Goal: Task Accomplishment & Management: Complete application form

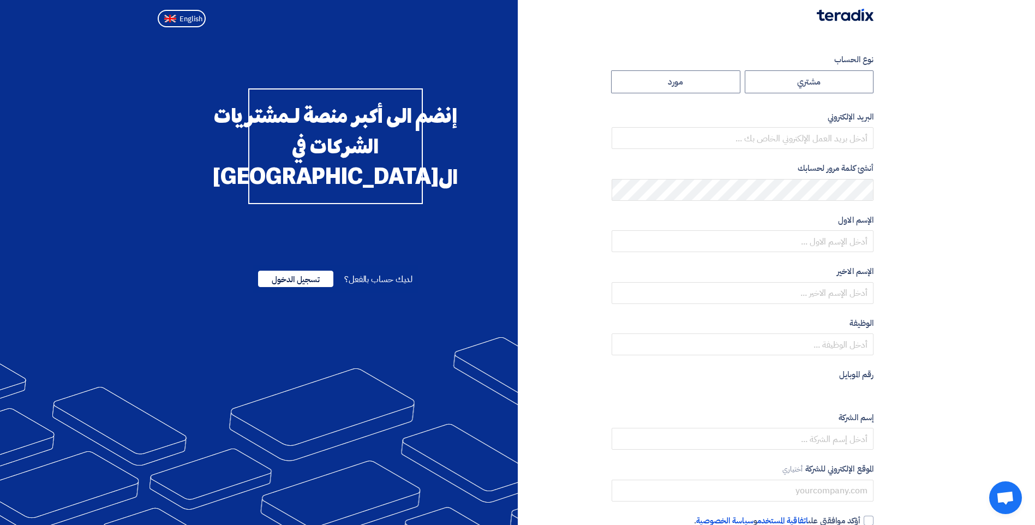
radio input "true"
type input "R.AWafa@MisrCementMinya.com"
type input "مجموعة مصر للأسمنت"
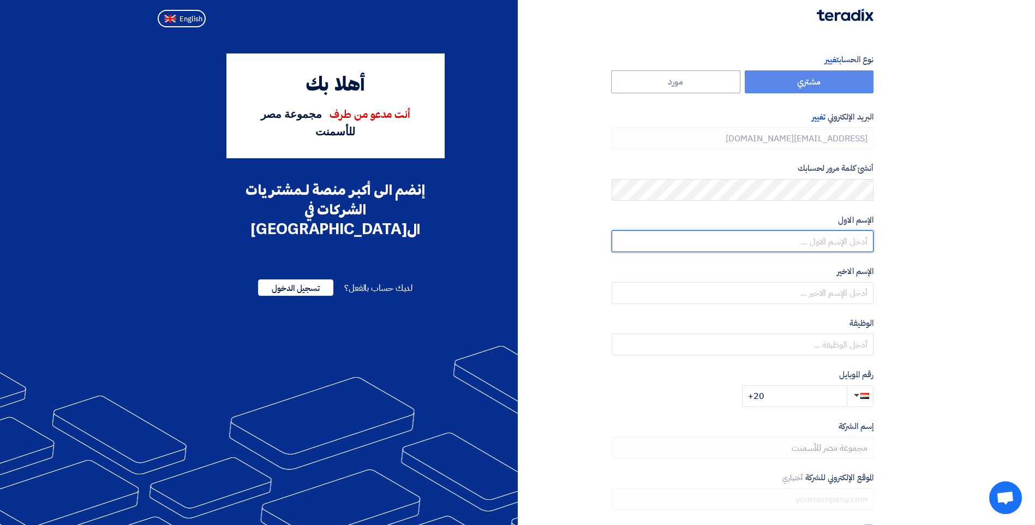
click at [838, 235] on input "text" at bounding box center [743, 241] width 262 height 22
type input "Ree"
click at [901, 285] on section "نوع الحساب تغيير مشتري مورد البريد الإلكتروني تغيير R.AWafa@MisrCementMinya.com…" at bounding box center [517, 315] width 1035 height 567
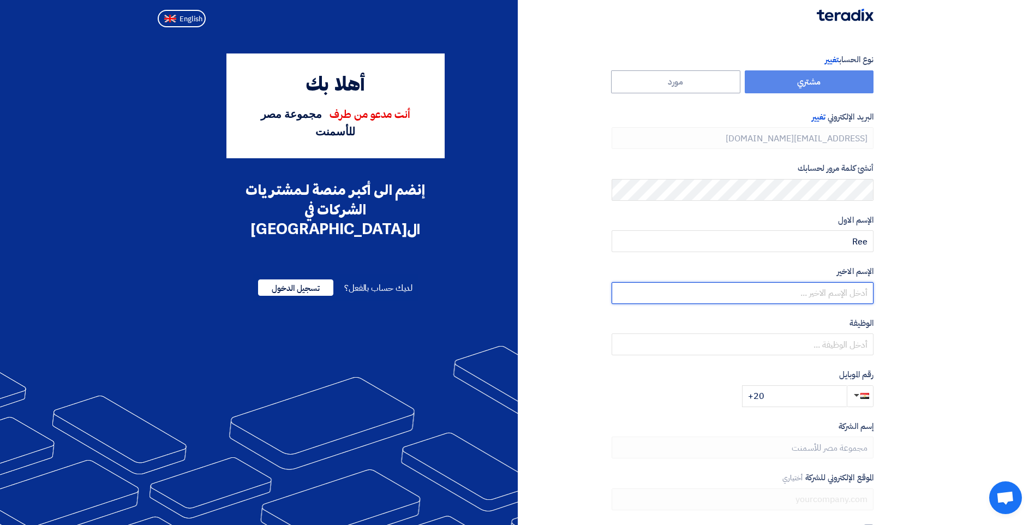
click at [824, 291] on input "text" at bounding box center [743, 293] width 262 height 22
type input "Yassin"
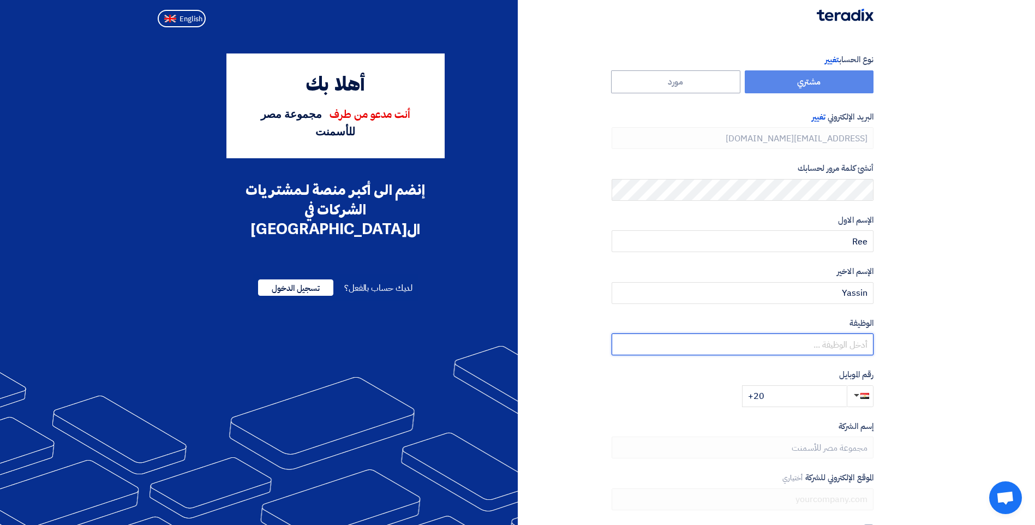
click at [844, 349] on input "text" at bounding box center [743, 344] width 262 height 22
type input "P"
type input "Procurement Supervisor"
click at [731, 378] on label "رقم الموبايل" at bounding box center [743, 374] width 262 height 13
click at [812, 399] on input "+20" at bounding box center [794, 396] width 105 height 22
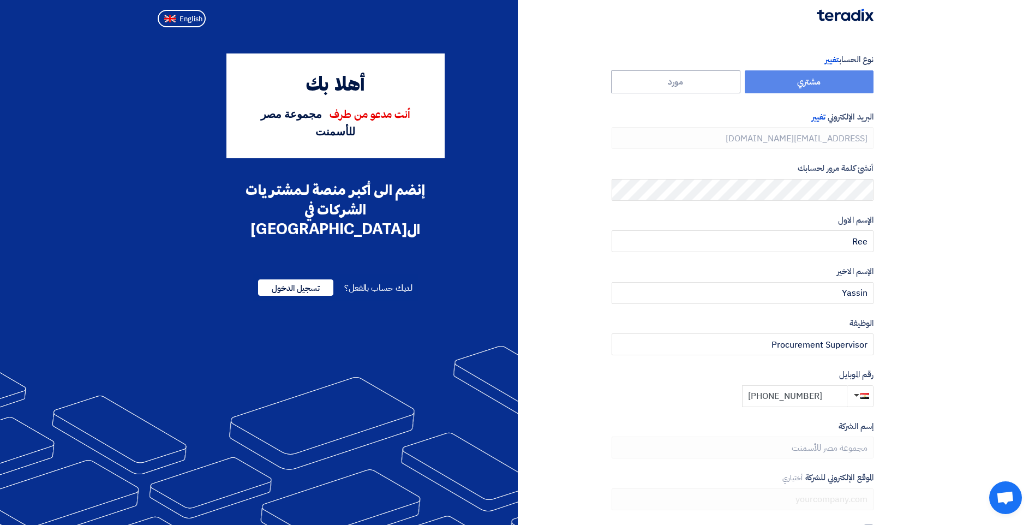
type input "[PHONE_NUMBER]"
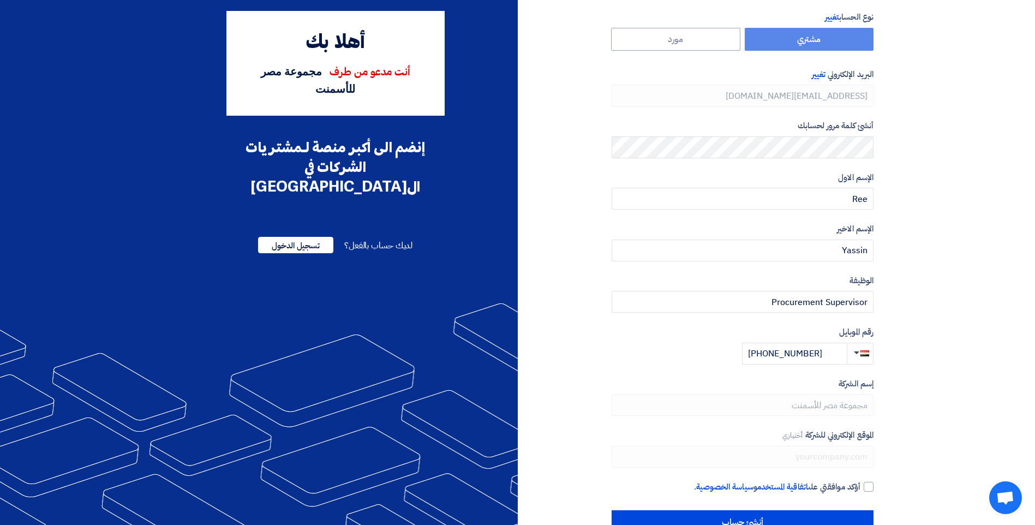
scroll to position [74, 0]
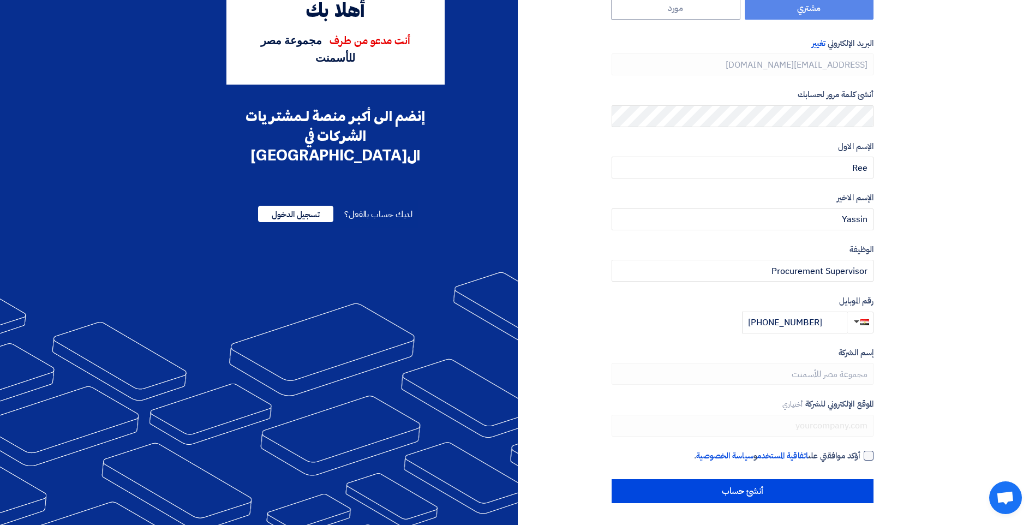
click at [866, 452] on div at bounding box center [869, 456] width 10 height 10
click at [861, 452] on input "أؤكد موافقتي على اتفاقية المستخدم و سياسة الخصوصية ." at bounding box center [730, 461] width 262 height 22
click at [872, 458] on div at bounding box center [869, 456] width 10 height 10
click at [861, 458] on input "أؤكد موافقتي على اتفاقية المستخدم و سياسة الخصوصية ." at bounding box center [730, 461] width 262 height 22
click at [870, 457] on div at bounding box center [869, 456] width 10 height 10
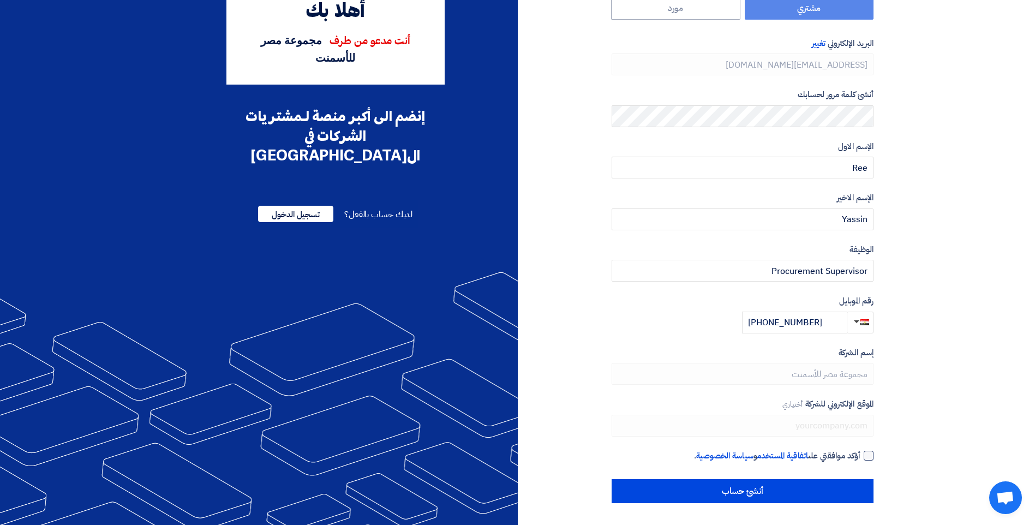
click at [861, 457] on input "أؤكد موافقتي على اتفاقية المستخدم و سياسة الخصوصية ." at bounding box center [730, 461] width 262 height 22
checkbox input "true"
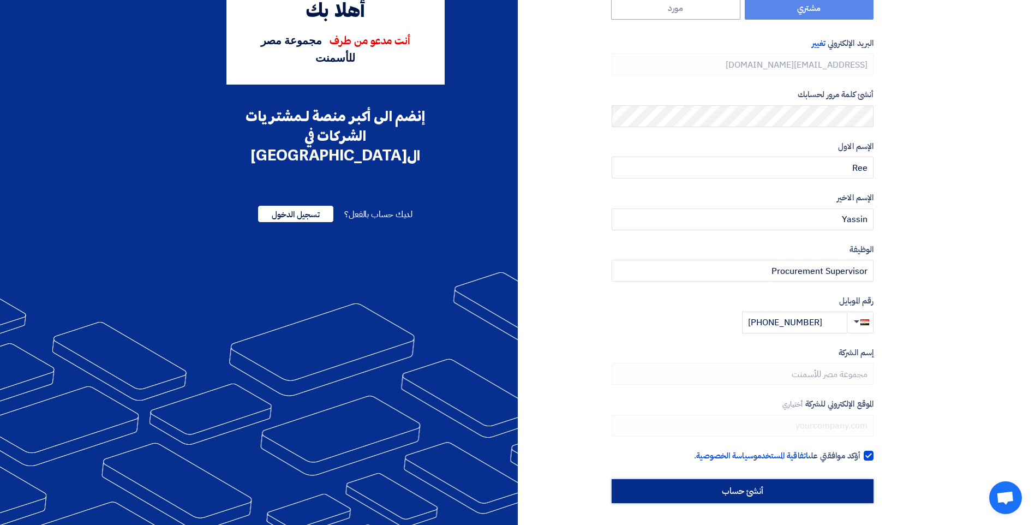
click at [791, 492] on input "أنشئ حساب" at bounding box center [743, 491] width 262 height 24
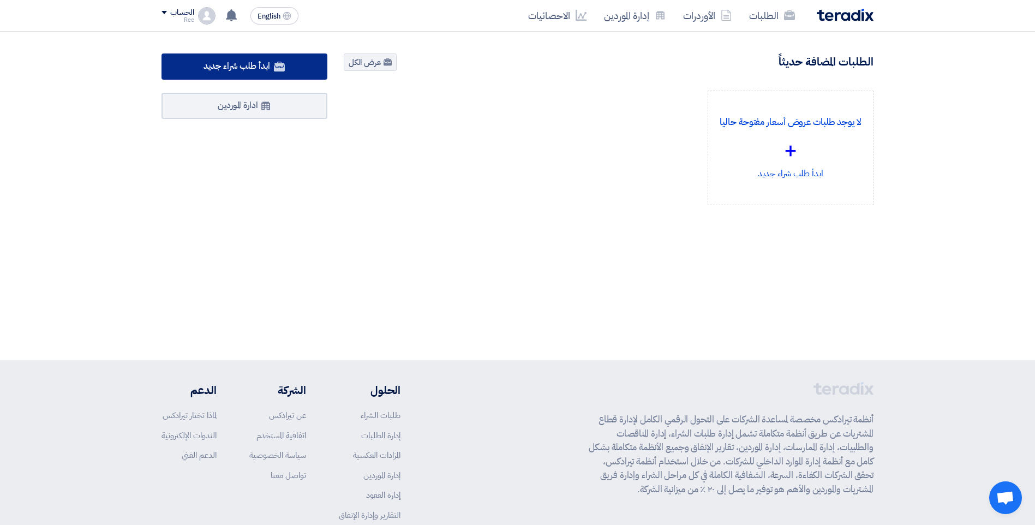
click at [227, 61] on span "ابدأ طلب شراء جديد" at bounding box center [237, 65] width 66 height 13
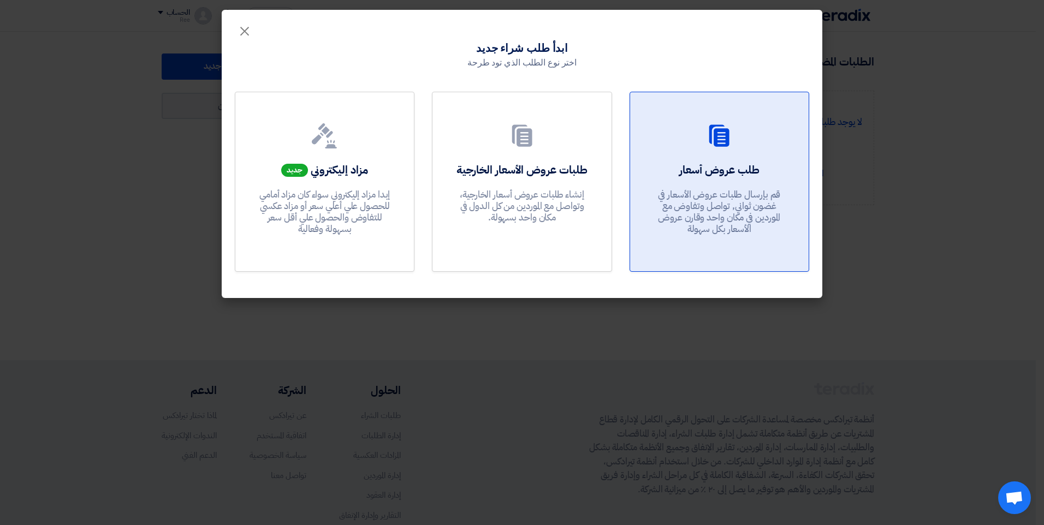
click at [752, 150] on div at bounding box center [719, 138] width 152 height 31
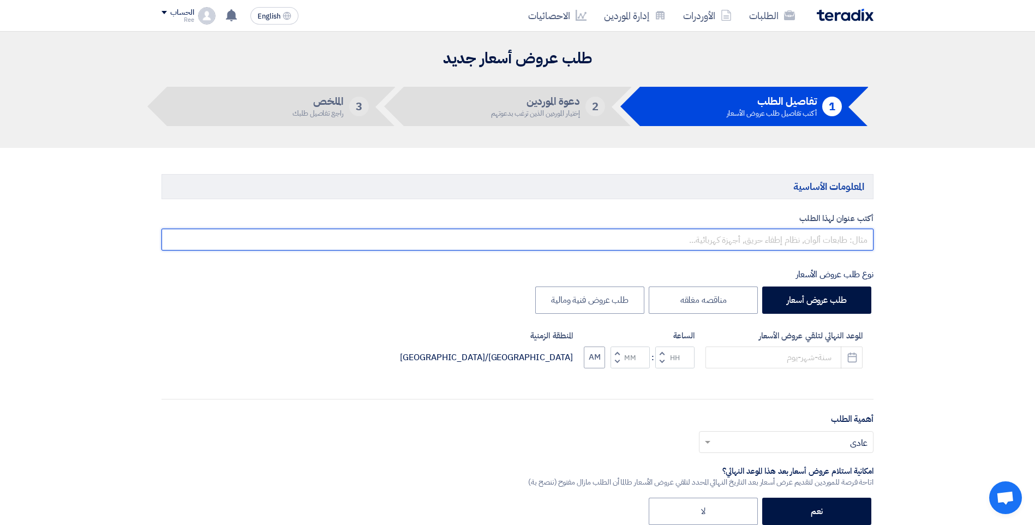
click at [825, 245] on input "text" at bounding box center [518, 240] width 712 height 22
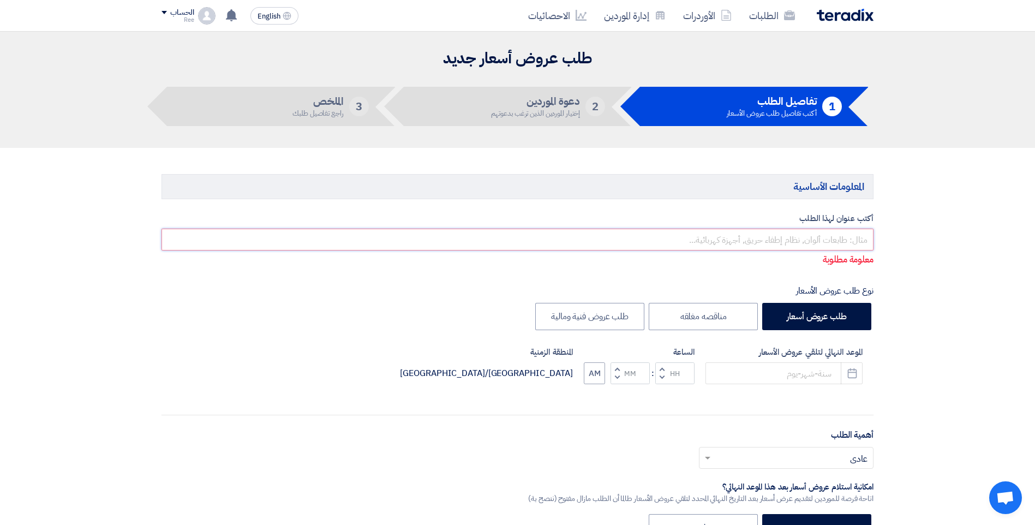
click at [821, 241] on input "text" at bounding box center [518, 240] width 712 height 22
paste input "Motor, 3 Phase, 400 V , 1.5 Kw, 1500 rpm, B35, Cast Iron Enclosure, IP55, Class…"
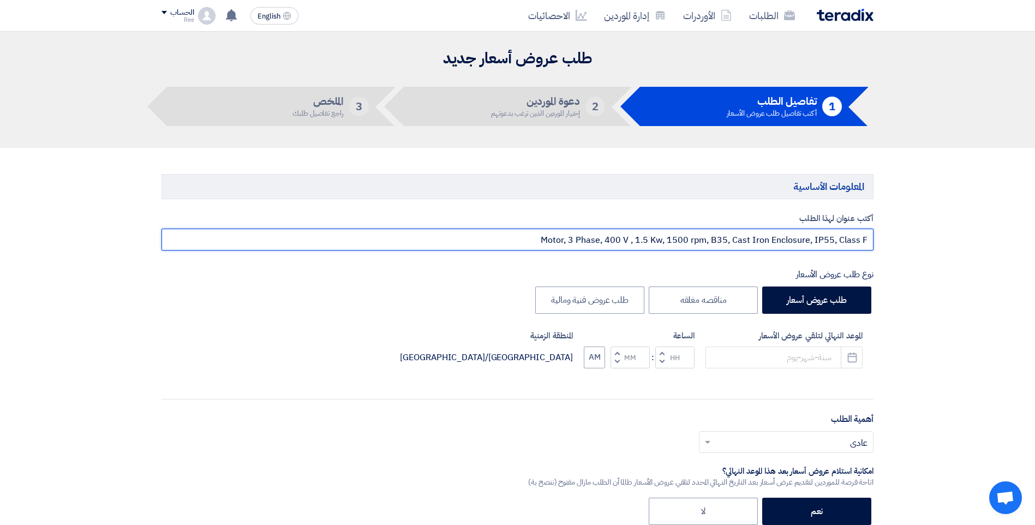
drag, startPoint x: 639, startPoint y: 243, endPoint x: 919, endPoint y: 222, distance: 280.8
drag, startPoint x: 783, startPoint y: 243, endPoint x: 772, endPoint y: 247, distance: 11.4
click at [772, 247] on input "Motor, 3 Phase, 400 V ," at bounding box center [518, 240] width 712 height 22
type input "Motor, 3 Phase, 400 V"
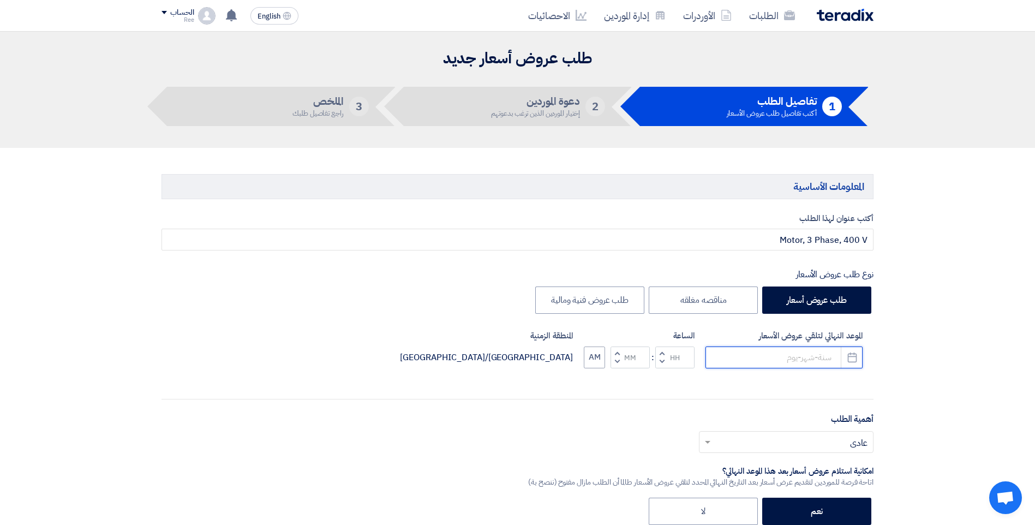
click at [788, 359] on input at bounding box center [784, 358] width 157 height 22
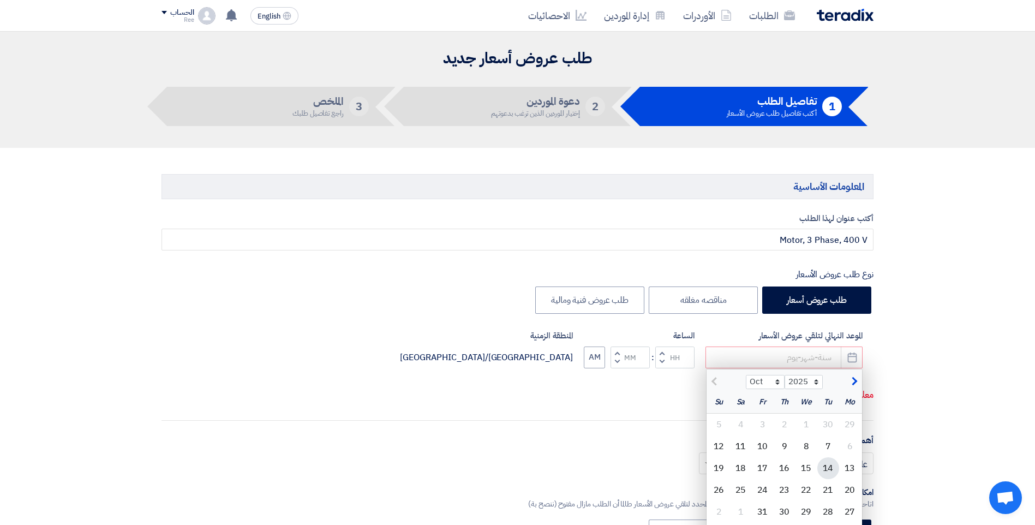
click at [825, 468] on div "14" at bounding box center [829, 468] width 22 height 22
type input "10/14/2025"
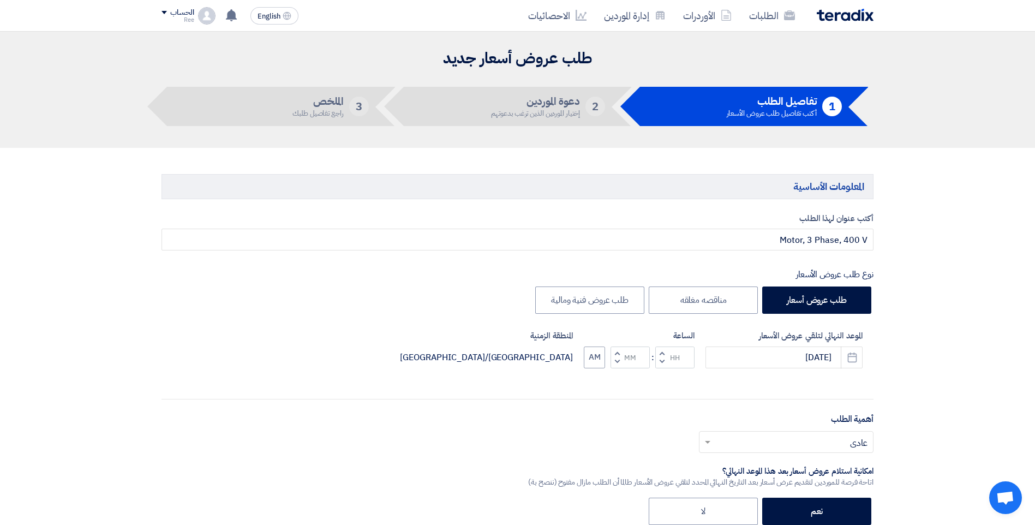
click at [617, 362] on span "button" at bounding box center [618, 361] width 4 height 8
type input "11"
type input "59"
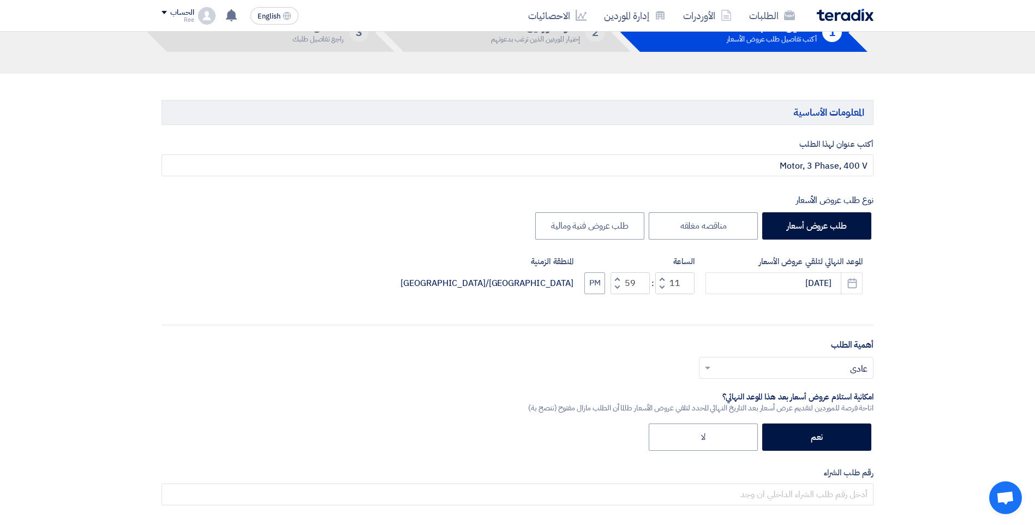
scroll to position [218, 0]
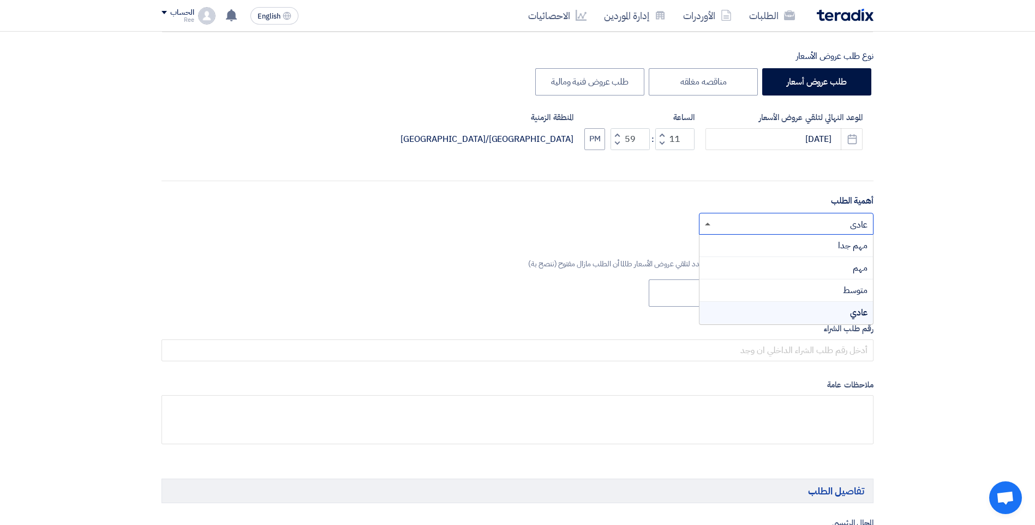
click at [708, 224] on span at bounding box center [707, 224] width 5 height 3
click at [716, 243] on div "مهم جدا" at bounding box center [787, 246] width 174 height 22
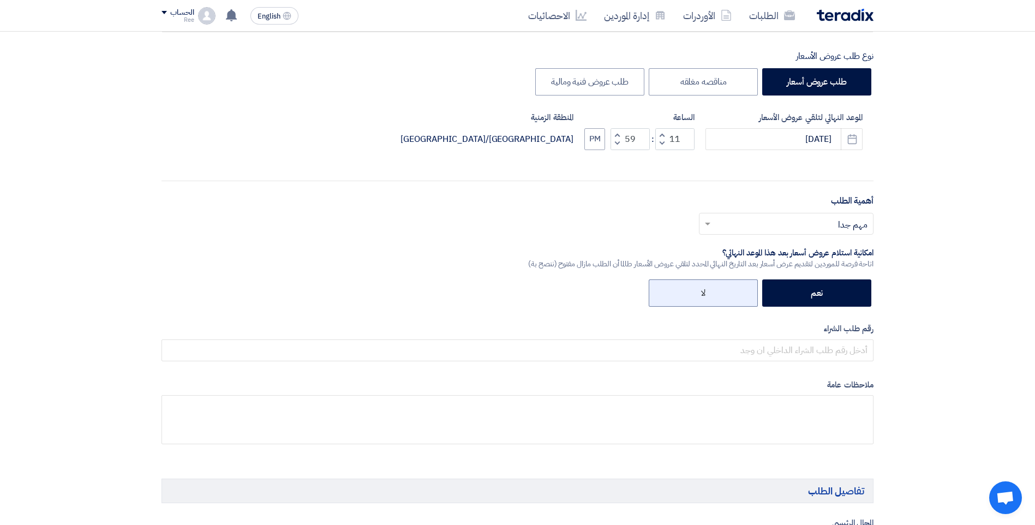
click at [676, 290] on label "لا" at bounding box center [703, 292] width 109 height 27
click at [699, 290] on input "لا" at bounding box center [702, 292] width 7 height 7
radio input "true"
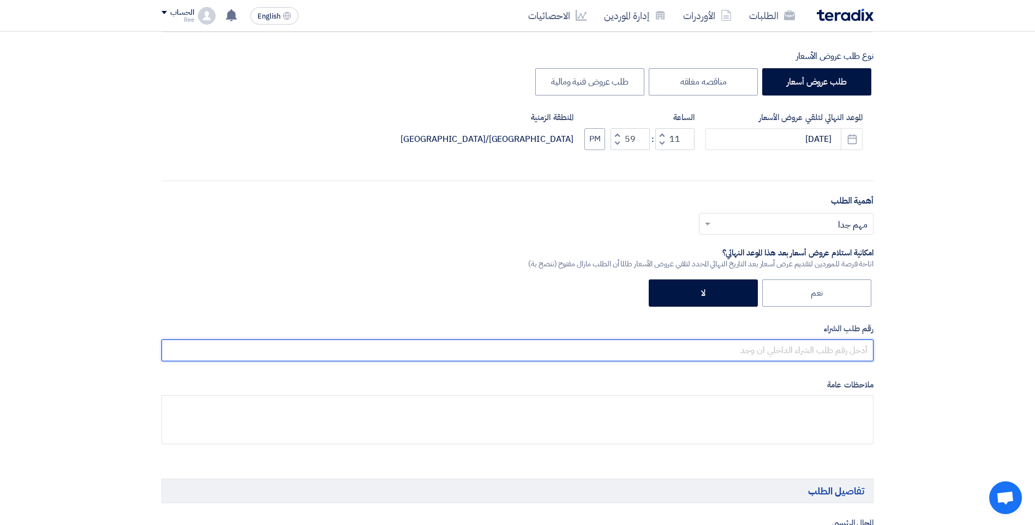
click at [815, 347] on input "text" at bounding box center [518, 350] width 712 height 22
click at [834, 351] on input "2000005228" at bounding box center [518, 350] width 712 height 22
type input "200005228"
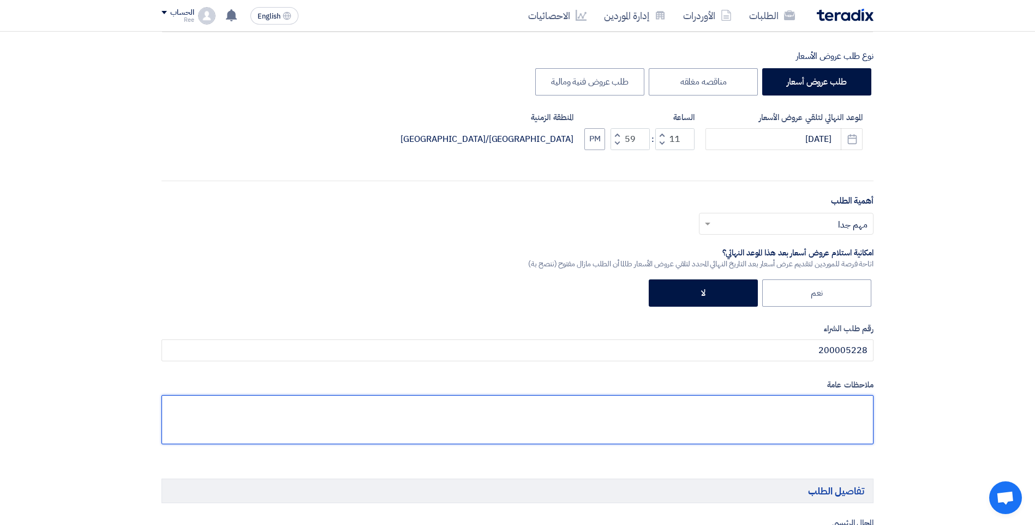
click at [859, 422] on textarea at bounding box center [518, 419] width 712 height 49
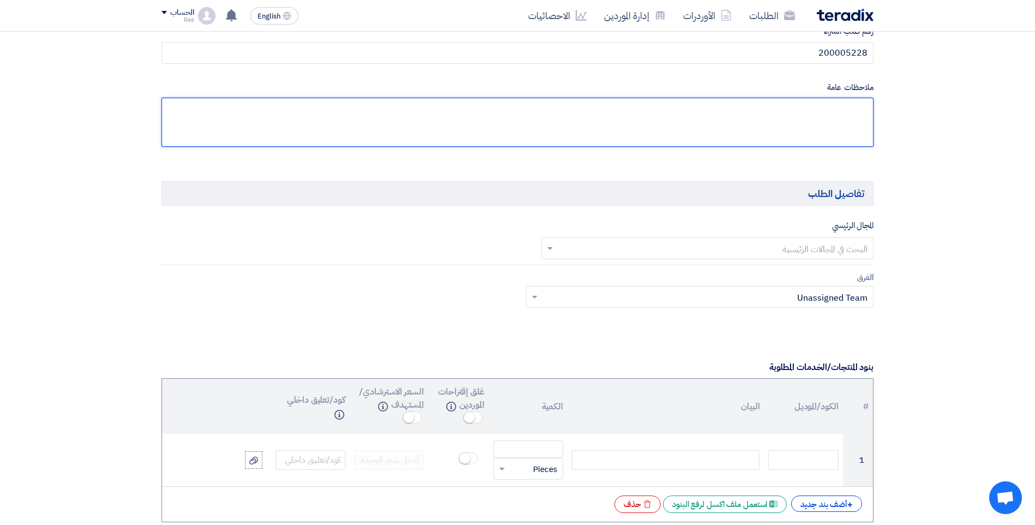
scroll to position [546, 0]
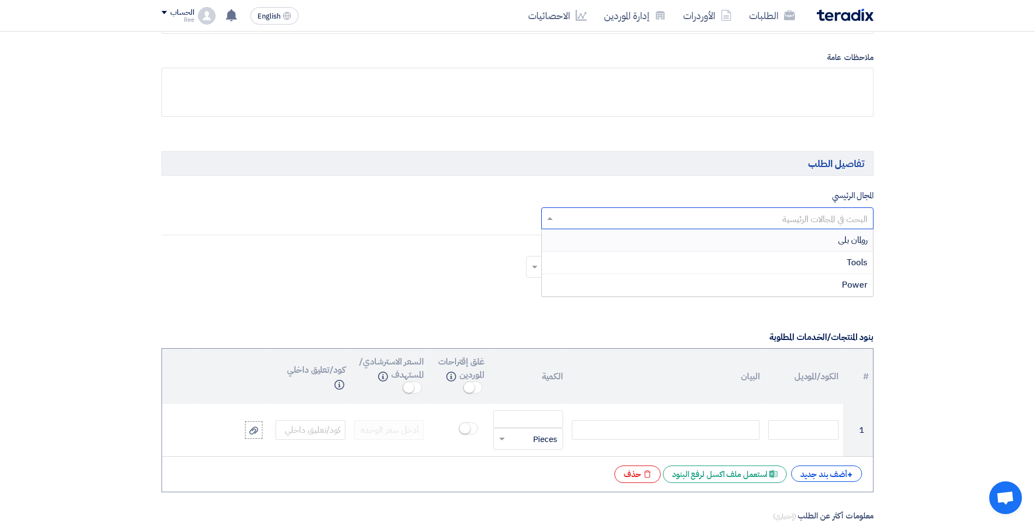
click at [545, 222] on span at bounding box center [549, 218] width 14 height 13
click at [812, 287] on div "Power" at bounding box center [708, 285] width 332 height 22
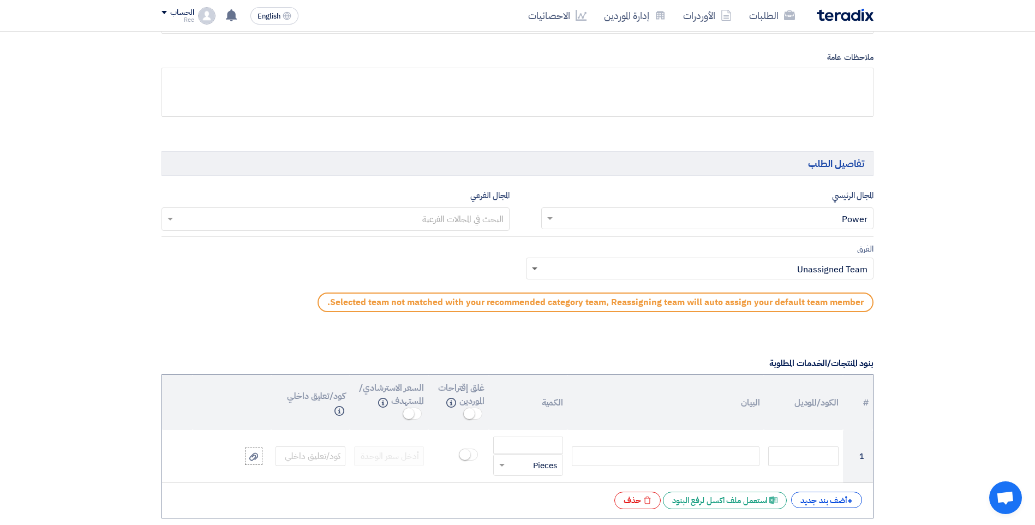
click at [535, 268] on span at bounding box center [534, 269] width 5 height 4
click at [534, 270] on span at bounding box center [534, 269] width 5 height 4
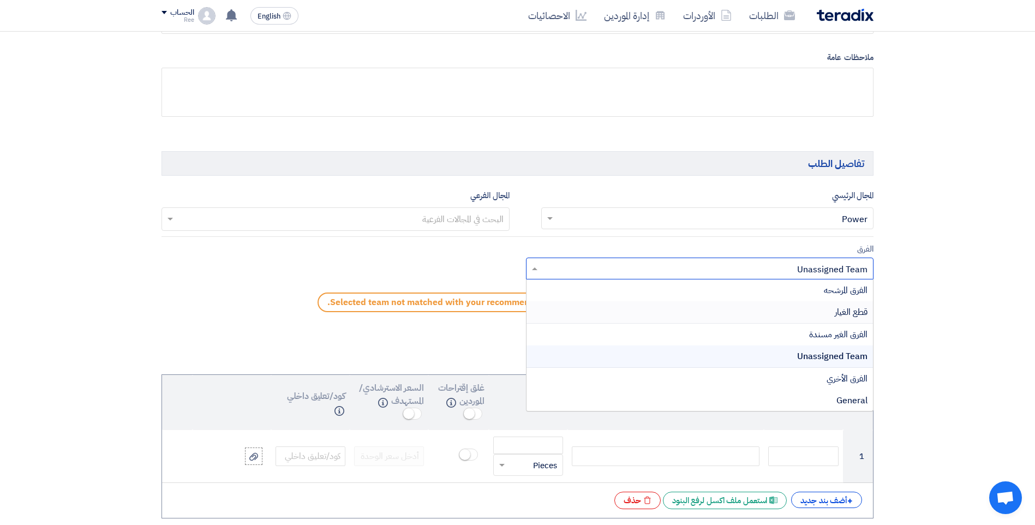
click at [813, 322] on div "قطع الغيار" at bounding box center [700, 312] width 347 height 22
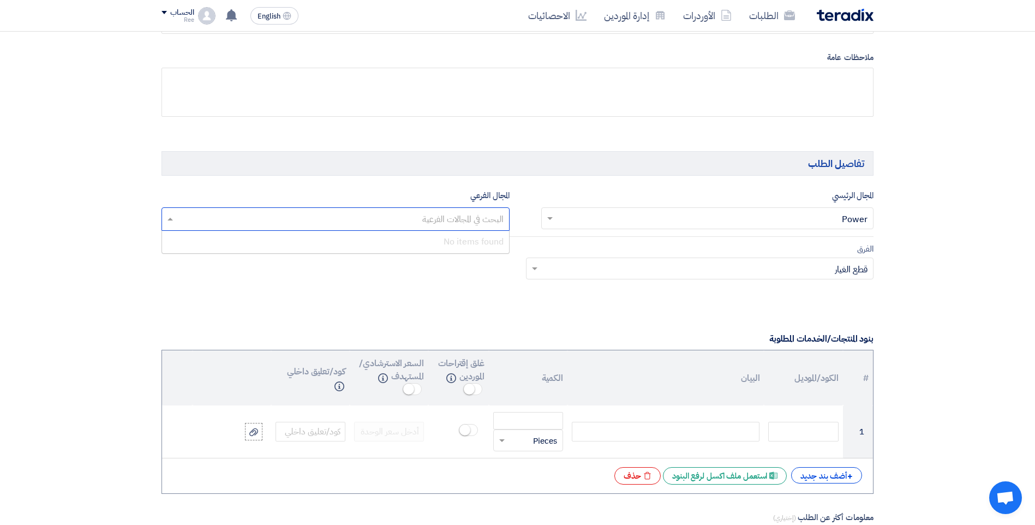
click at [494, 227] on input "text" at bounding box center [334, 220] width 337 height 18
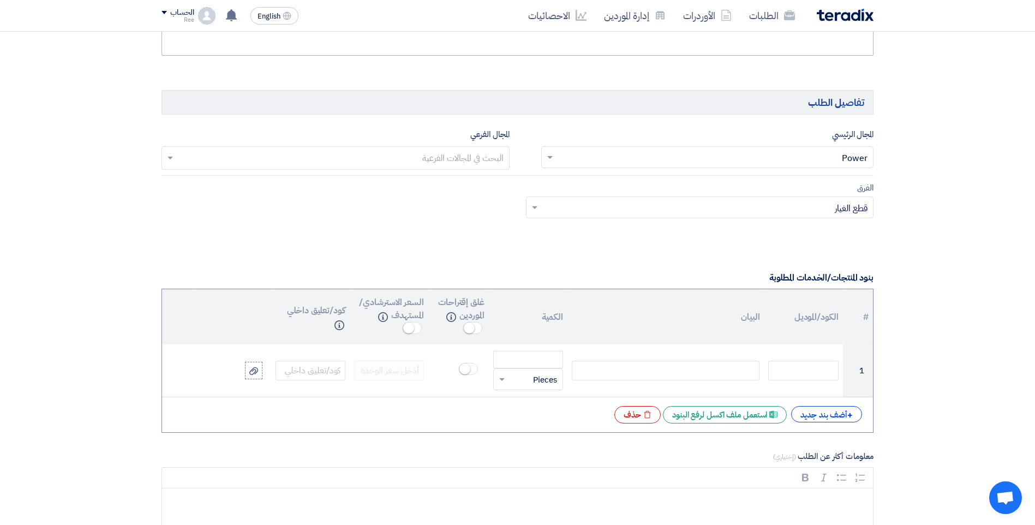
scroll to position [710, 0]
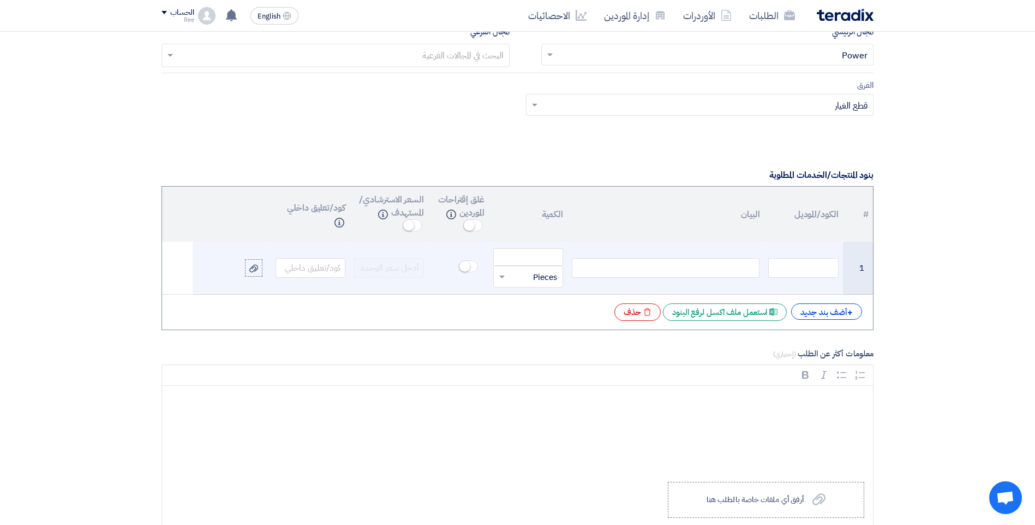
click at [705, 271] on div at bounding box center [666, 268] width 188 height 20
paste div
click at [622, 264] on div at bounding box center [666, 268] width 188 height 20
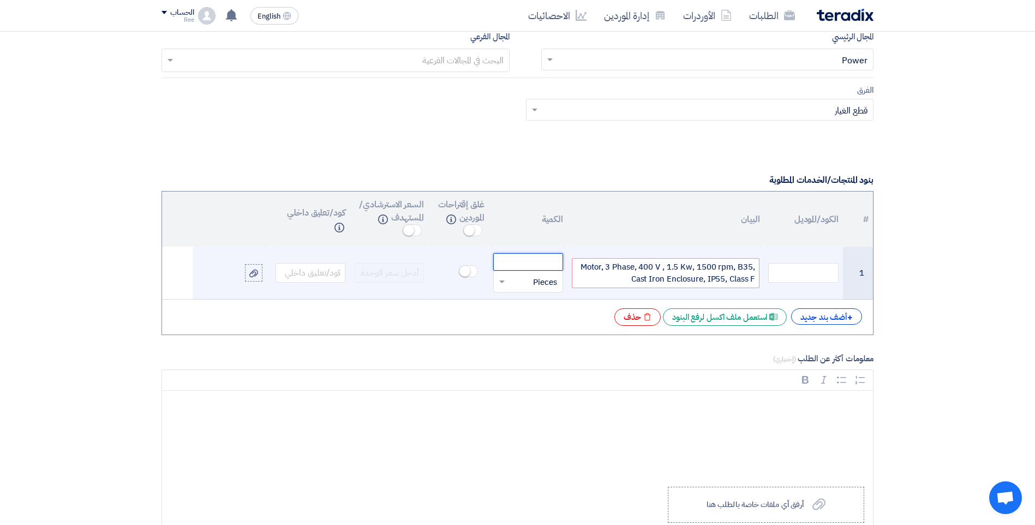
click at [553, 267] on input "number" at bounding box center [528, 261] width 70 height 17
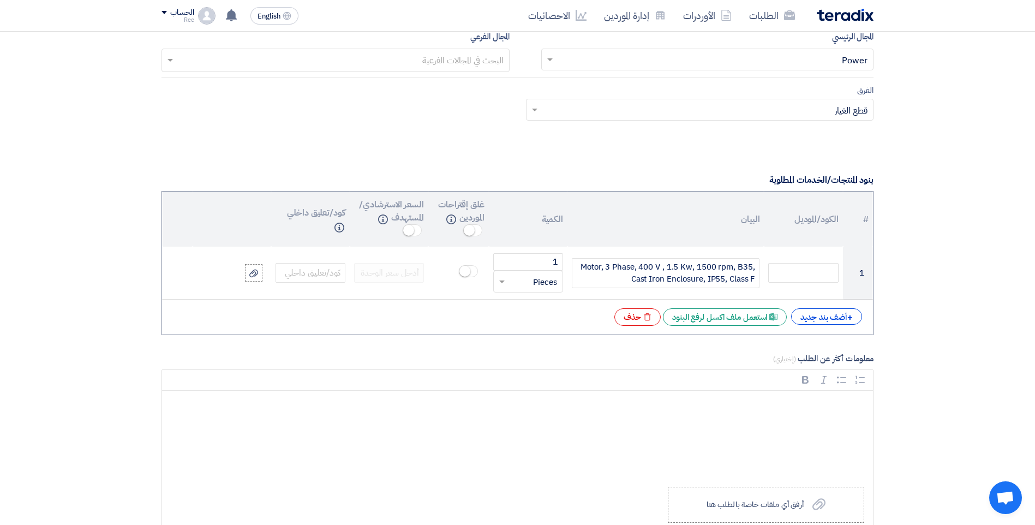
click at [536, 346] on form "المعلومات الأساسية أكتب عنوان لهذا الطلب Motor, 3 Phase, 400 V نوع طلب عروض الأ…" at bounding box center [518, 394] width 712 height 1850
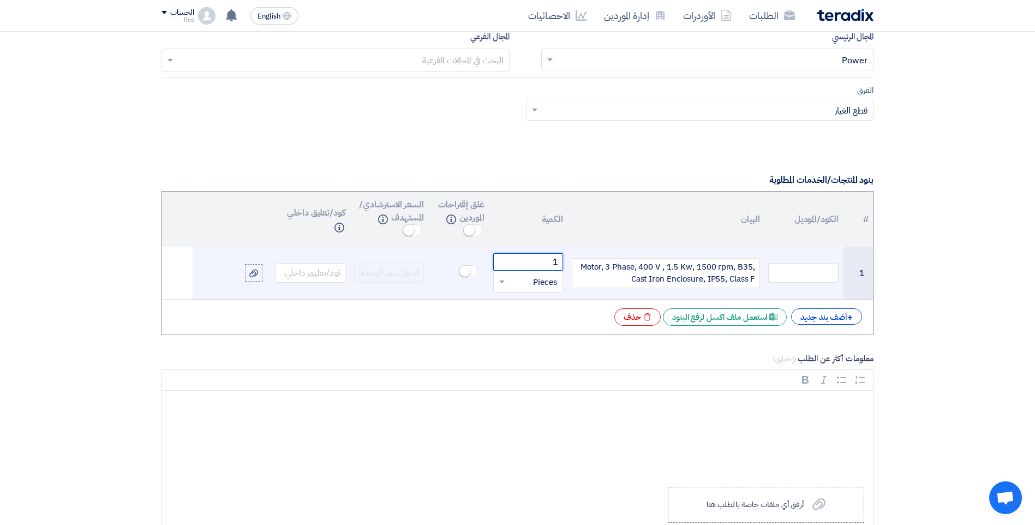
drag, startPoint x: 550, startPoint y: 263, endPoint x: 628, endPoint y: 257, distance: 77.7
click at [627, 258] on tr "1 Motor, 3 Phase, 400 V , 1.5 Kw, 1500 rpm, B35, Cast Iron Enclosure, IP55, Cla…" at bounding box center [517, 273] width 711 height 53
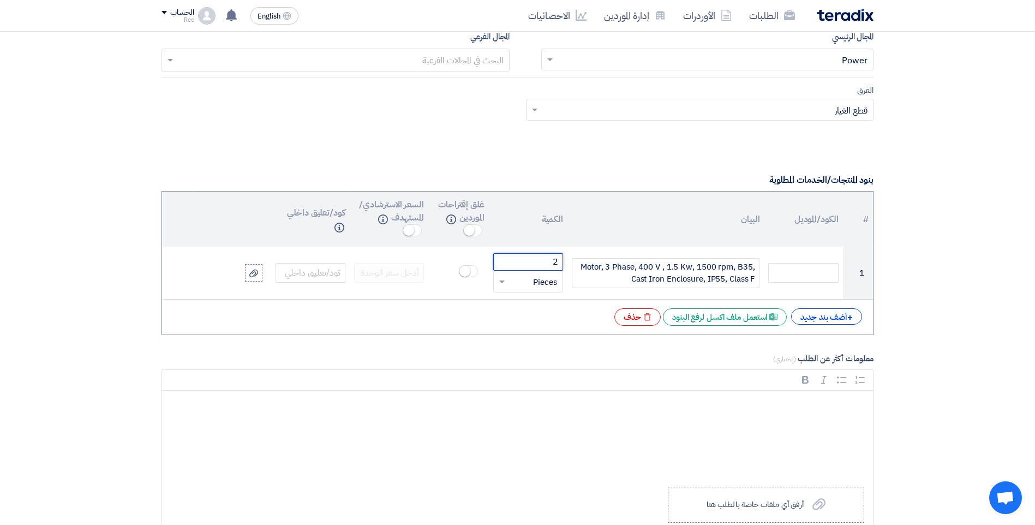
type input "2"
click at [509, 359] on label "معلومات أكثر عن الطلب (إختياري)" at bounding box center [518, 359] width 712 height 13
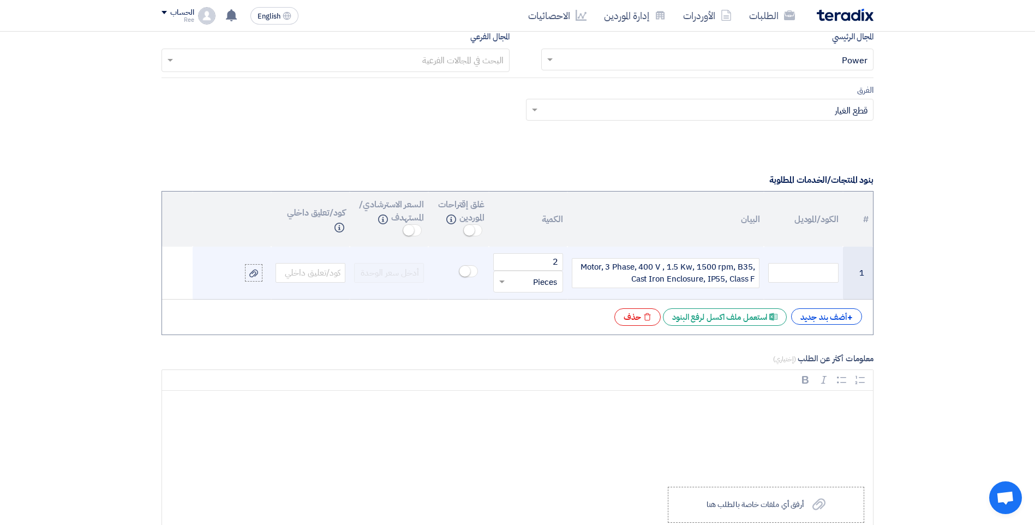
click at [471, 273] on span at bounding box center [468, 271] width 19 height 12
click at [471, 273] on small at bounding box center [472, 271] width 11 height 11
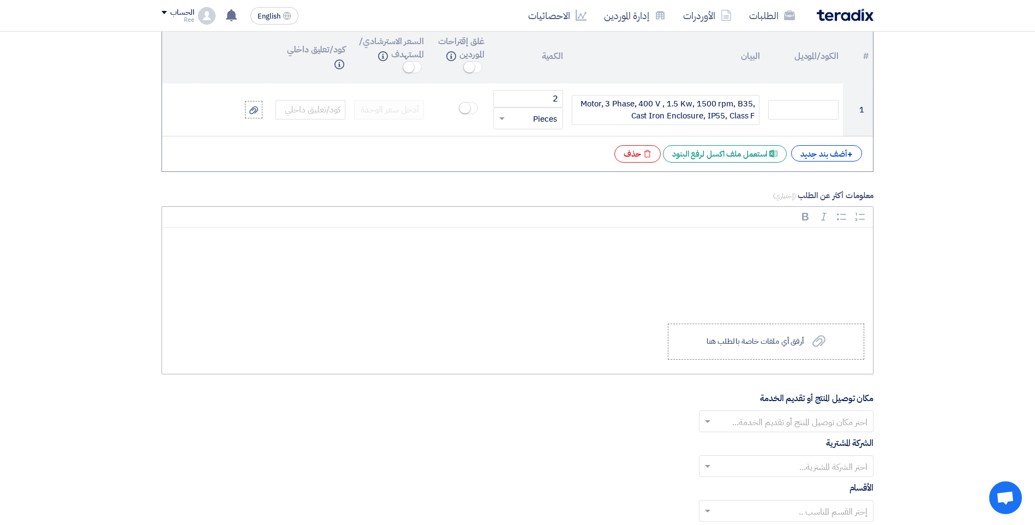
scroll to position [868, 0]
click at [819, 236] on p "Rich Text Editor, main" at bounding box center [521, 243] width 693 height 14
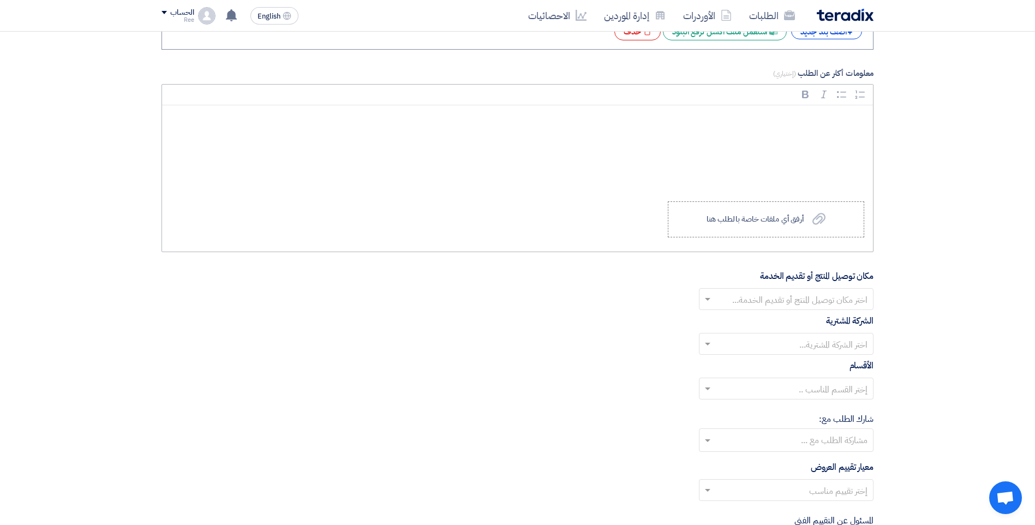
scroll to position [1032, 0]
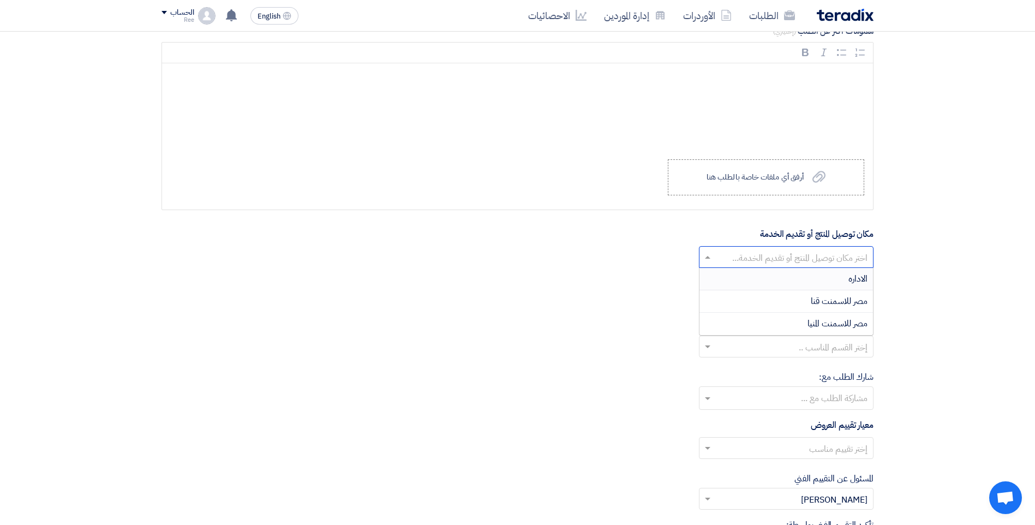
click at [706, 263] on span at bounding box center [707, 257] width 14 height 13
drag, startPoint x: 722, startPoint y: 283, endPoint x: 723, endPoint y: 314, distance: 31.2
click at [723, 314] on div "الاداره مصر للاسمنت قنا مصر للاسمنت المنيا" at bounding box center [787, 301] width 174 height 67
click at [723, 314] on div "مصر للاسمنت المنيا" at bounding box center [787, 324] width 174 height 22
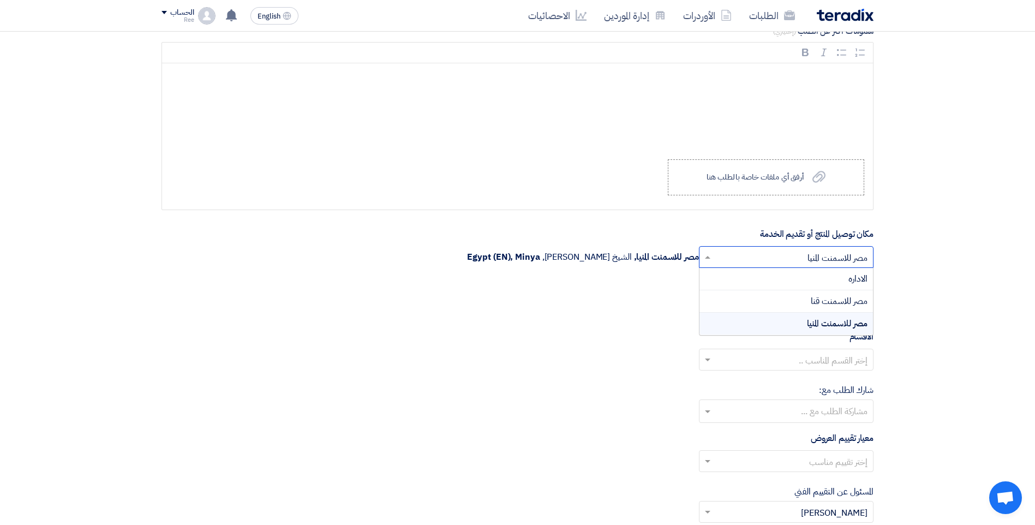
click at [708, 261] on span at bounding box center [707, 257] width 14 height 13
click at [779, 285] on div "الاداره" at bounding box center [787, 279] width 174 height 22
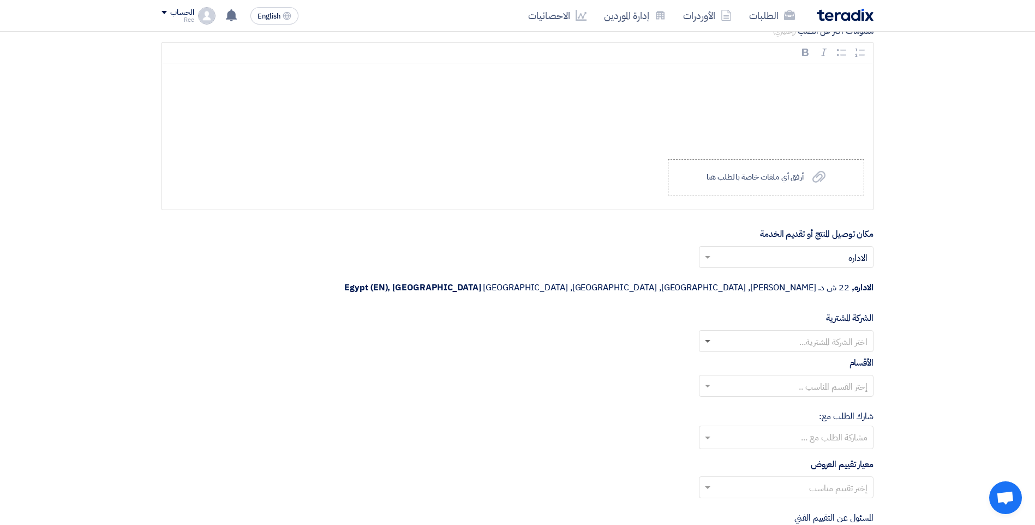
click at [710, 340] on span at bounding box center [707, 342] width 5 height 4
click at [745, 374] on div "مصر للاسمنت المنيا" at bounding box center [787, 385] width 174 height 22
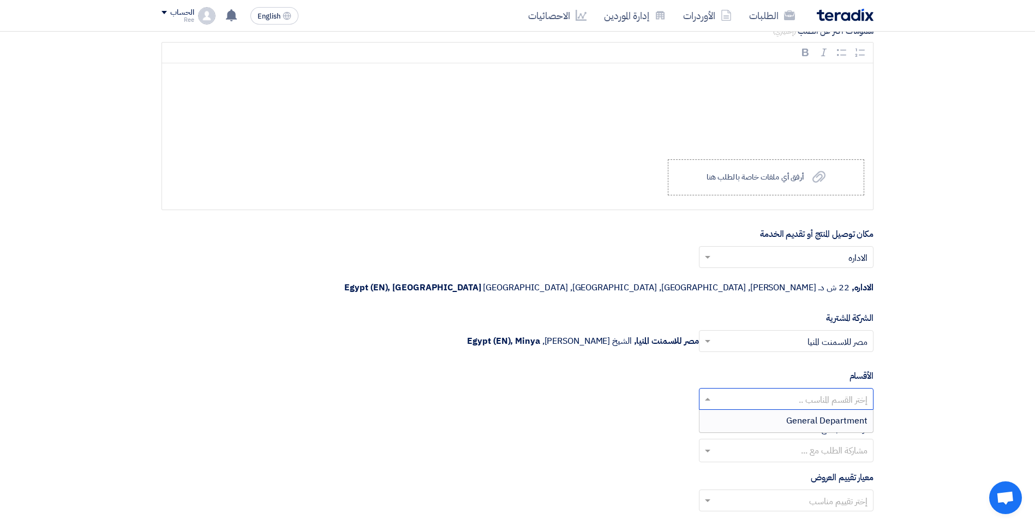
click at [711, 392] on span at bounding box center [707, 398] width 14 height 13
click at [708, 392] on span at bounding box center [707, 398] width 14 height 13
click at [663, 388] on div "إختر القسم المناسب .. General Department" at bounding box center [518, 403] width 712 height 31
click at [711, 392] on span at bounding box center [707, 398] width 14 height 13
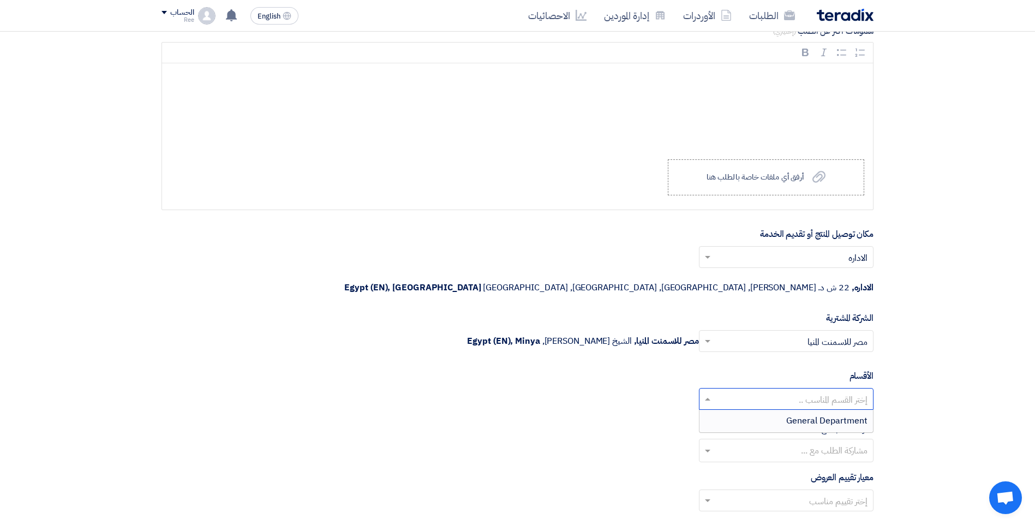
click at [711, 392] on span at bounding box center [707, 398] width 14 height 13
click at [656, 388] on div "إختر القسم المناسب .." at bounding box center [518, 403] width 712 height 31
click at [703, 392] on span at bounding box center [707, 398] width 14 height 13
click at [759, 410] on div "General Department" at bounding box center [787, 421] width 174 height 22
click at [705, 443] on input "text" at bounding box center [786, 452] width 164 height 18
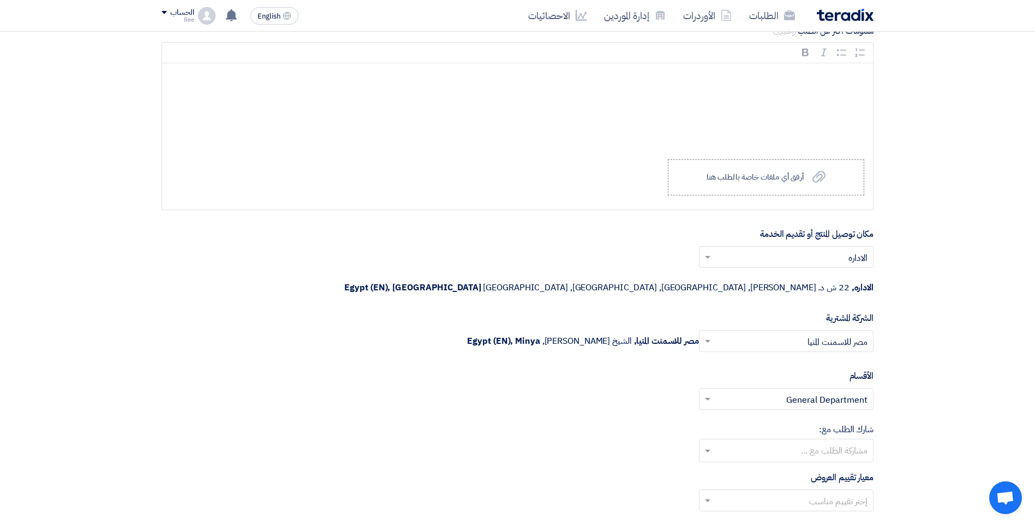
click at [634, 423] on div "شارك الطلب مع: مشاركة الطلب مع ..." at bounding box center [518, 442] width 712 height 39
click at [707, 499] on span at bounding box center [707, 501] width 5 height 4
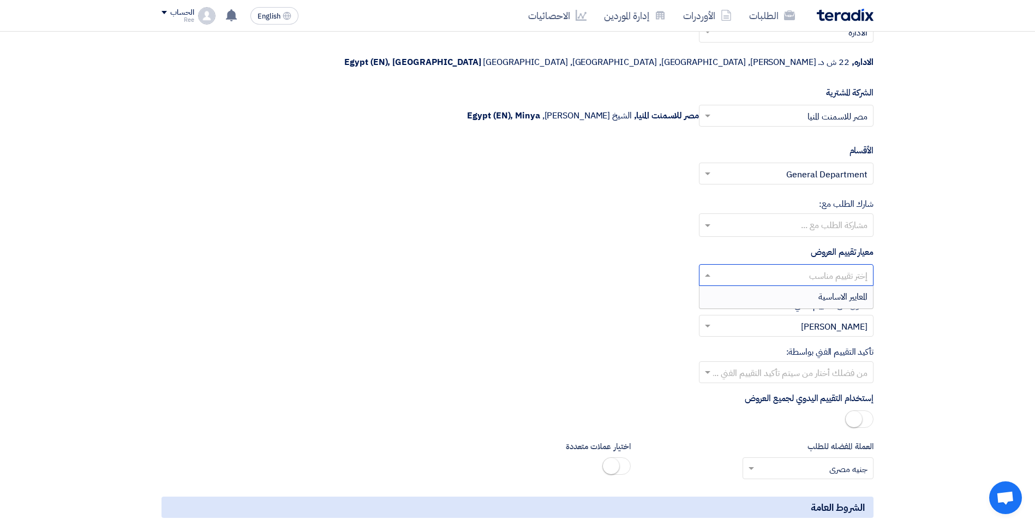
scroll to position [1305, 0]
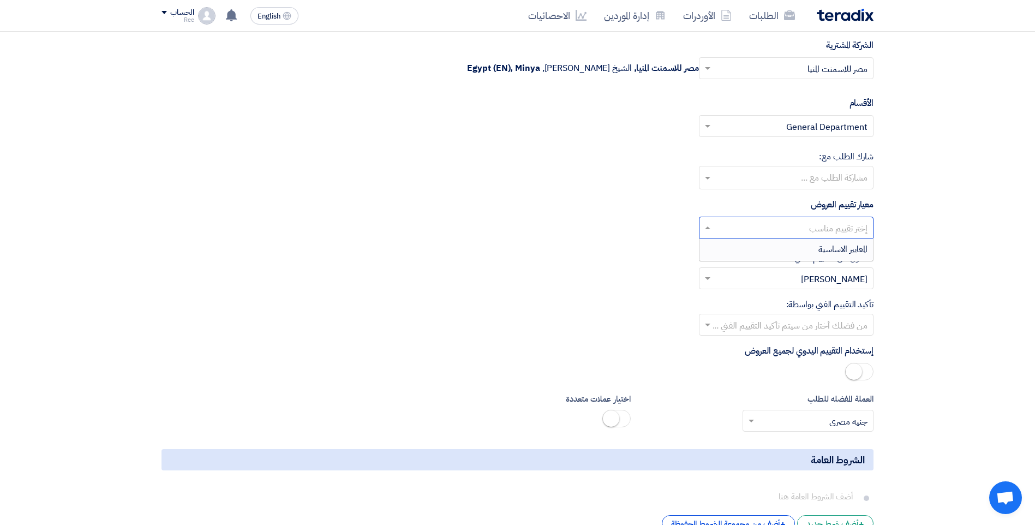
click at [174, 15] on div "الحساب" at bounding box center [181, 12] width 23 height 9
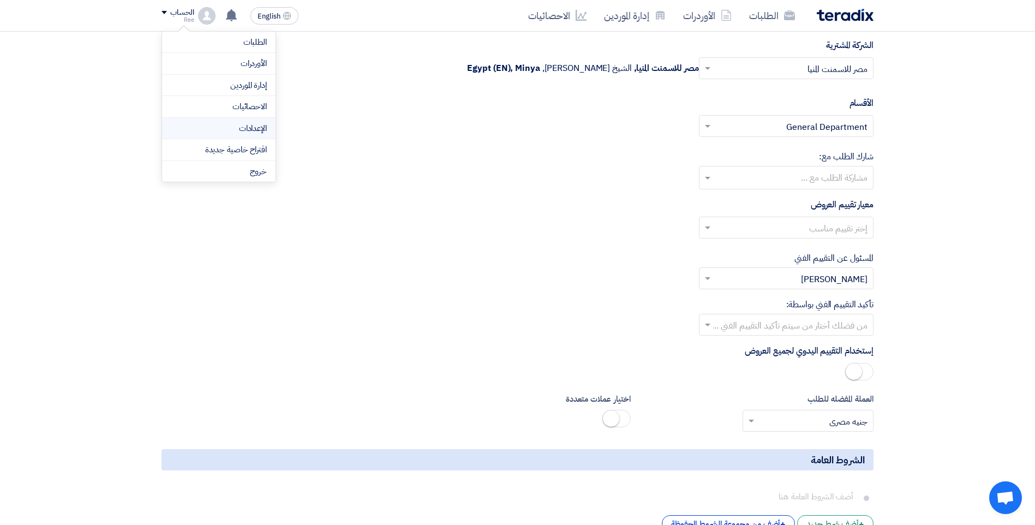
click at [251, 124] on link "الإعدادات" at bounding box center [219, 128] width 96 height 13
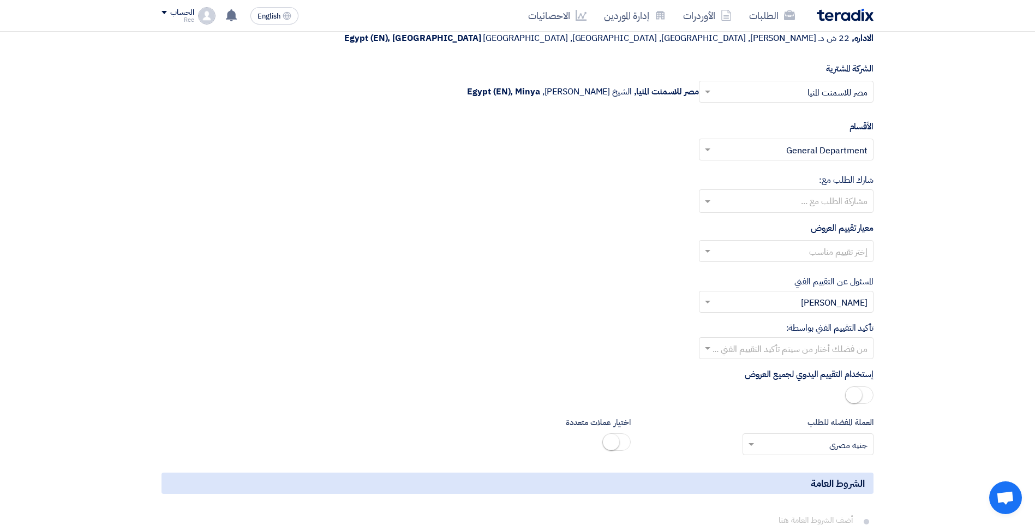
scroll to position [1196, 0]
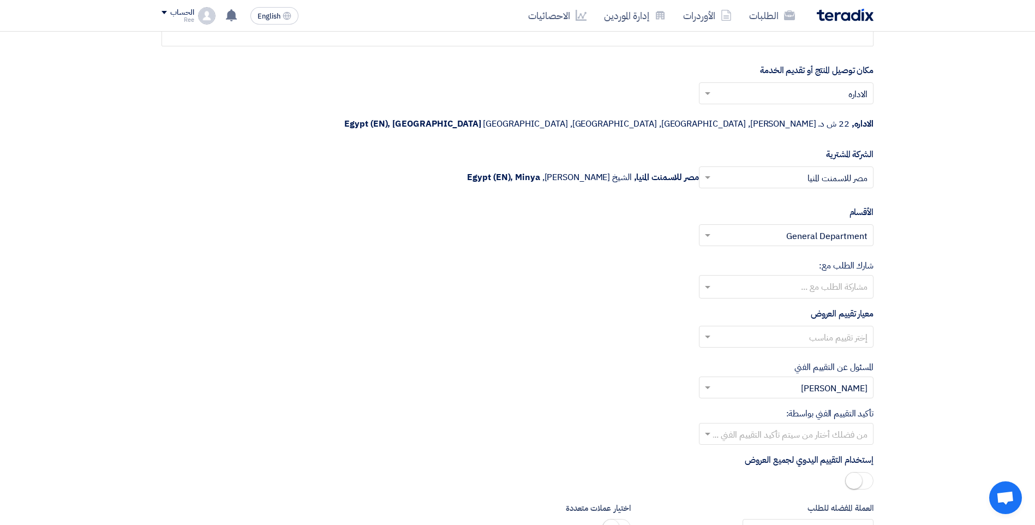
click at [705, 330] on span at bounding box center [707, 336] width 14 height 13
click at [773, 348] on div "المعايير الاساسية" at bounding box center [787, 359] width 174 height 22
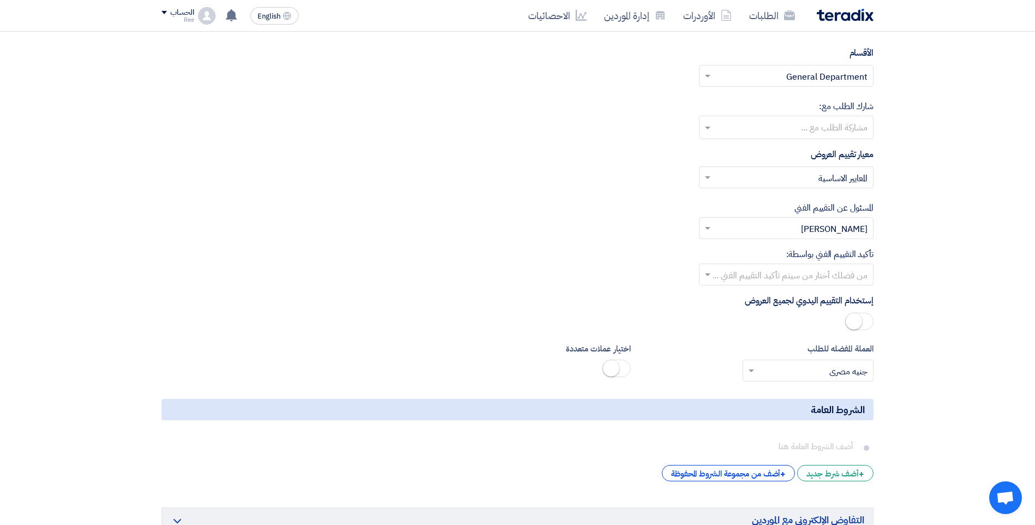
scroll to position [1360, 0]
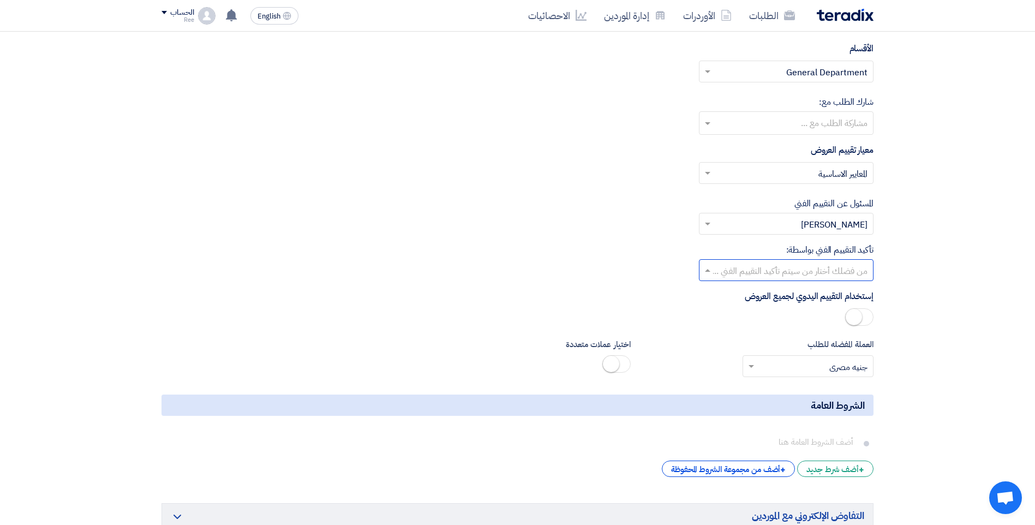
click at [706, 264] on span at bounding box center [707, 270] width 14 height 13
click at [647, 243] on div "تأكيد التقييم الفني بواسطة: من فضلك أختار من سيتم تأكيد التقييم الفني ... Ahmed…" at bounding box center [518, 262] width 712 height 38
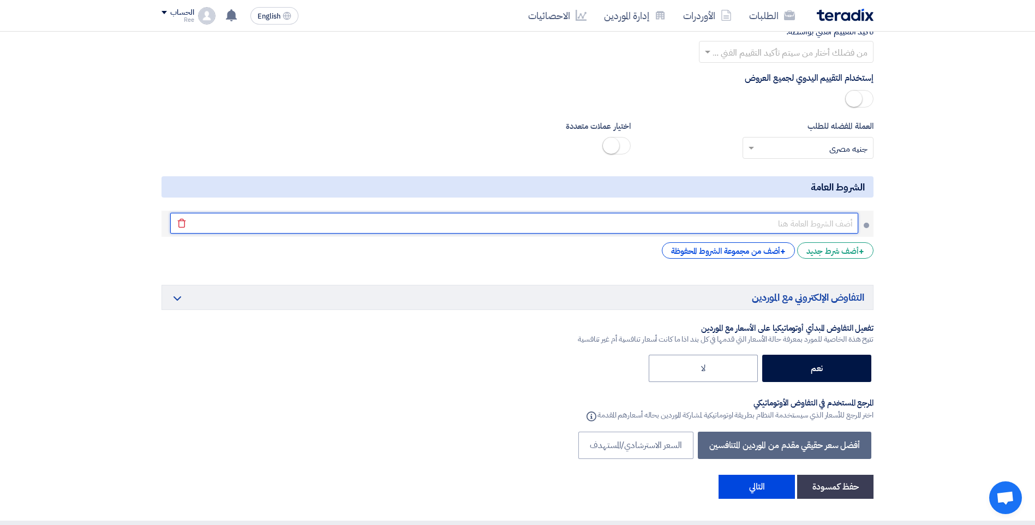
click at [802, 213] on input "text" at bounding box center [514, 223] width 688 height 21
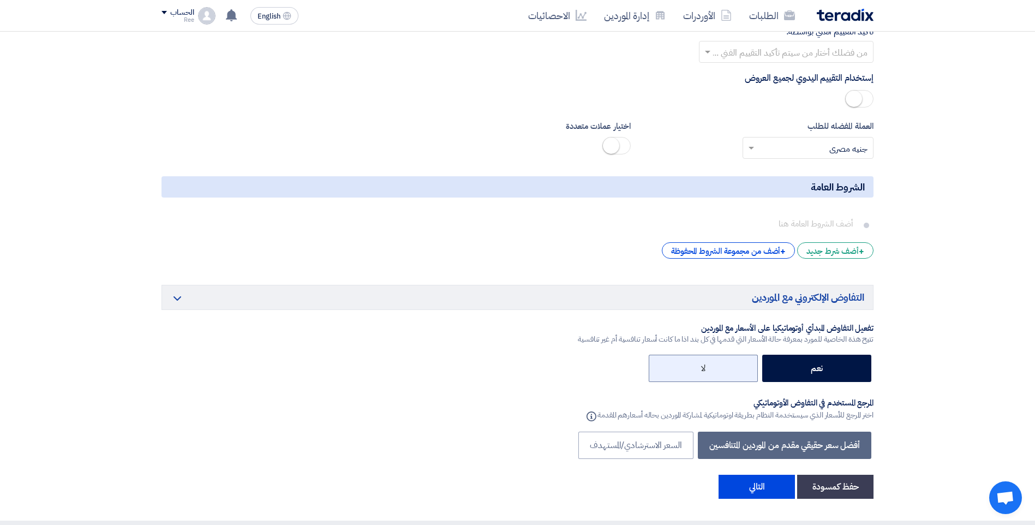
click at [697, 355] on label "لا" at bounding box center [703, 368] width 109 height 27
click at [699, 364] on input "لا" at bounding box center [702, 367] width 7 height 7
radio input "true"
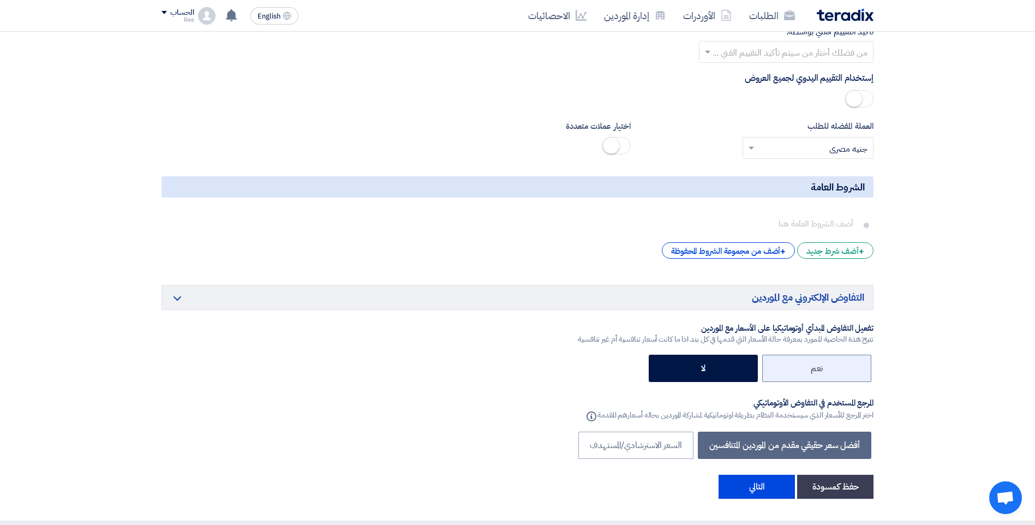
click at [776, 355] on label "نعم" at bounding box center [816, 368] width 109 height 27
click at [816, 364] on input "نعم" at bounding box center [819, 367] width 7 height 7
radio input "true"
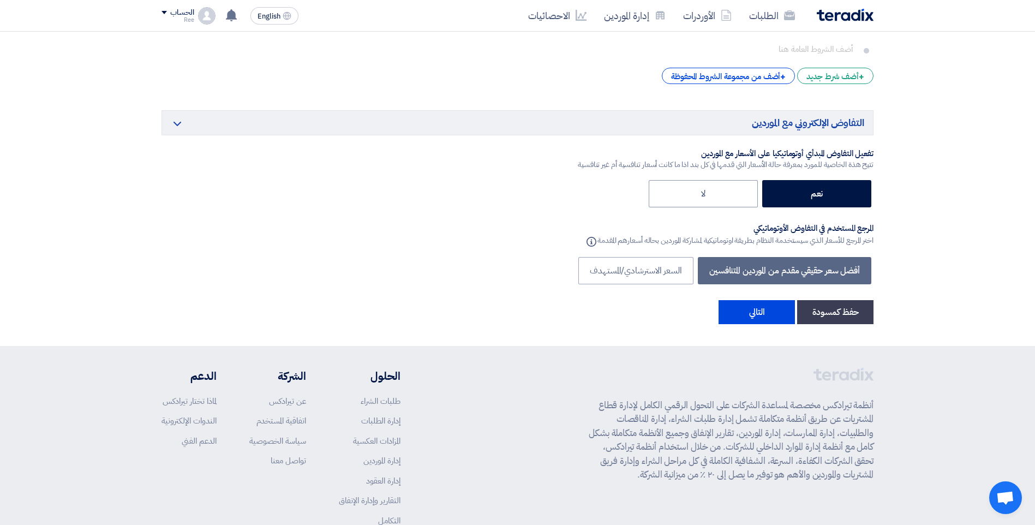
scroll to position [1796, 0]
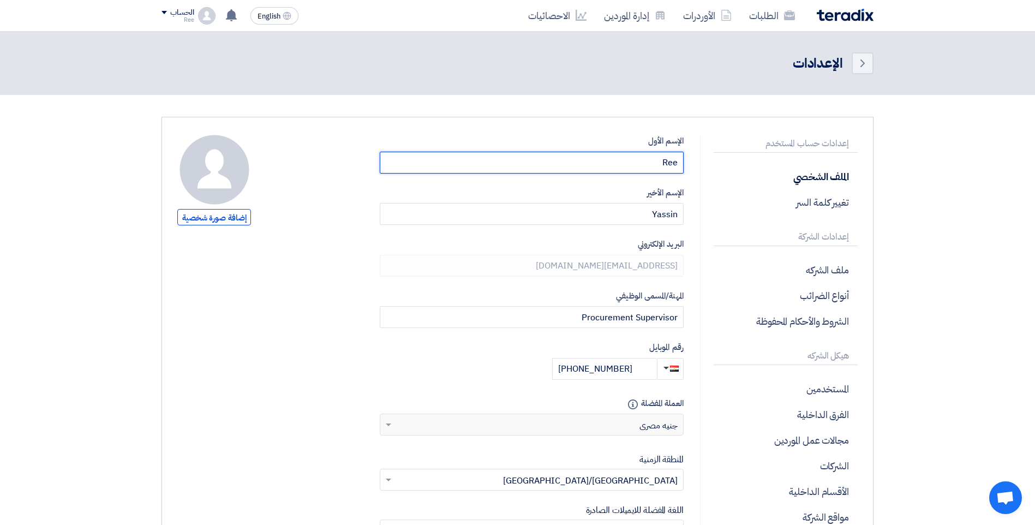
click at [677, 162] on input "Ree" at bounding box center [532, 163] width 304 height 22
type input "Reem"
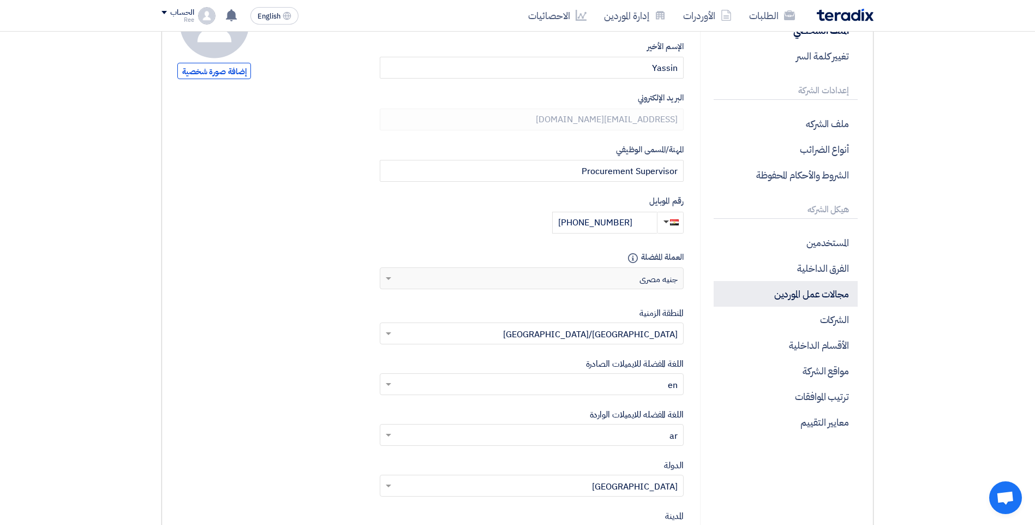
scroll to position [382, 0]
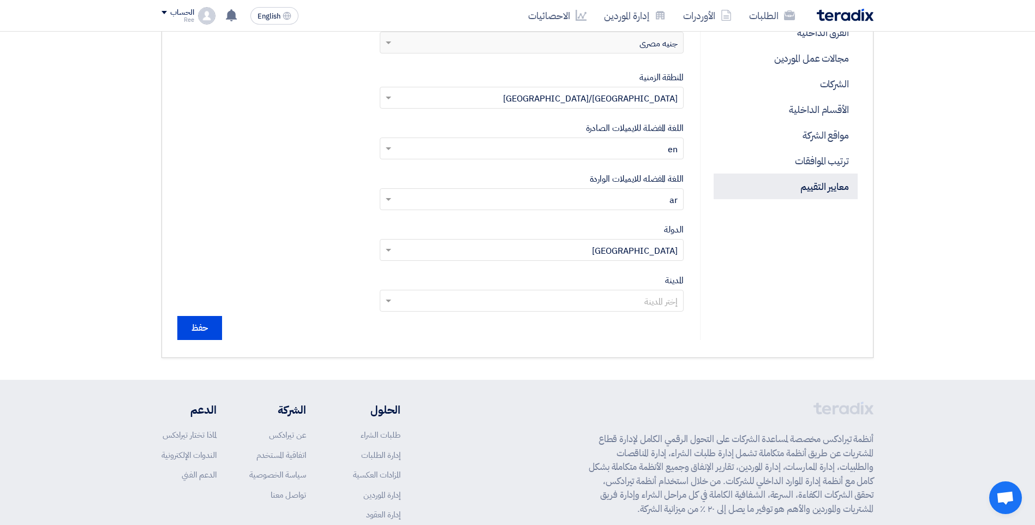
click at [830, 190] on p "معايير التقييم" at bounding box center [786, 187] width 144 height 26
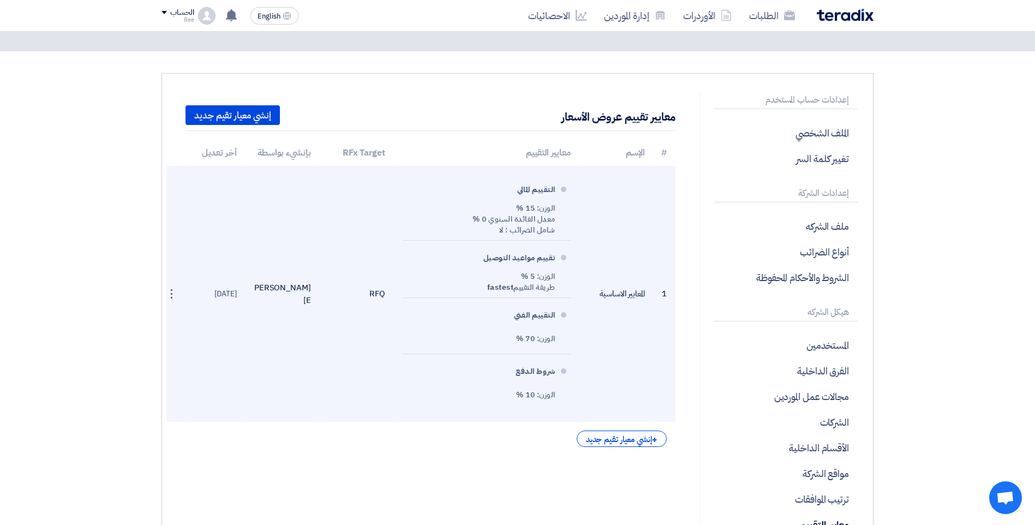
scroll to position [32, 0]
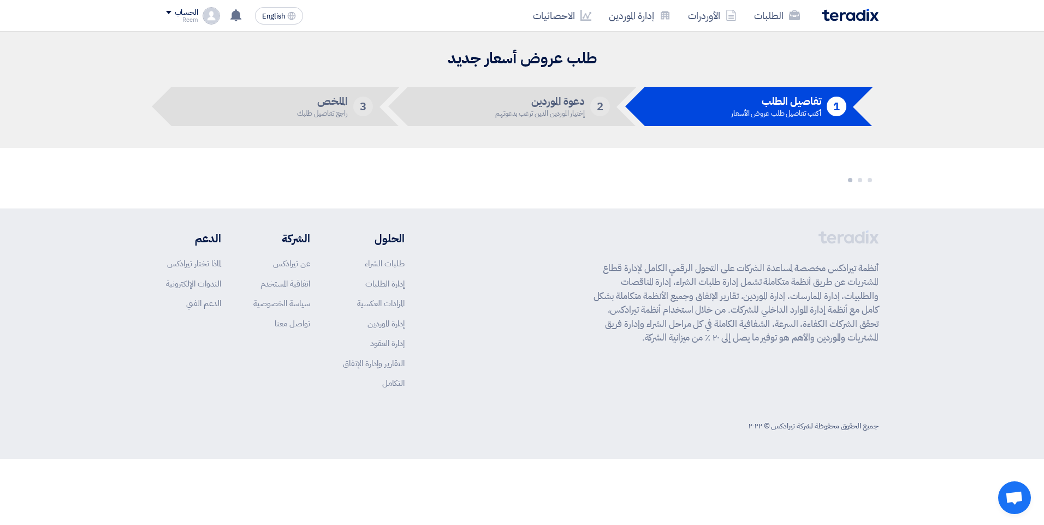
click at [786, 99] on h5 "تفاصيل الطلب" at bounding box center [776, 102] width 90 height 10
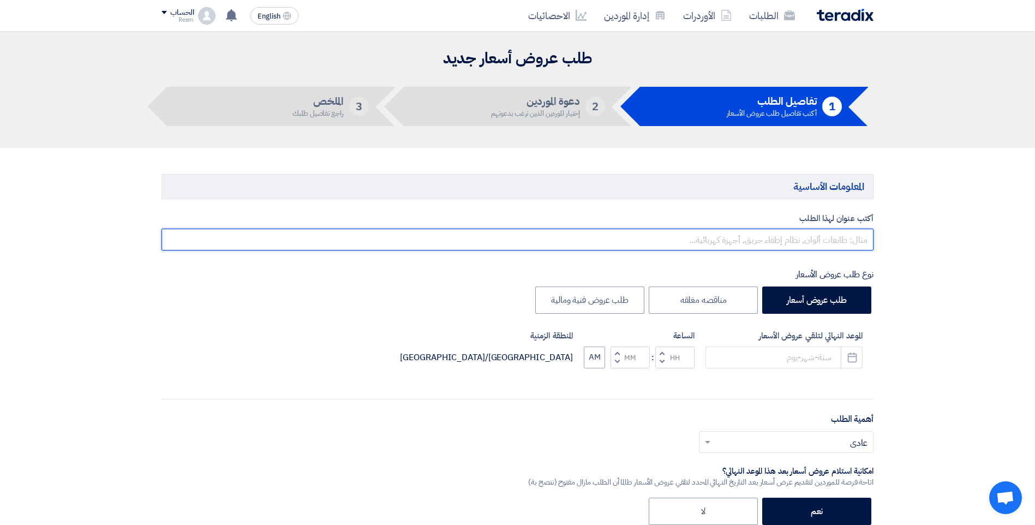
click at [833, 244] on input "text" at bounding box center [518, 240] width 712 height 22
paste input "Motor, 3 Phase, 400 V , 1.5 Kw, 1500 rpm, B35, Cast Iron Enclosure, IP55, Class…"
drag, startPoint x: 669, startPoint y: 242, endPoint x: 930, endPoint y: 265, distance: 262.5
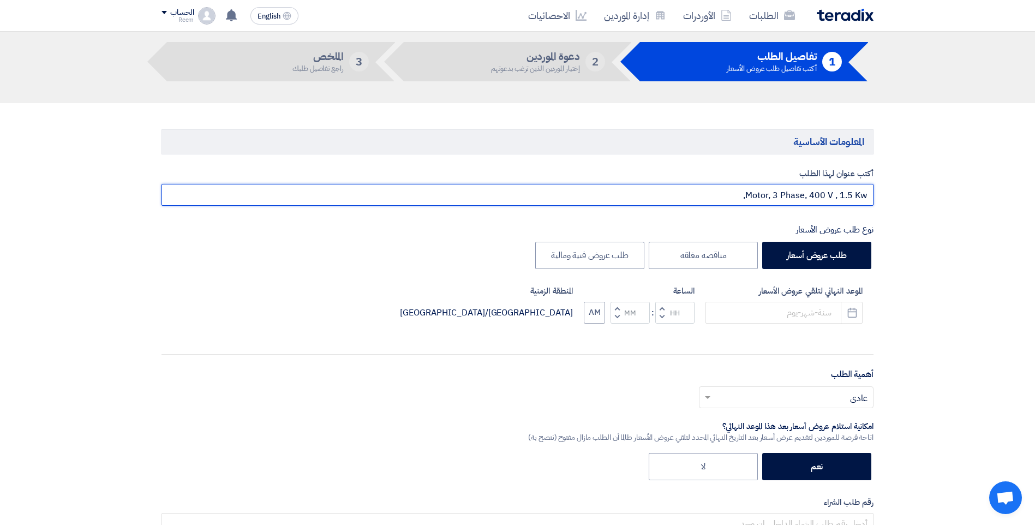
scroll to position [109, 0]
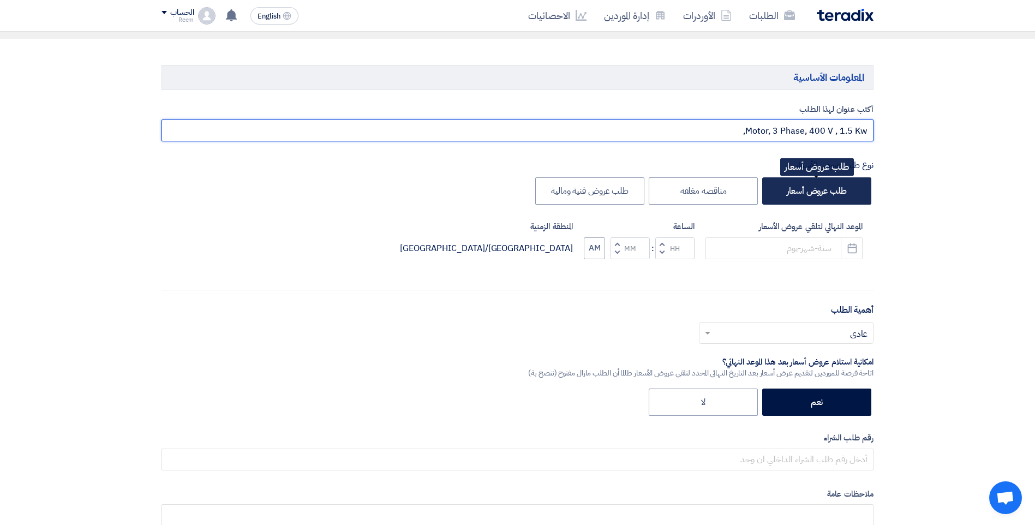
type input "Motor, 3 Phase, 400 V , 1.5 Kw,"
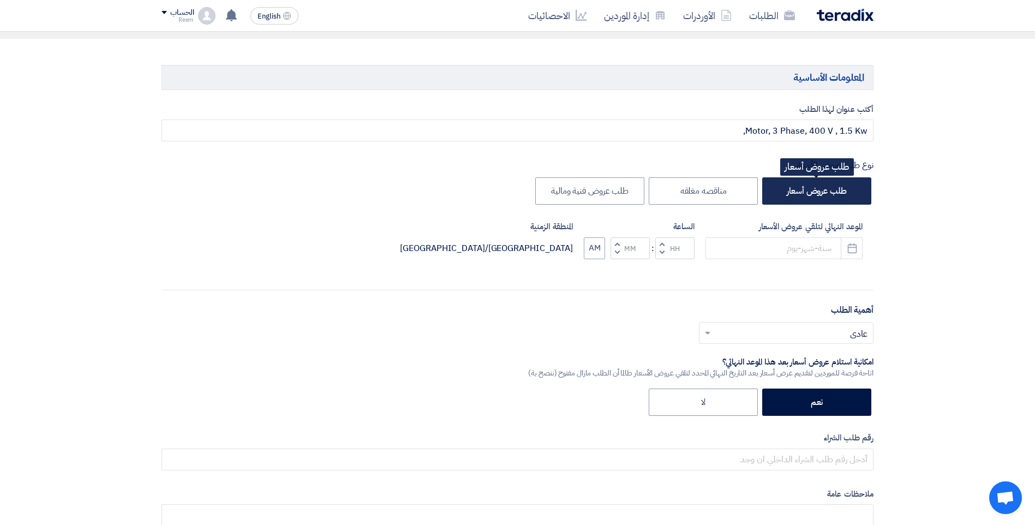
click at [788, 194] on label "طلب عروض أسعار" at bounding box center [816, 190] width 109 height 27
click at [840, 194] on input "طلب عروض أسعار" at bounding box center [843, 190] width 7 height 7
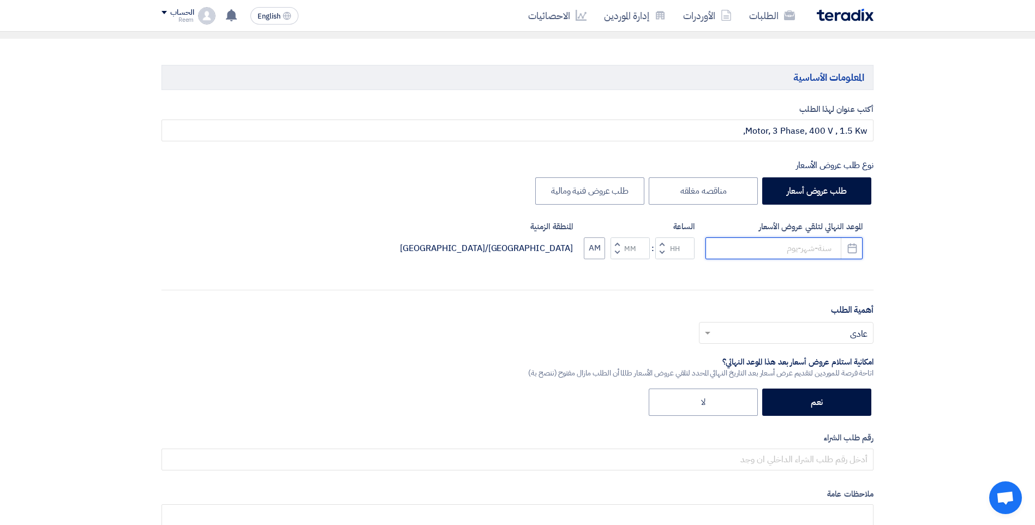
click at [803, 249] on input at bounding box center [784, 248] width 157 height 22
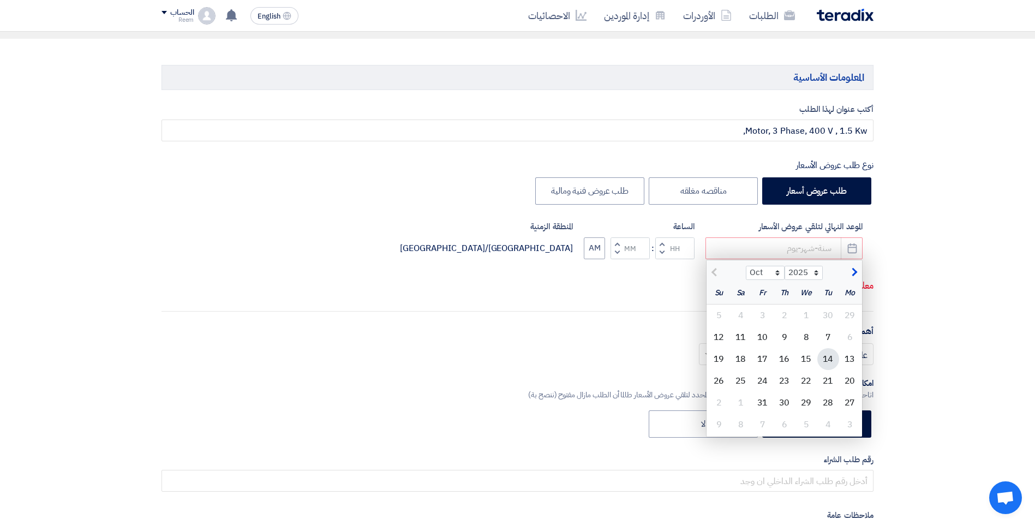
click at [830, 359] on div "14" at bounding box center [829, 359] width 22 height 22
type input "10/14/2025"
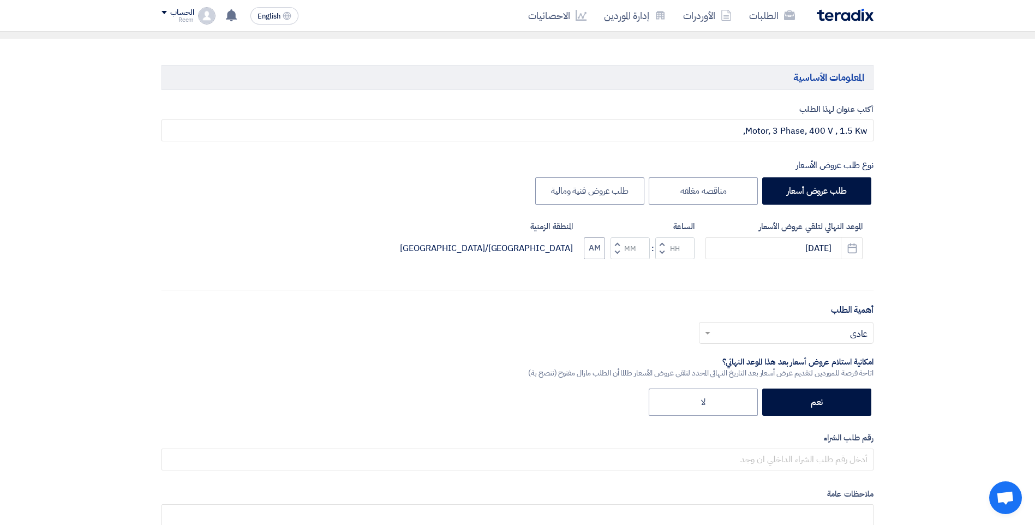
click at [665, 255] on button "Decrement hours" at bounding box center [661, 253] width 13 height 14
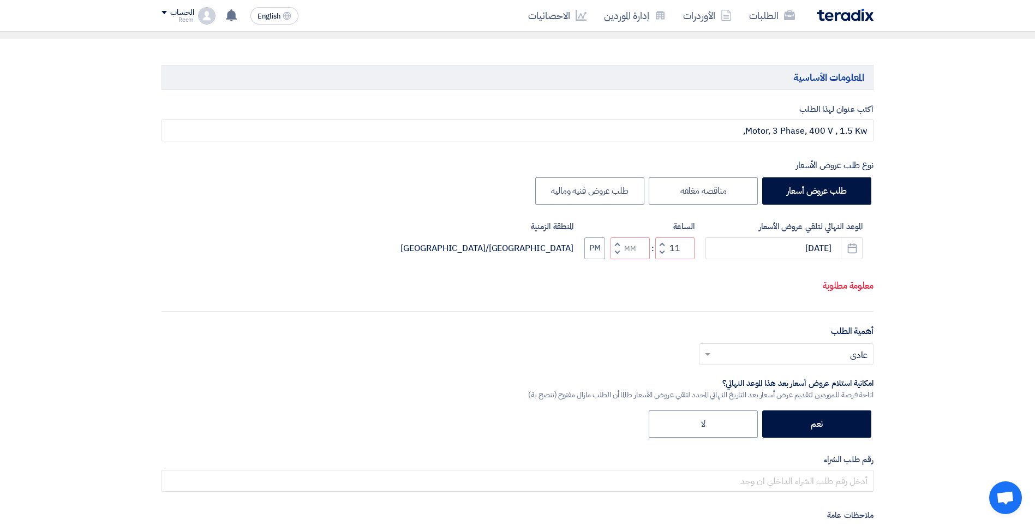
click at [617, 257] on span "button" at bounding box center [618, 252] width 4 height 8
type input "10"
type input "59"
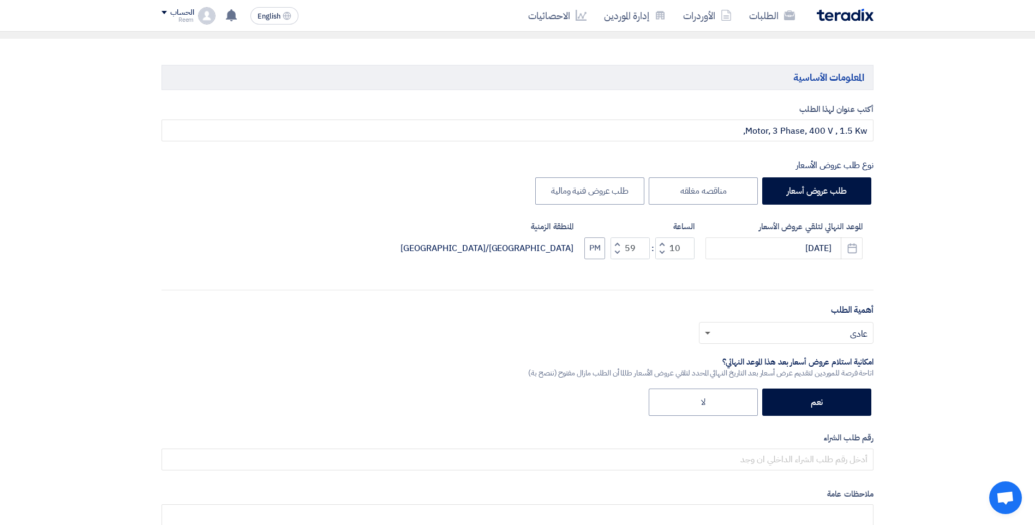
click at [707, 332] on span at bounding box center [707, 334] width 5 height 4
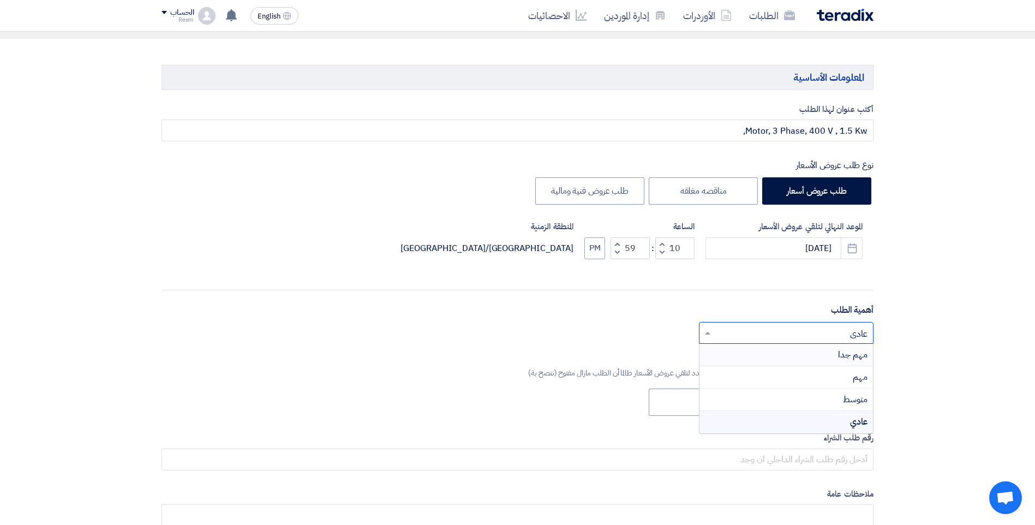
click at [846, 355] on span "مهم جدا" at bounding box center [852, 354] width 29 height 13
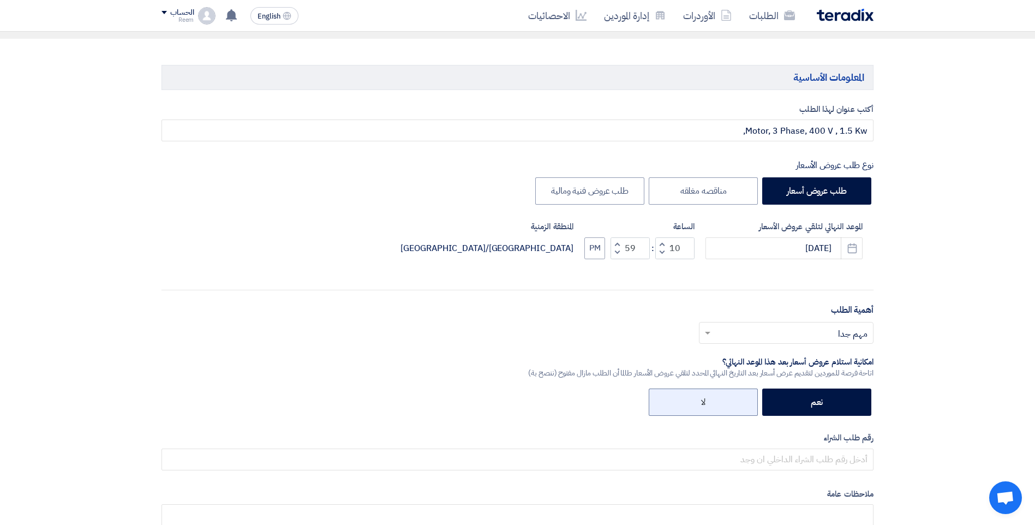
click at [714, 396] on label "لا" at bounding box center [703, 402] width 109 height 27
click at [706, 398] on input "لا" at bounding box center [702, 401] width 7 height 7
radio input "true"
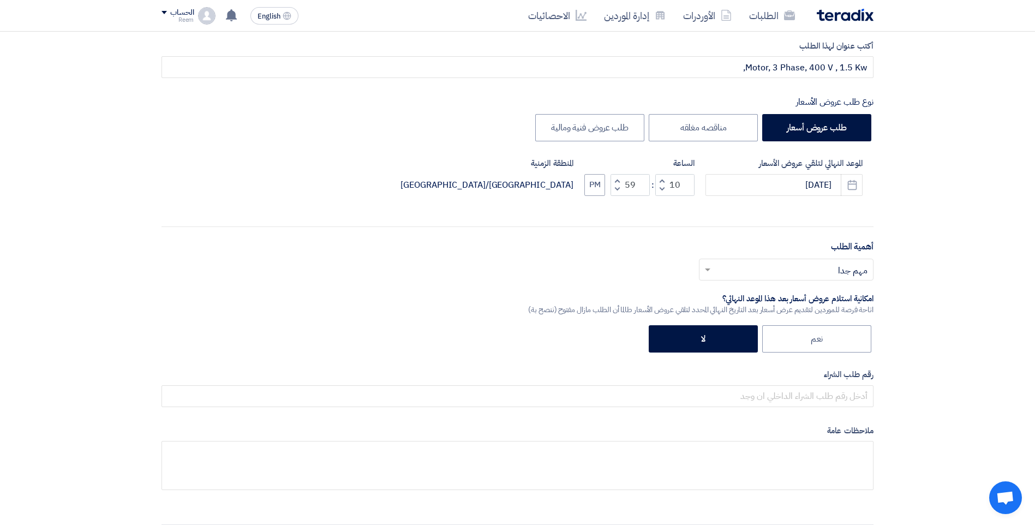
scroll to position [327, 0]
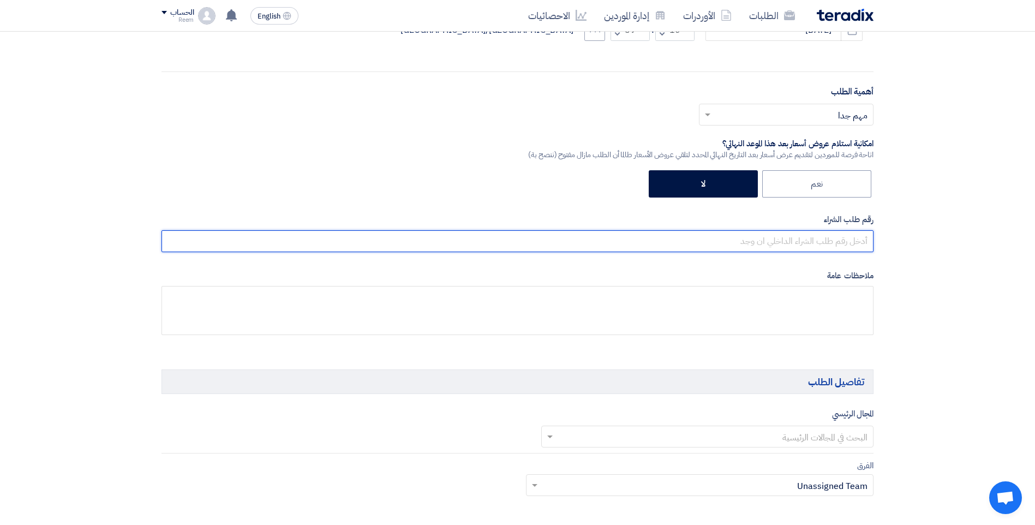
click at [837, 237] on input "text" at bounding box center [518, 241] width 712 height 22
type input "200005228"
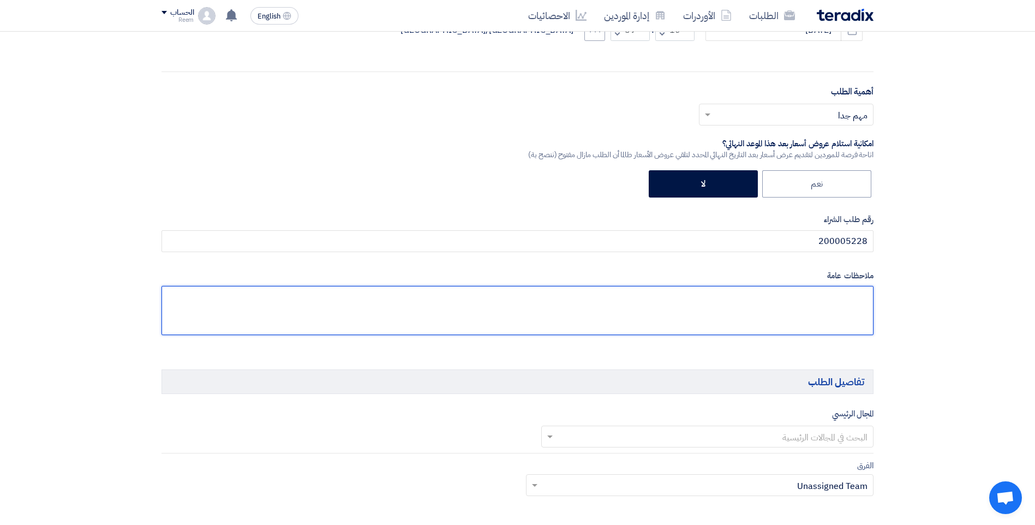
click at [827, 300] on textarea at bounding box center [518, 310] width 712 height 49
paste textarea "Motor, 3 Phase, 400 V , 1.5 Kw, 1500 rpm, B35, Cast Iron Enclosure, IP55, Class…"
type textarea "Motor, 3 Phase, 400 V , 1.5 Kw, 1500 rpm, B35, Cast Iron Enclosure, IP55, Class…"
drag, startPoint x: 869, startPoint y: 299, endPoint x: 50, endPoint y: 255, distance: 820.4
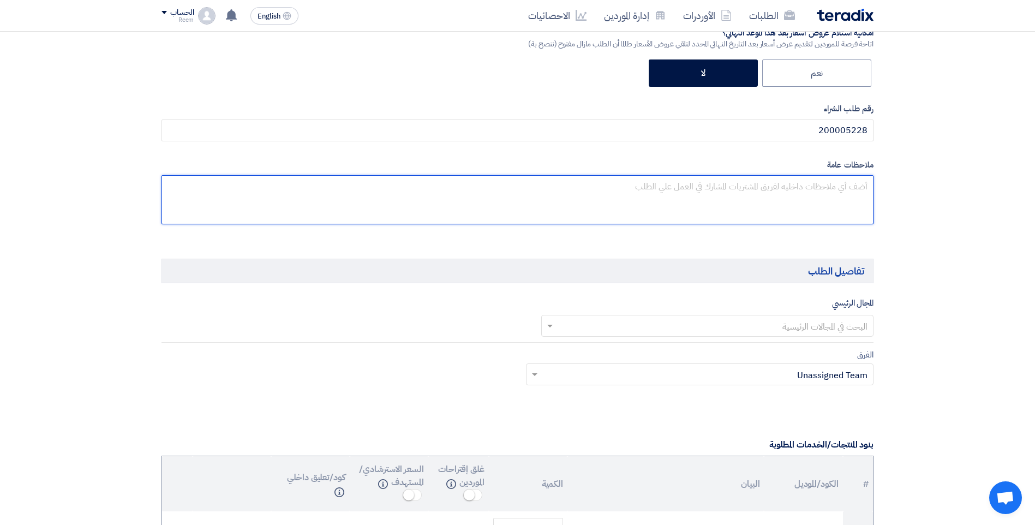
scroll to position [437, 0]
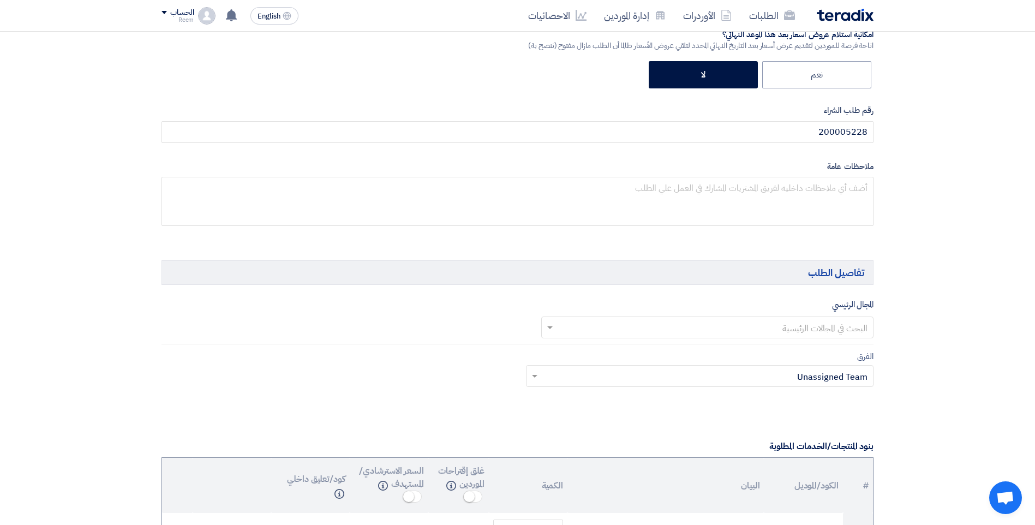
click at [809, 327] on input "text" at bounding box center [713, 328] width 311 height 18
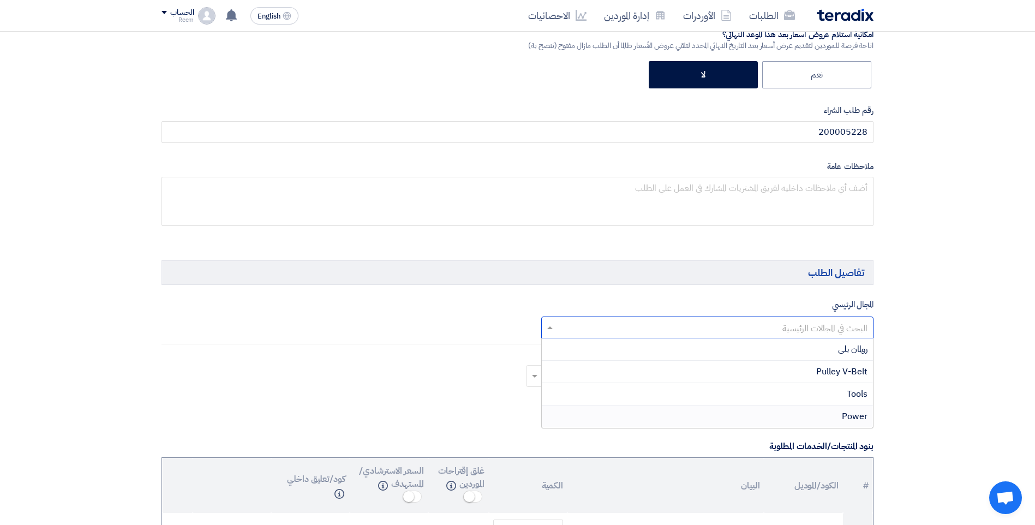
click at [837, 426] on div "Power" at bounding box center [708, 417] width 332 height 22
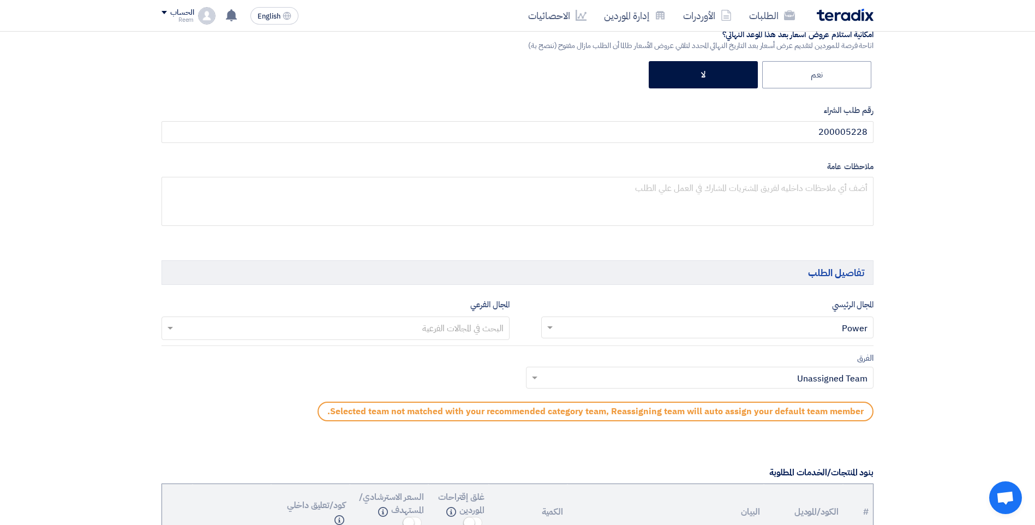
click at [167, 329] on input "text" at bounding box center [334, 329] width 337 height 18
click at [535, 380] on span at bounding box center [534, 377] width 14 height 13
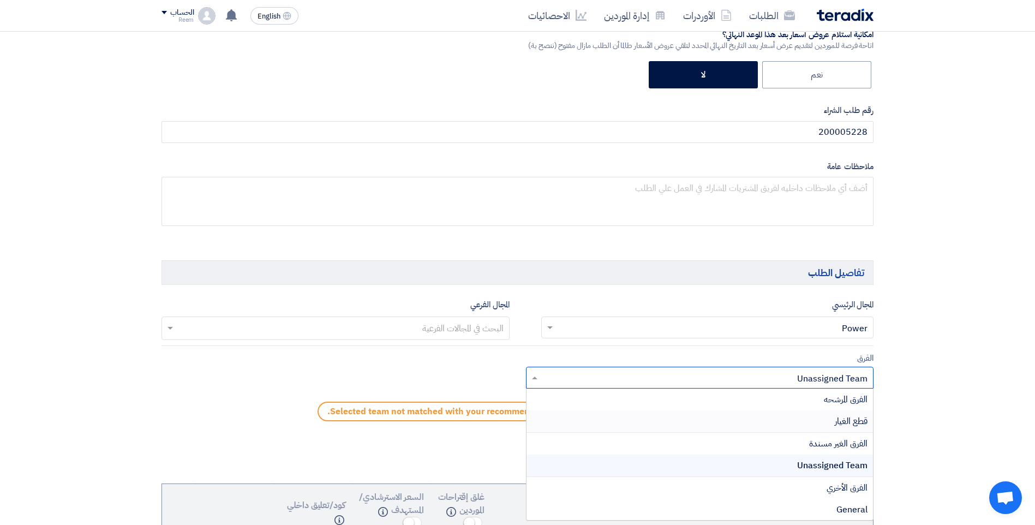
click at [827, 414] on div "قطع الغيار" at bounding box center [700, 421] width 347 height 22
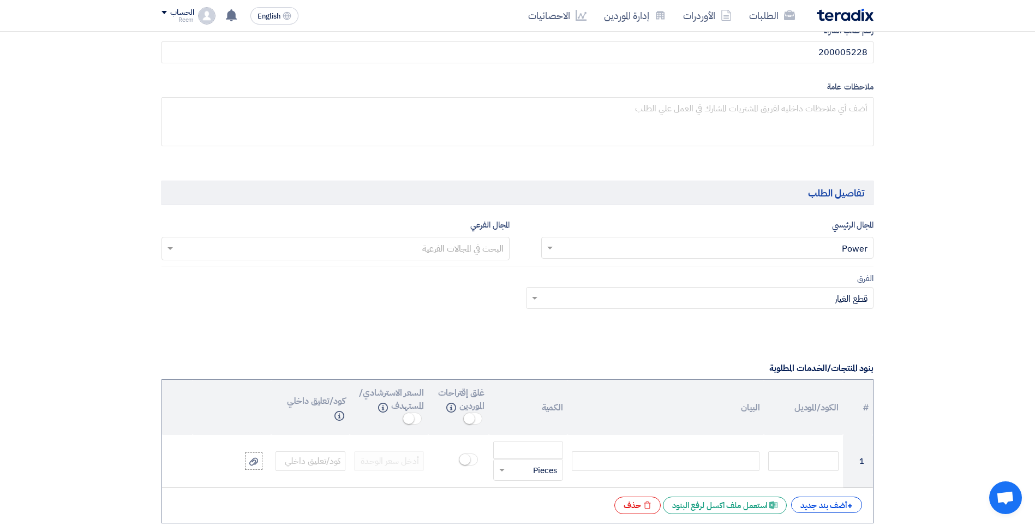
scroll to position [710, 0]
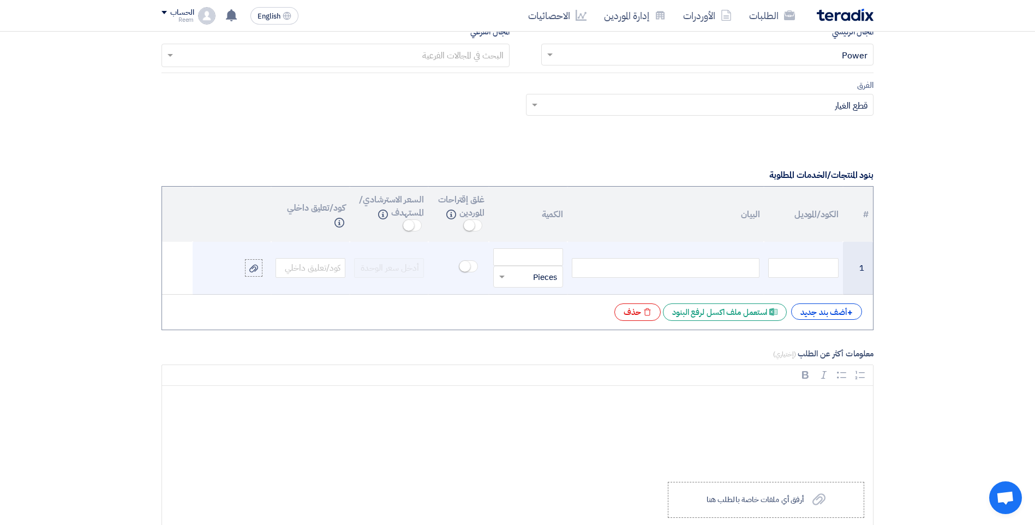
click at [711, 269] on div at bounding box center [666, 268] width 188 height 20
paste div
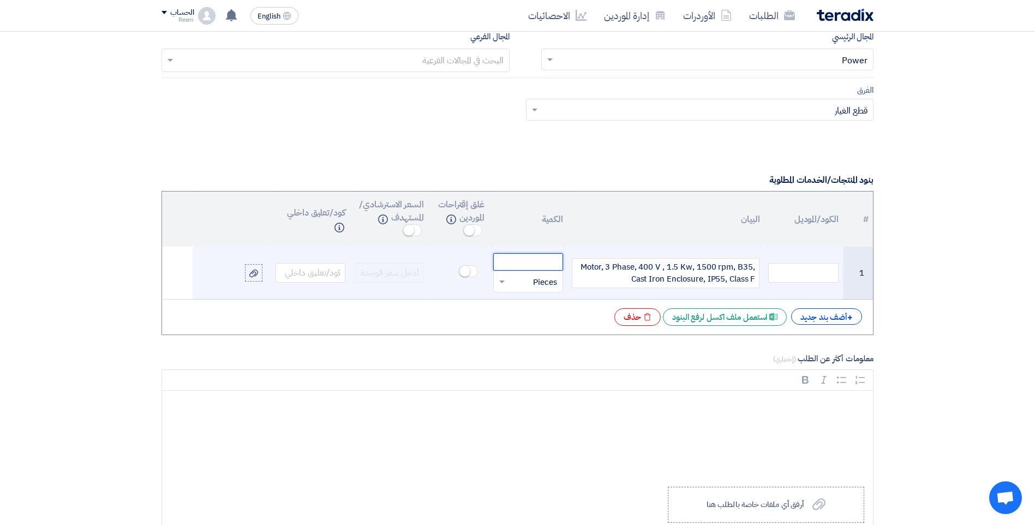
click at [533, 258] on input "number" at bounding box center [528, 261] width 70 height 17
type input "2"
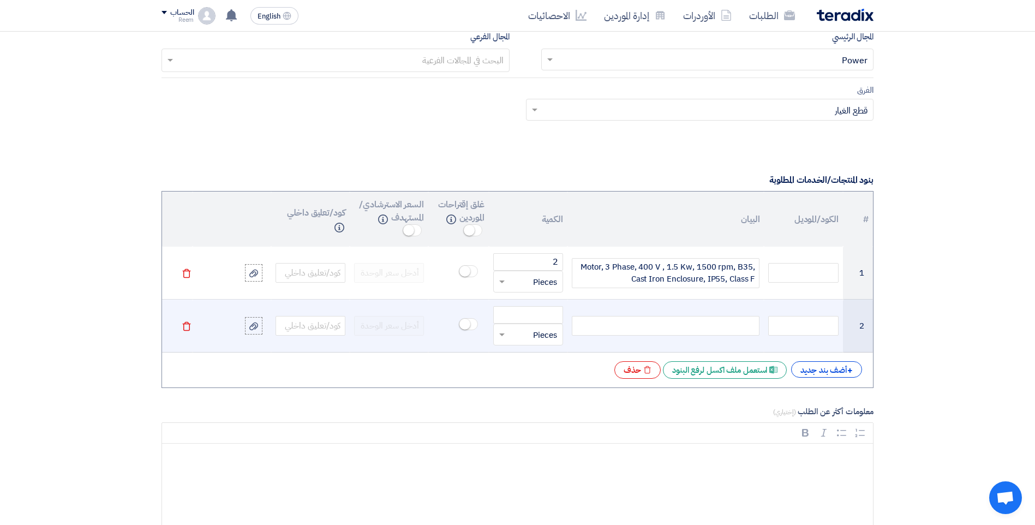
click at [188, 330] on icon "Delete" at bounding box center [187, 326] width 10 height 10
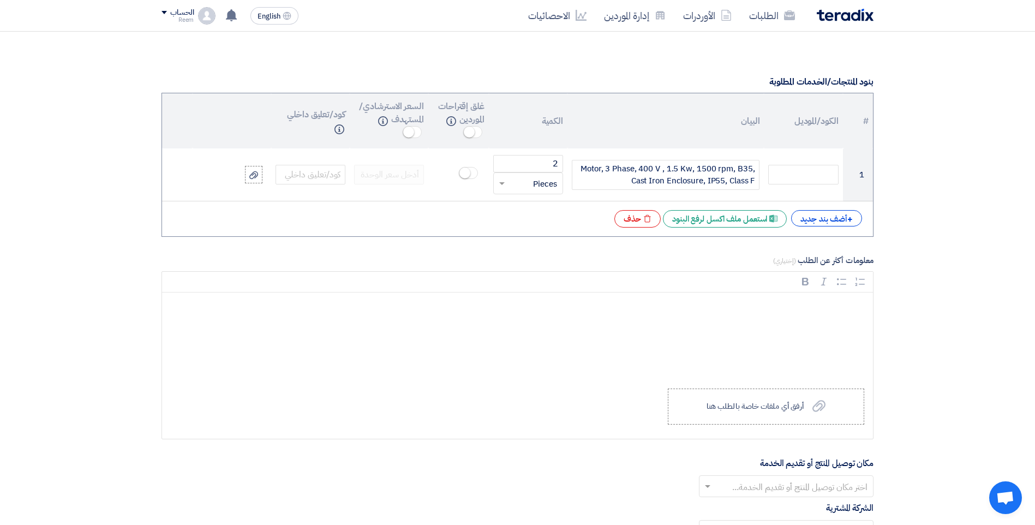
scroll to position [978, 0]
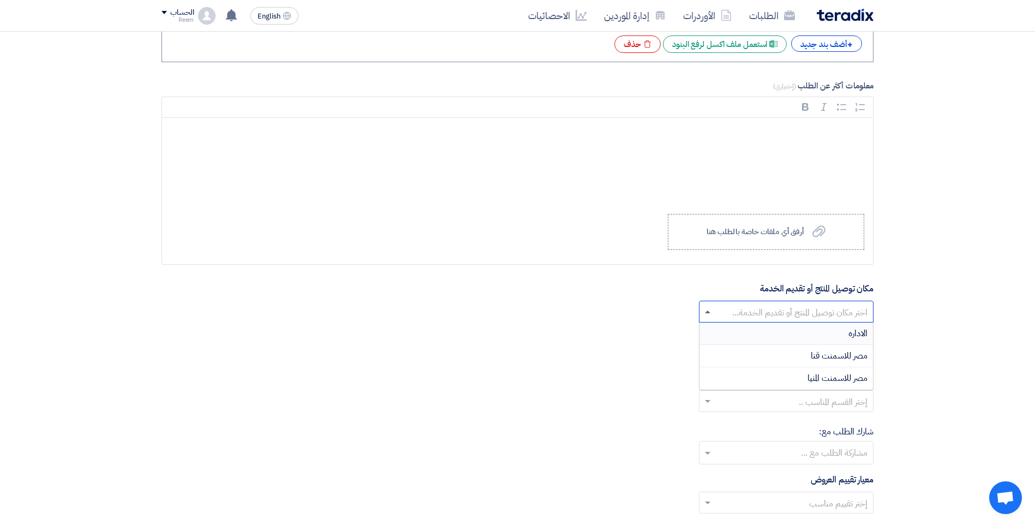
click at [710, 312] on span at bounding box center [707, 312] width 5 height 3
click at [843, 336] on div "الاداره" at bounding box center [787, 334] width 174 height 22
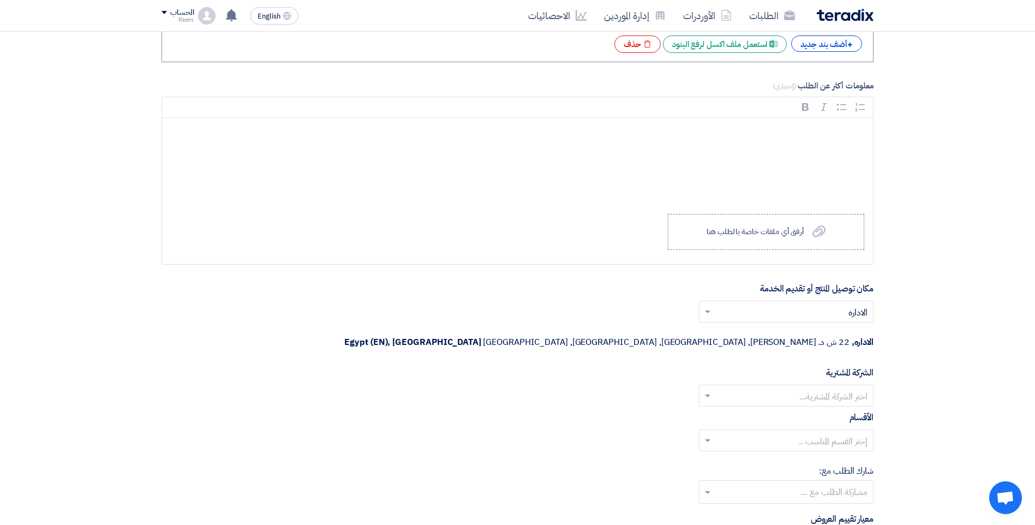
click at [717, 388] on input "text" at bounding box center [792, 397] width 153 height 18
click at [814, 429] on div "مصر للاسمنت المنيا" at bounding box center [787, 440] width 174 height 22
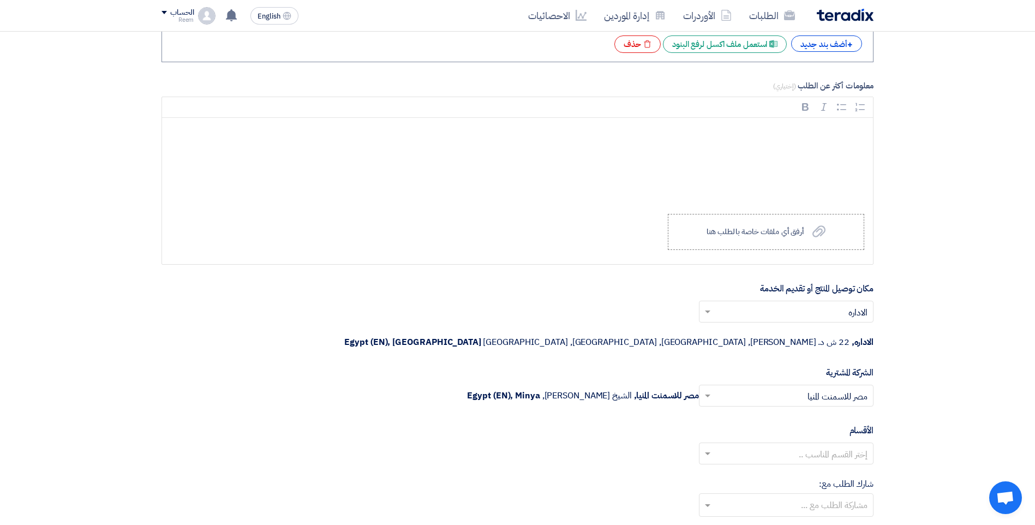
click at [708, 447] on span at bounding box center [707, 453] width 14 height 13
click at [829, 469] on span "General Department" at bounding box center [826, 475] width 81 height 13
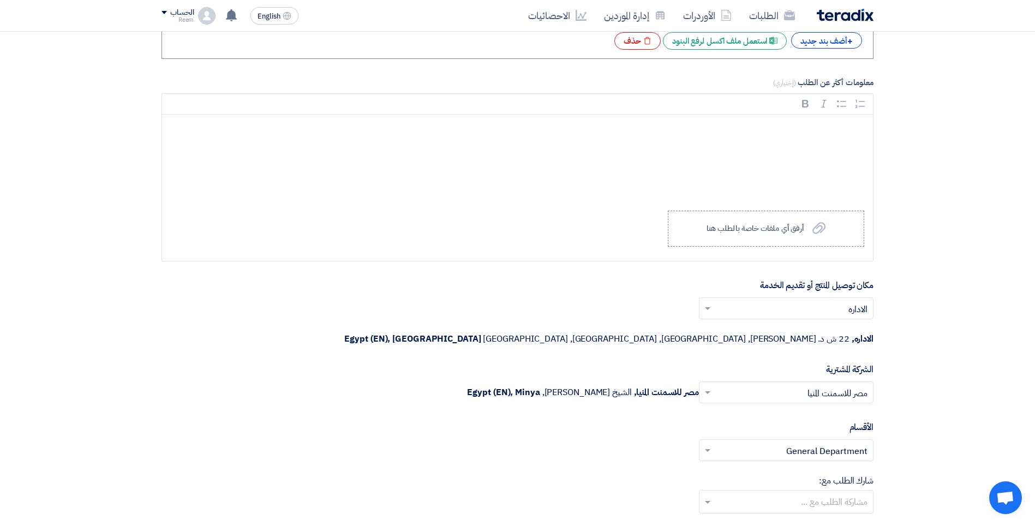
scroll to position [1250, 0]
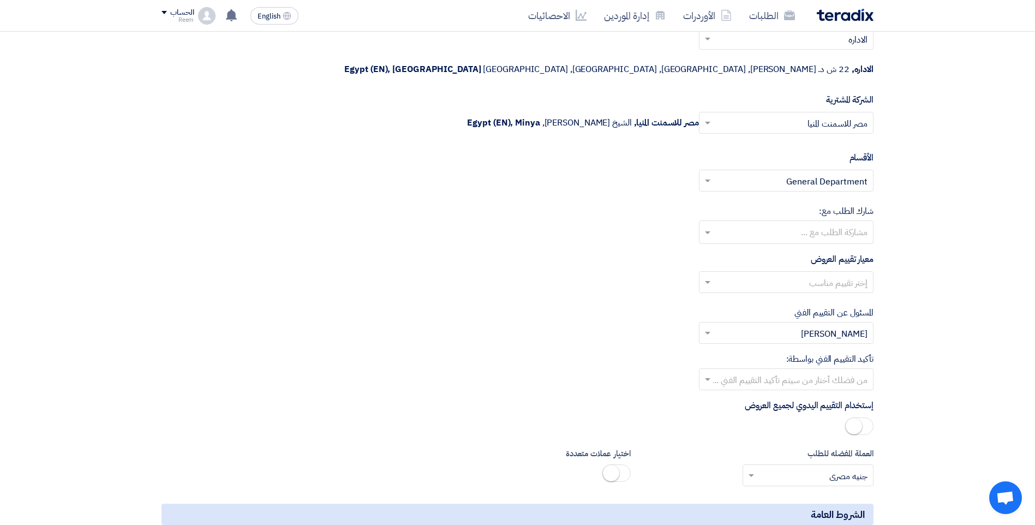
click at [710, 224] on input "text" at bounding box center [786, 233] width 164 height 18
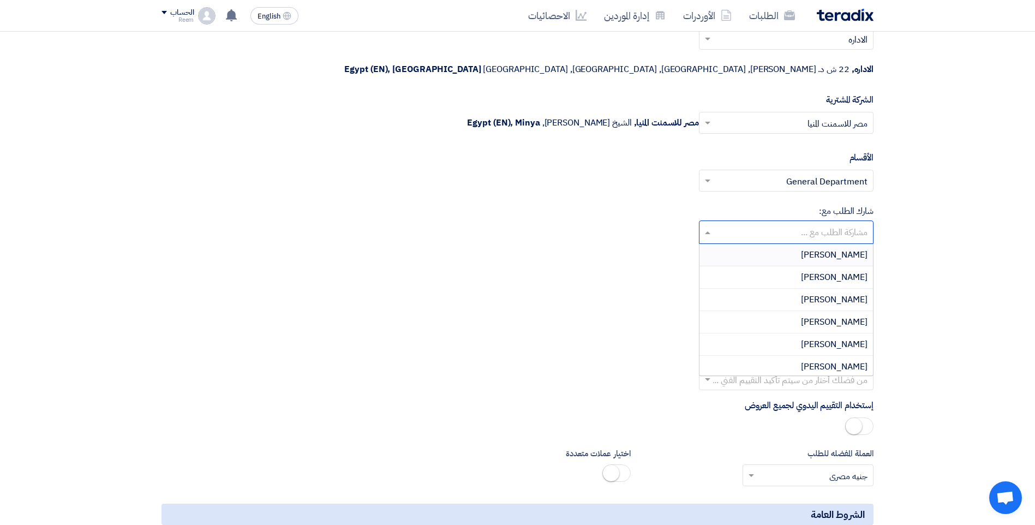
drag, startPoint x: 839, startPoint y: 229, endPoint x: 491, endPoint y: 198, distance: 349.1
click at [473, 205] on div "شارك الطلب مع: مشاركة الطلب مع ... Ahmed Farid Ahmed Ismail Ahmed Atef Ahmed So…" at bounding box center [518, 224] width 712 height 39
click at [523, 205] on div "شارك الطلب مع: مشاركة الطلب مع ... Ahmed Farid Ahmed Ismail Ahmed Atef Ahmed So…" at bounding box center [518, 224] width 712 height 39
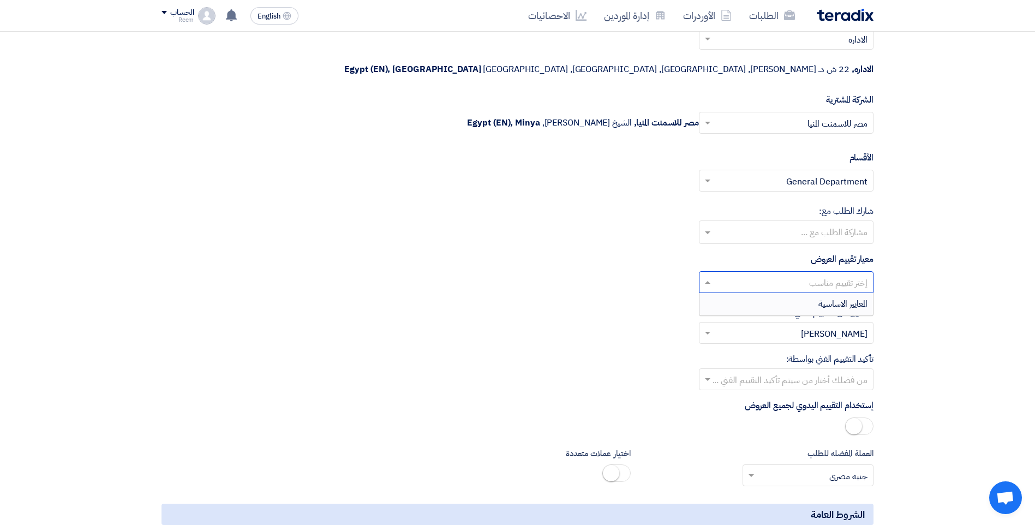
click at [712, 276] on span at bounding box center [707, 282] width 14 height 13
drag, startPoint x: 769, startPoint y: 267, endPoint x: 771, endPoint y: 279, distance: 12.2
click at [771, 293] on div "المعايير الاساسية" at bounding box center [787, 304] width 174 height 22
click at [707, 326] on span at bounding box center [707, 332] width 14 height 13
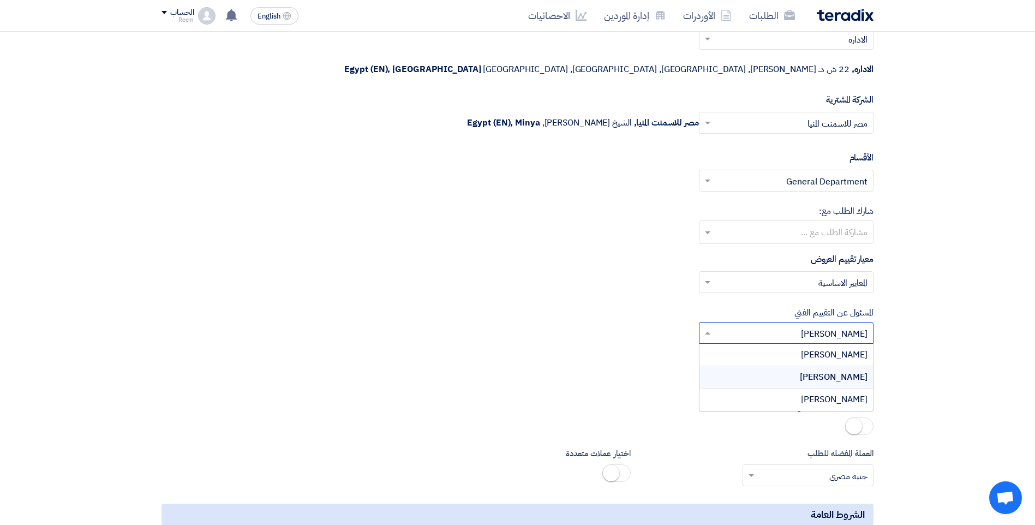
click at [707, 326] on span at bounding box center [707, 332] width 14 height 13
click at [801, 325] on input "text" at bounding box center [792, 334] width 153 height 18
click at [864, 325] on input "text" at bounding box center [792, 334] width 153 height 18
drag, startPoint x: 869, startPoint y: 308, endPoint x: 807, endPoint y: 302, distance: 63.1
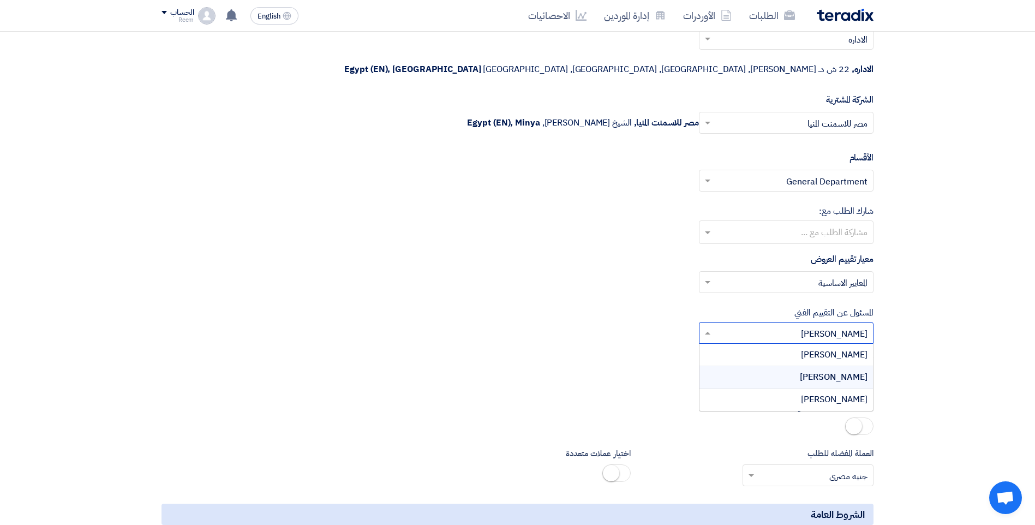
click at [808, 324] on div at bounding box center [787, 333] width 174 height 18
click at [704, 326] on span at bounding box center [707, 332] width 14 height 13
click at [590, 353] on div "تأكيد التقييم الفني بواسطة: من فضلك أختار من سيتم تأكيد التقييم الفني ..." at bounding box center [518, 372] width 712 height 38
click at [705, 332] on span at bounding box center [707, 334] width 5 height 4
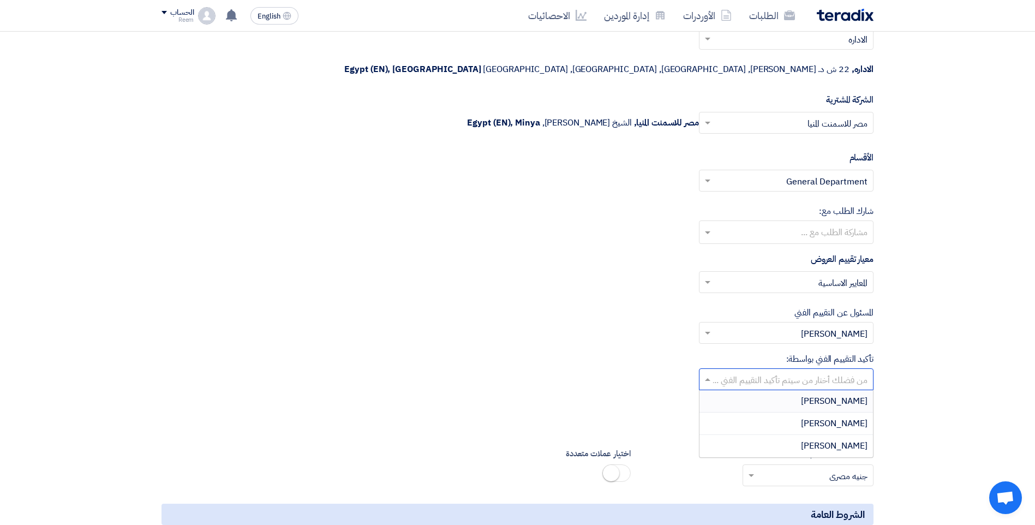
click at [705, 373] on span at bounding box center [707, 379] width 14 height 13
click at [609, 353] on div "تأكيد التقييم الفني بواسطة: من فضلك أختار من سيتم تأكيد التقييم الفني ... Ahmed…" at bounding box center [518, 372] width 712 height 38
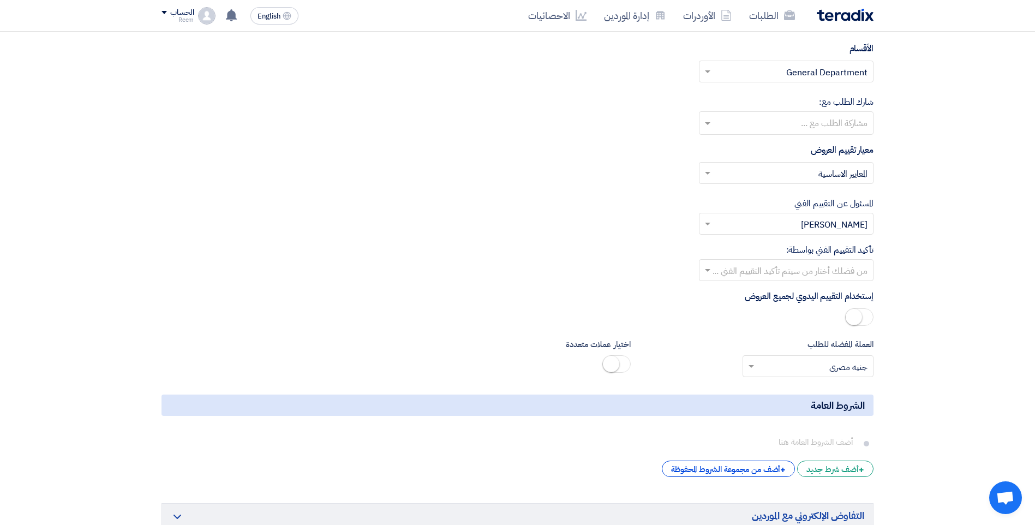
scroll to position [1523, 0]
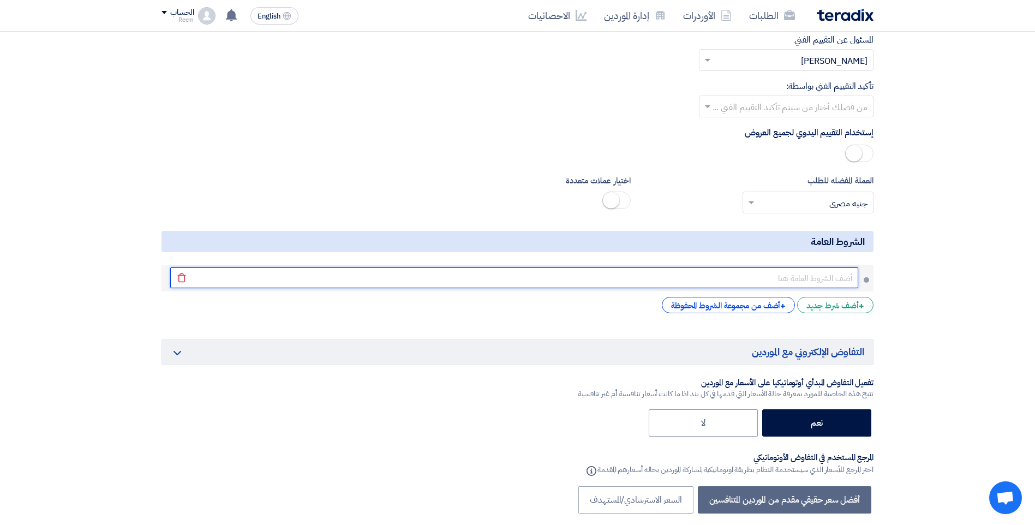
click at [815, 267] on input "text" at bounding box center [514, 277] width 688 height 21
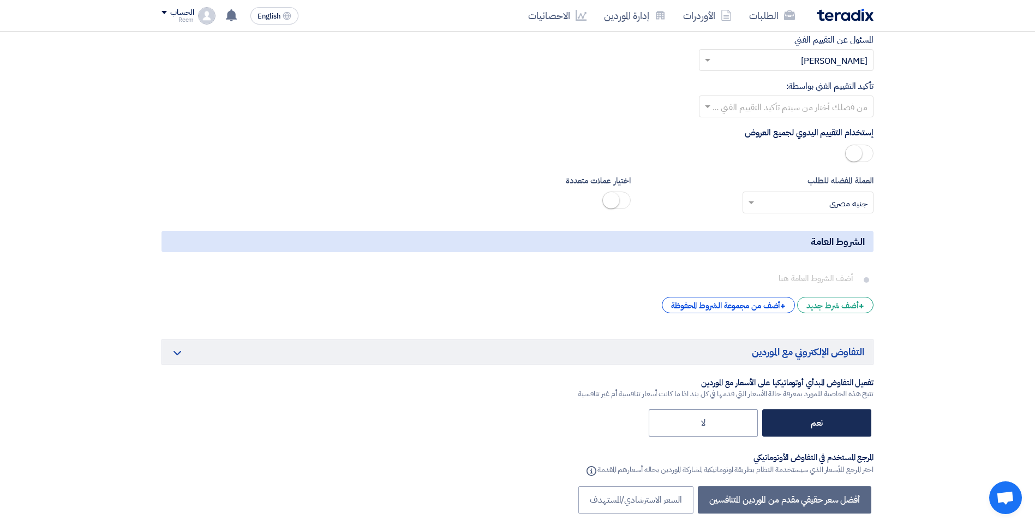
click at [849, 409] on label "نعم" at bounding box center [816, 422] width 109 height 27
click at [823, 419] on input "نعم" at bounding box center [819, 422] width 7 height 7
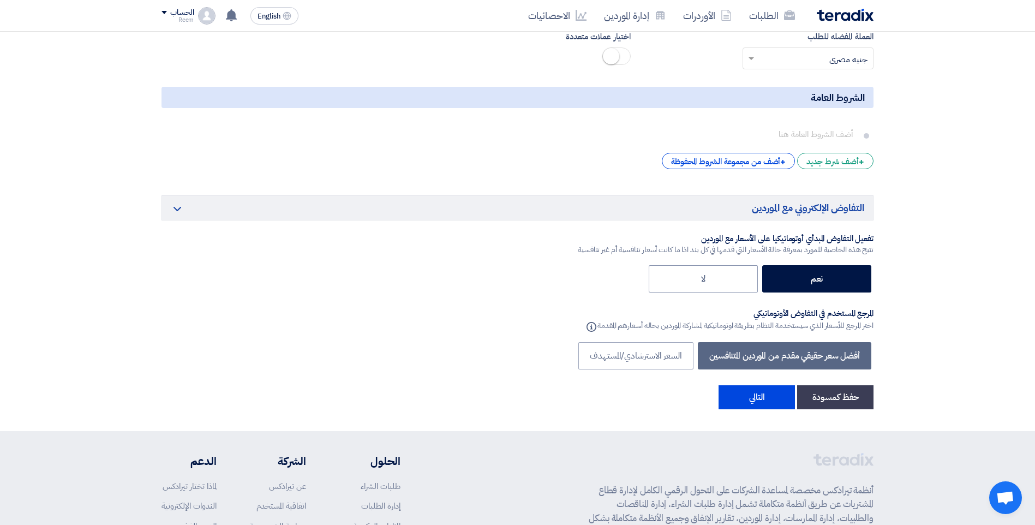
scroll to position [1796, 0]
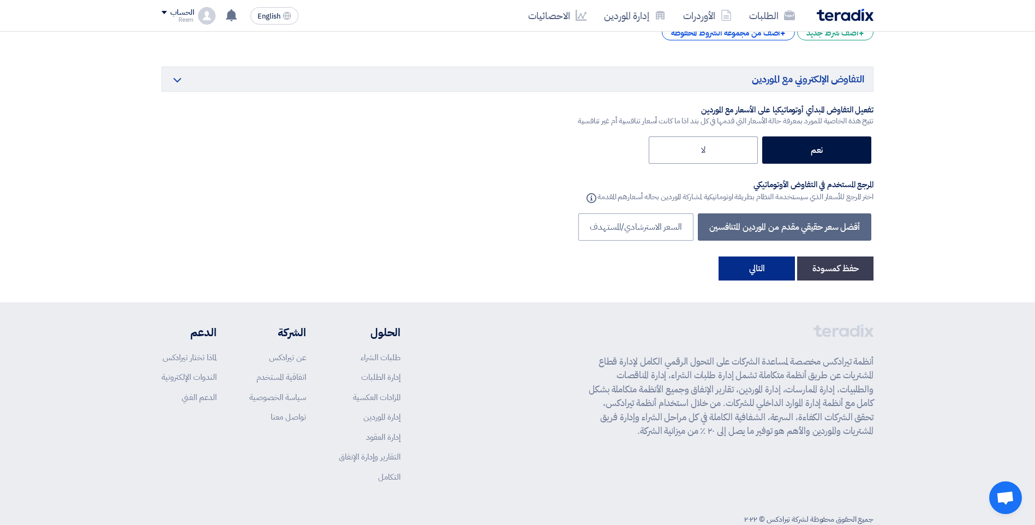
click at [756, 257] on button "التالي" at bounding box center [757, 269] width 76 height 24
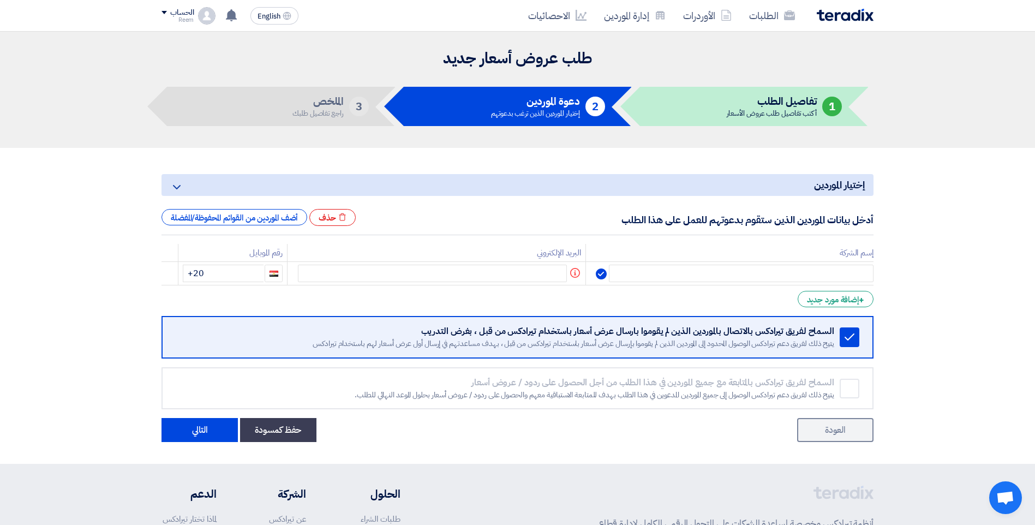
click at [863, 252] on th "إسم الشركة" at bounding box center [730, 253] width 288 height 18
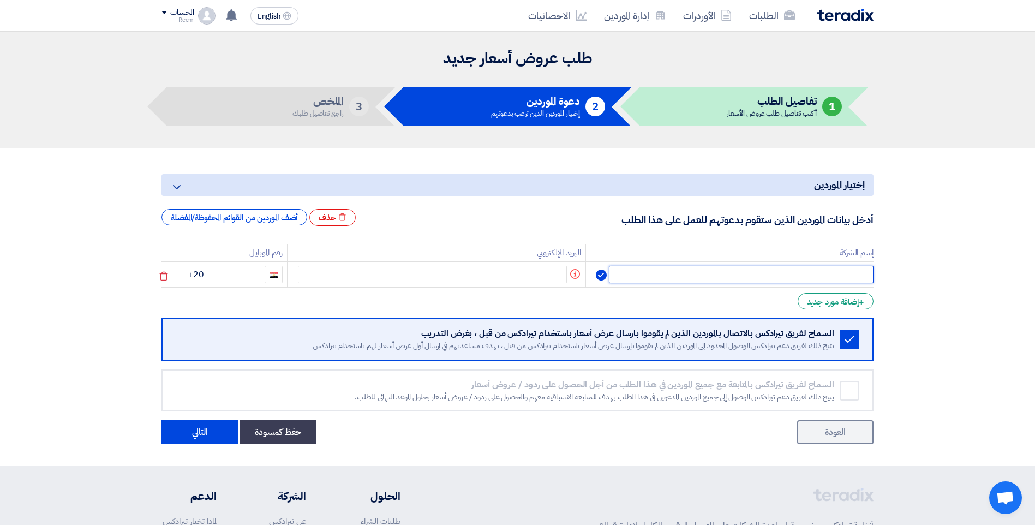
click at [736, 278] on input "text" at bounding box center [741, 274] width 265 height 17
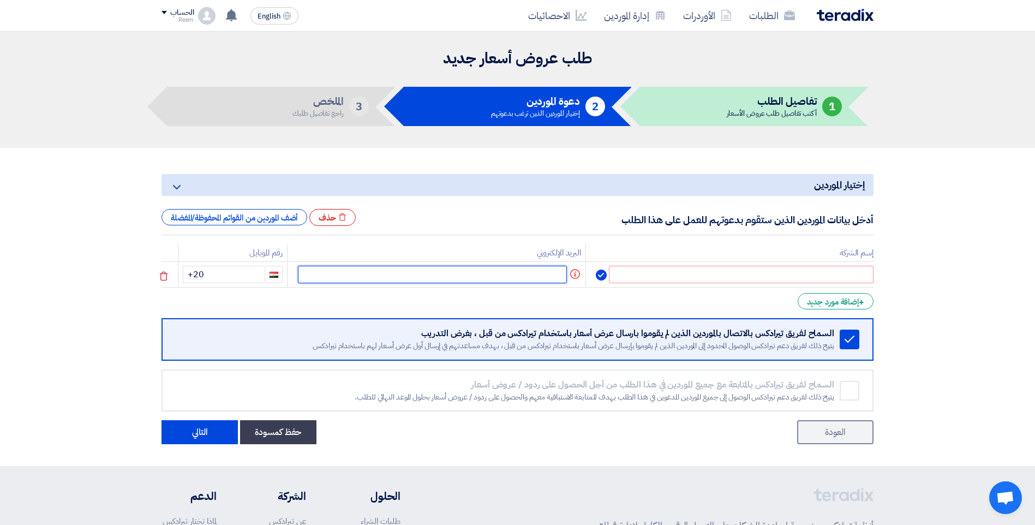
click at [518, 275] on input "text" at bounding box center [432, 274] width 269 height 17
paste input "fayrouz Sayed <fayrouz.bgs@gmail.com>"
drag, startPoint x: 718, startPoint y: 269, endPoint x: 714, endPoint y: 284, distance: 15.6
click at [716, 279] on input "text" at bounding box center [737, 274] width 274 height 17
drag, startPoint x: 471, startPoint y: 273, endPoint x: 324, endPoint y: 269, distance: 147.4
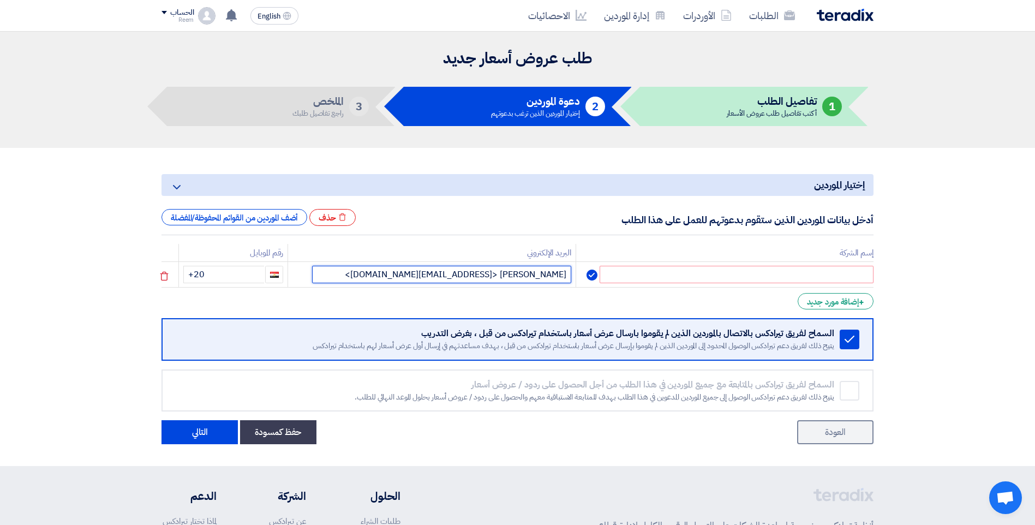
click at [319, 269] on input "fayrouz Sayed <fayrouz.bgs@gmail.com>" at bounding box center [441, 274] width 259 height 17
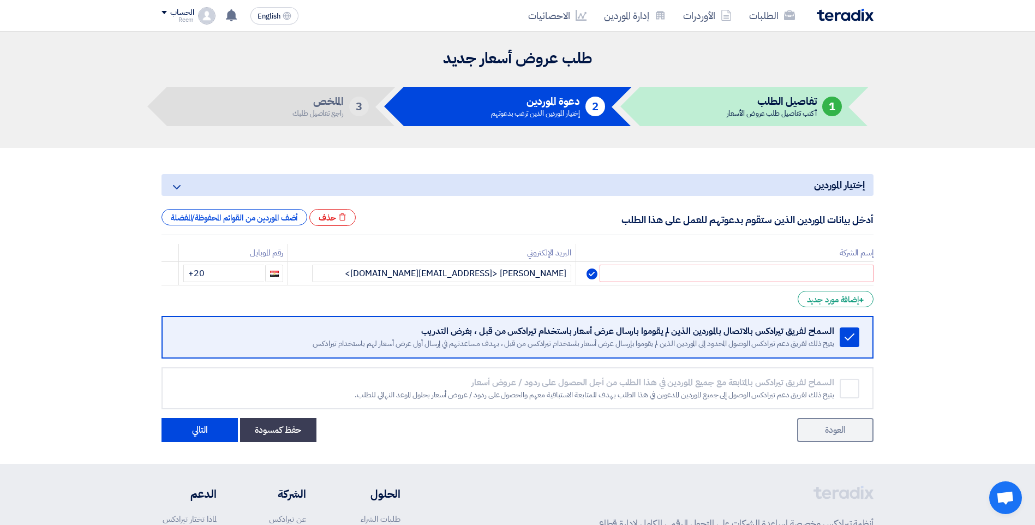
click at [415, 289] on form "إختيار الموردين Minimize/Maximize Category أدخل بيانات الموردين الذين ستقوم بدع…" at bounding box center [518, 308] width 712 height 268
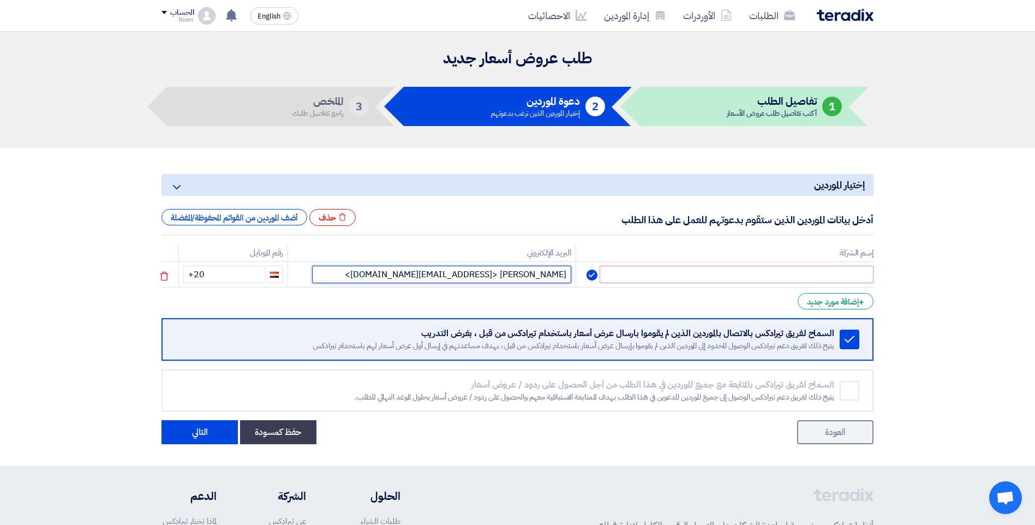
drag, startPoint x: 470, startPoint y: 272, endPoint x: 409, endPoint y: 274, distance: 61.7
click at [409, 274] on input "fayrouz Sayed <fayrouz.bgs@gmail.com>" at bounding box center [441, 274] width 259 height 17
drag, startPoint x: 470, startPoint y: 277, endPoint x: 460, endPoint y: 277, distance: 10.4
click at [460, 277] on input "fayrouz.bgs@gmail.com>" at bounding box center [441, 274] width 259 height 17
type input "fayrouz.bgs@gmail.com"
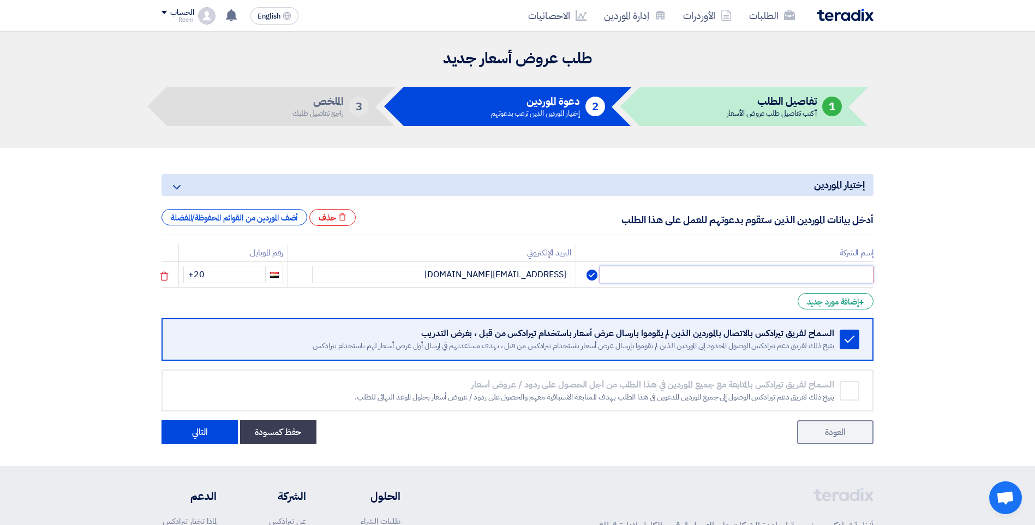
click at [664, 266] on input "text" at bounding box center [737, 274] width 274 height 17
type input "Bader"
click at [245, 277] on input "+20" at bounding box center [223, 274] width 81 height 17
type input "+20 103035666"
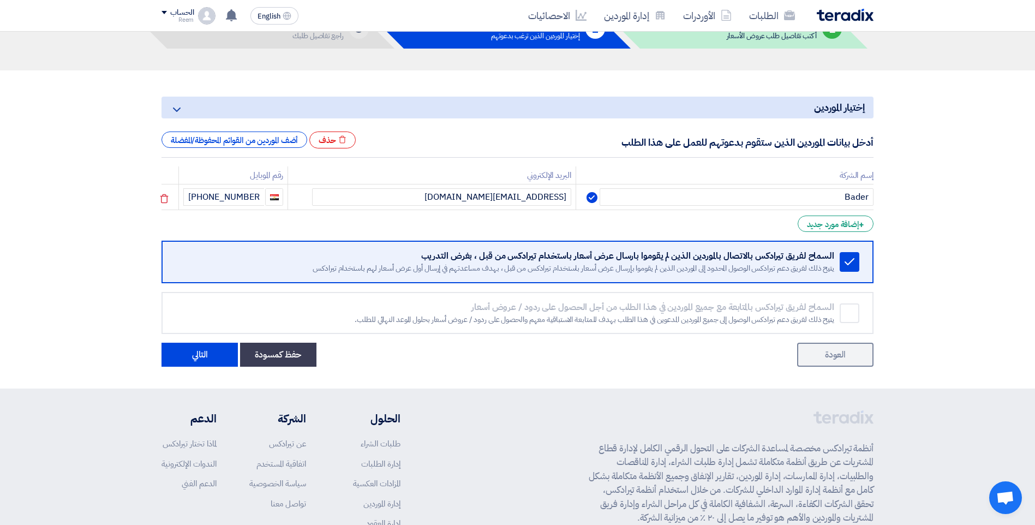
scroll to position [109, 0]
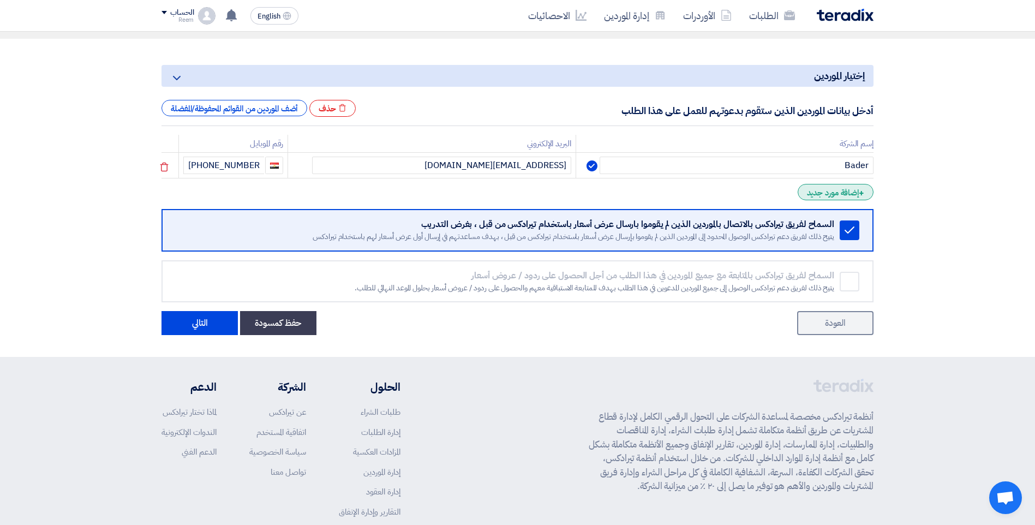
click at [833, 193] on div "+ إضافة مورد جديد" at bounding box center [836, 192] width 76 height 16
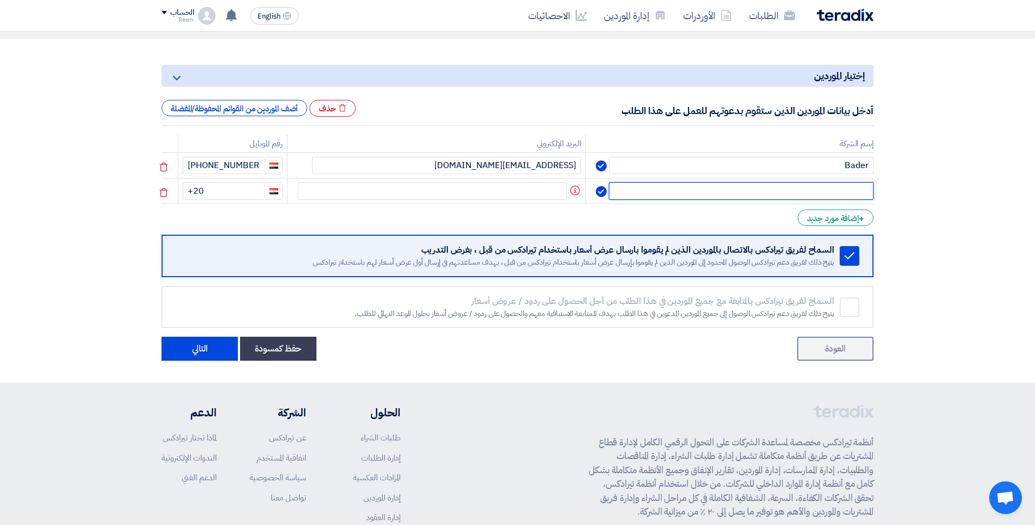
click at [809, 182] on input "text" at bounding box center [741, 190] width 265 height 17
type input "Business online"
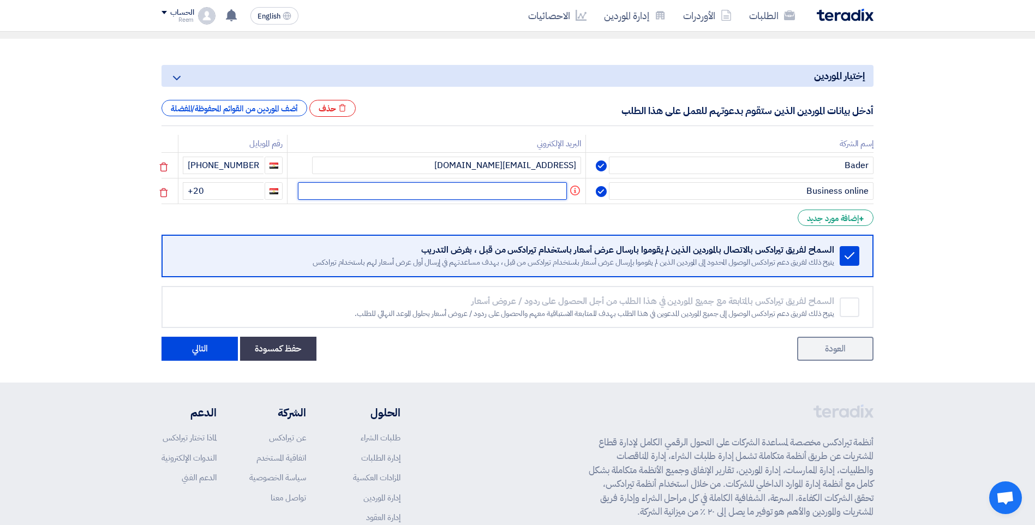
click at [470, 184] on input "text" at bounding box center [432, 190] width 269 height 17
paste input "Abdel-Shahid Nada <abdel-shahid.nada@bussiness-online.com>"
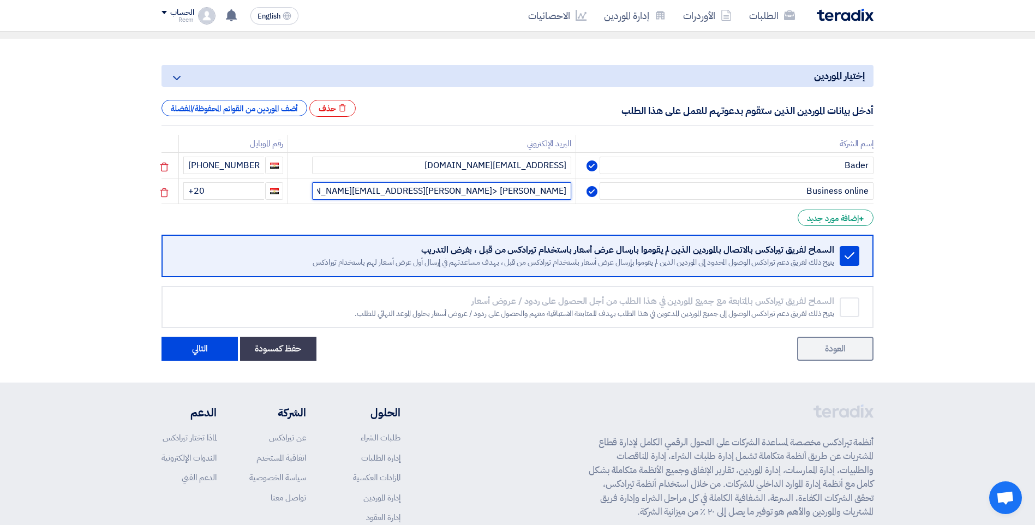
scroll to position [0, -9]
drag, startPoint x: 407, startPoint y: 188, endPoint x: 323, endPoint y: 187, distance: 84.1
click at [323, 187] on input "Abdel-Shahid Nada <abdel-shahid.nada@bussiness-online.com>" at bounding box center [441, 190] width 259 height 17
drag, startPoint x: 398, startPoint y: 192, endPoint x: 391, endPoint y: 192, distance: 7.6
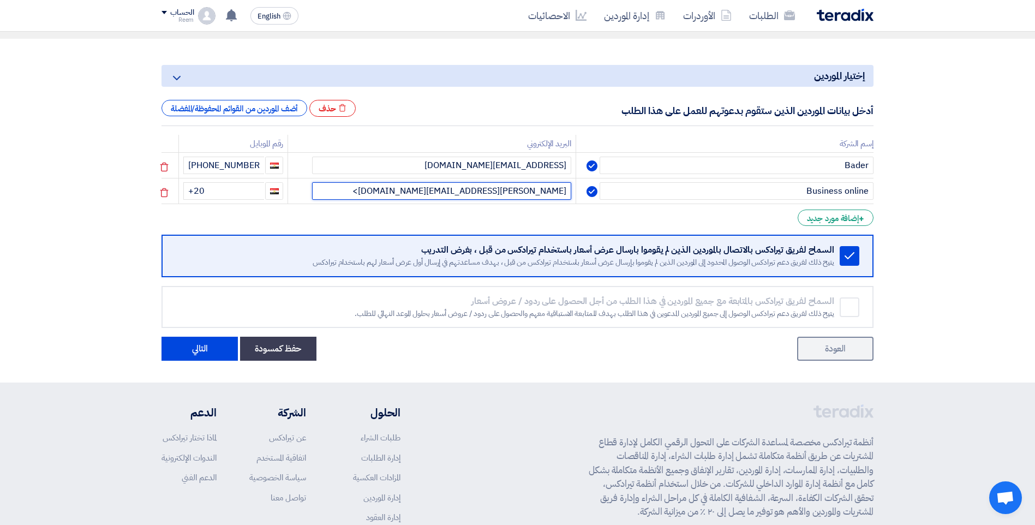
click at [391, 192] on input "abdel-shahid.nada@bussiness-online.com>" at bounding box center [441, 190] width 259 height 17
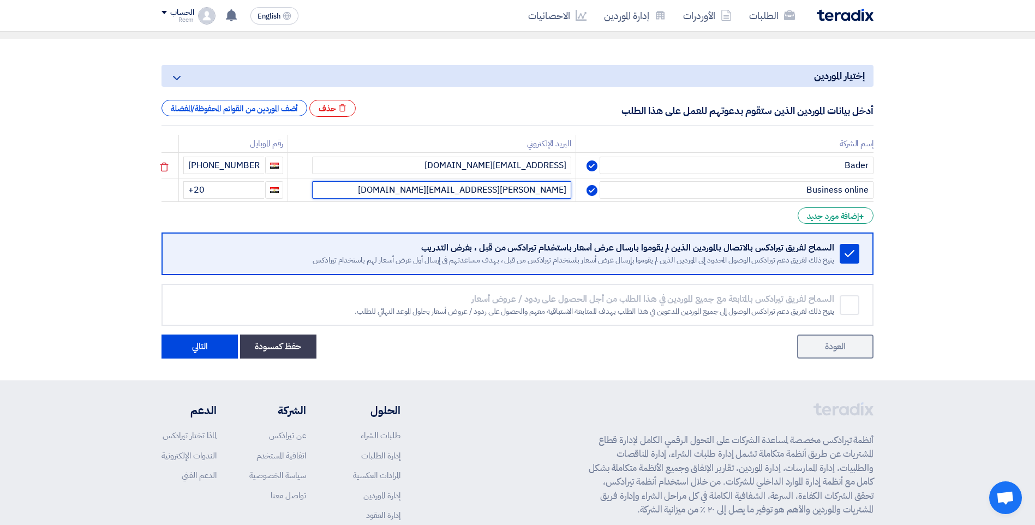
type input "abdel-shahid.nada@bussiness-online.com"
click at [514, 218] on form "إختيار الموردين Minimize/Maximize Category أدخل بيانات الموردين الذين ستقوم بدع…" at bounding box center [518, 212] width 712 height 294
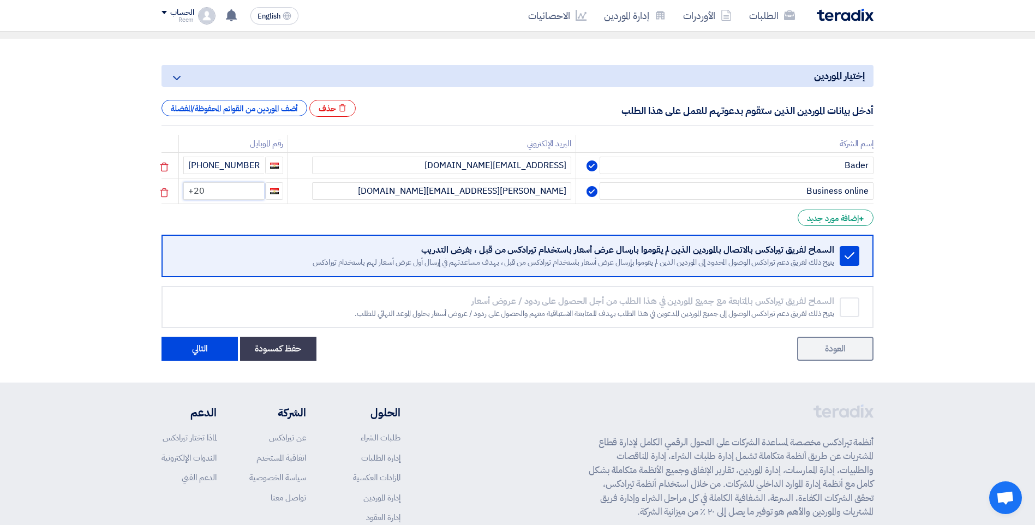
click at [224, 191] on input "+20" at bounding box center [223, 190] width 81 height 17
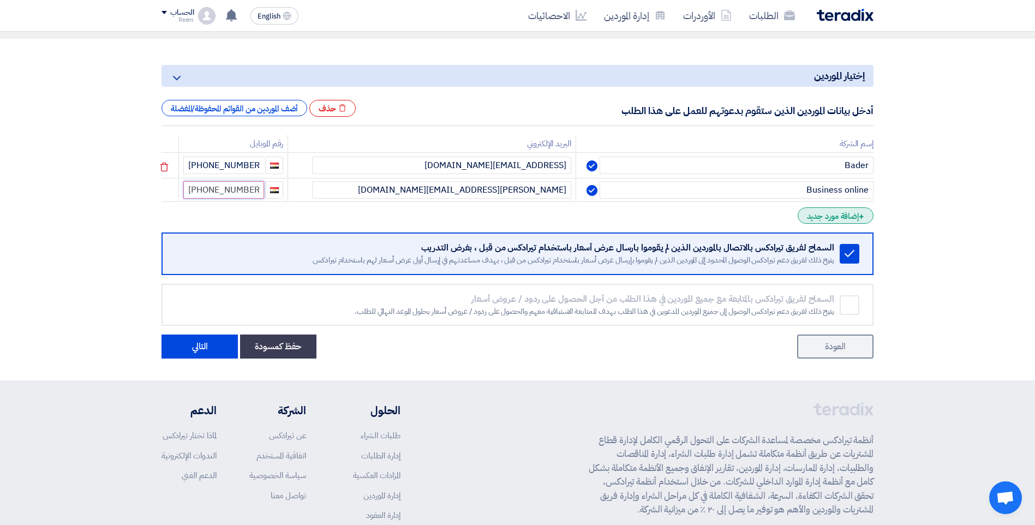
type input "+20 122036998"
click at [836, 224] on div "+ إضافة مورد جديد" at bounding box center [836, 215] width 76 height 16
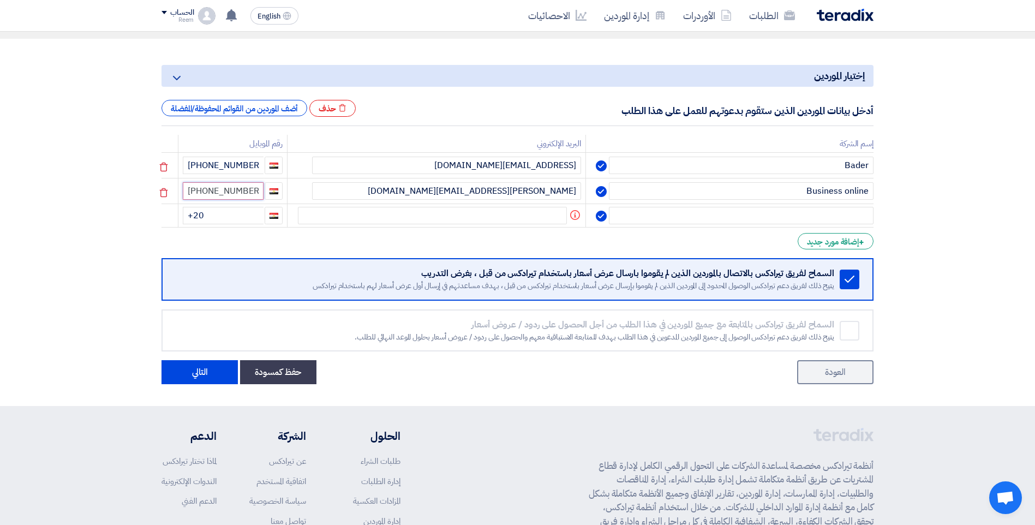
click at [232, 199] on input "+20 122036998" at bounding box center [223, 190] width 81 height 17
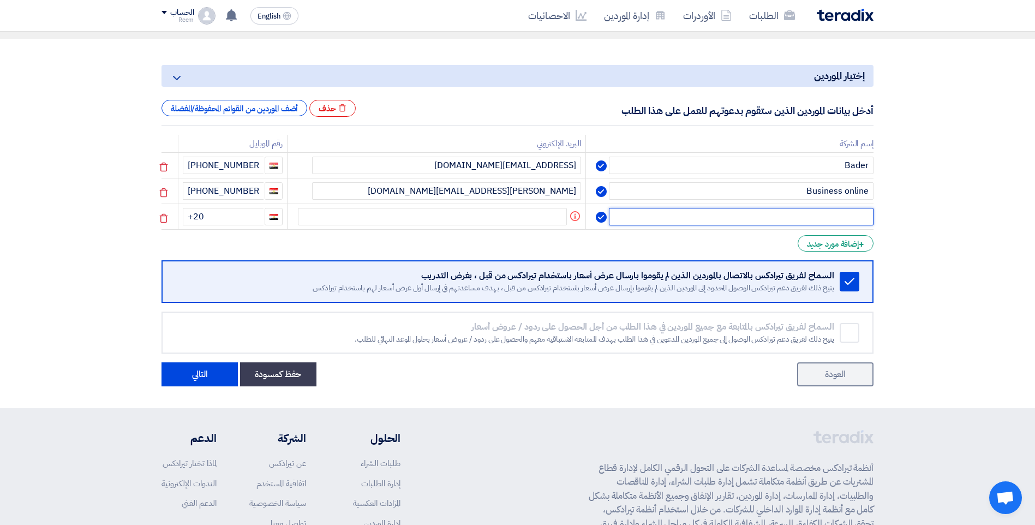
click at [744, 208] on input "text" at bounding box center [741, 216] width 265 height 17
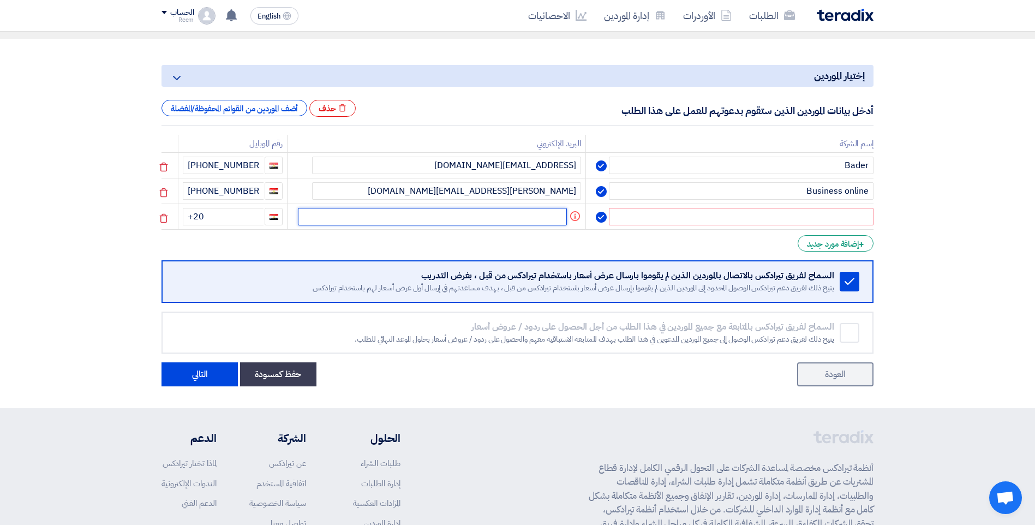
click at [547, 210] on input "text" at bounding box center [432, 216] width 269 height 17
paste input "SALES & MARKETING DEP. <sales@techsphere-eg.com>"
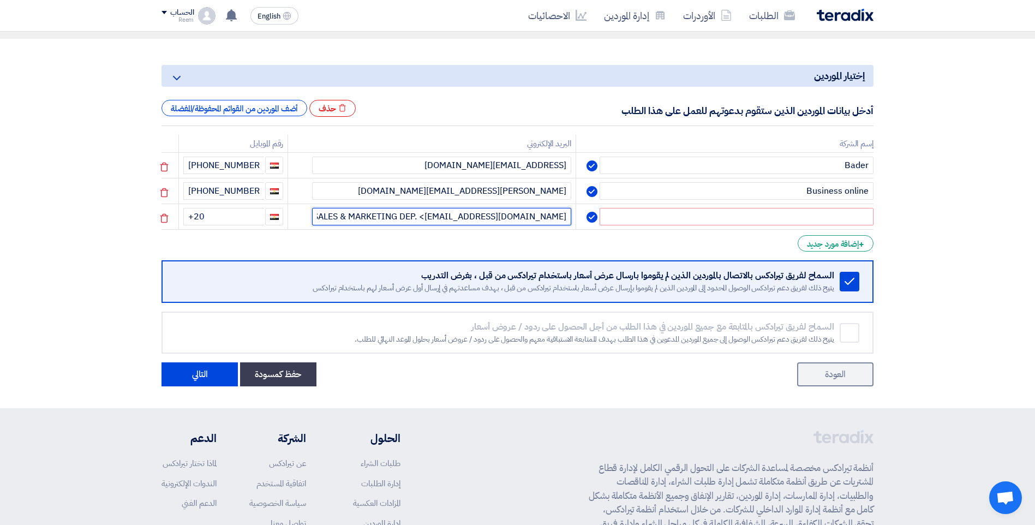
drag, startPoint x: 461, startPoint y: 212, endPoint x: 317, endPoint y: 202, distance: 145.0
click at [317, 204] on td "SALES & MARKETING DEP. <sales@techsphere-eg.com>" at bounding box center [432, 217] width 288 height 26
click at [328, 208] on input "SALES & MARKETING DEP. <sales@techsphere-eg.com>" at bounding box center [441, 216] width 259 height 17
drag, startPoint x: 462, startPoint y: 213, endPoint x: 347, endPoint y: 217, distance: 115.8
click at [347, 217] on input "SALES & MARKETING DEP. <sales@techsphere-eg.com>" at bounding box center [441, 216] width 259 height 17
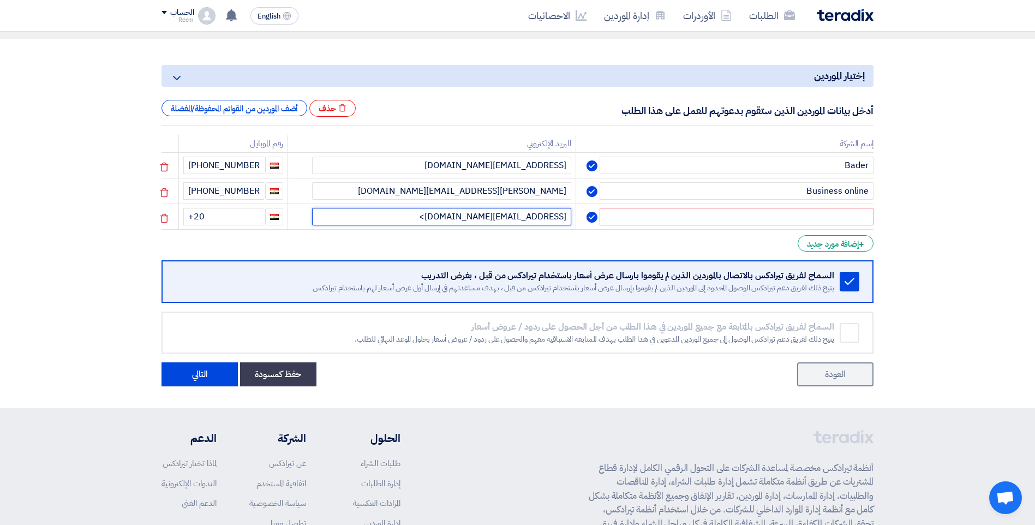
drag, startPoint x: 462, startPoint y: 214, endPoint x: 448, endPoint y: 211, distance: 14.5
click at [448, 211] on input "sales@techsphere-eg.com>" at bounding box center [441, 216] width 259 height 17
type input "sales@techsphere-eg.com"
click at [825, 208] on input "text" at bounding box center [737, 216] width 274 height 17
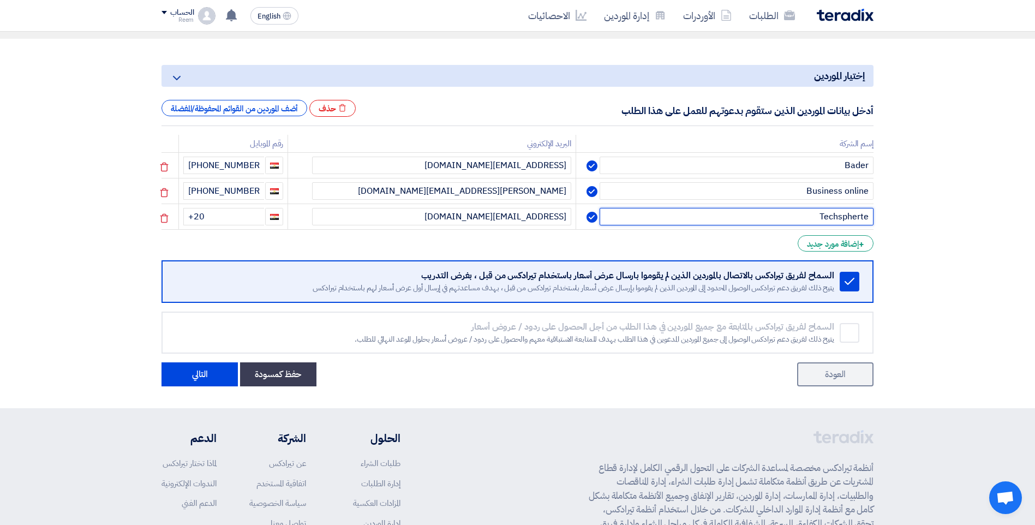
drag, startPoint x: 863, startPoint y: 211, endPoint x: 856, endPoint y: 211, distance: 7.7
click at [856, 211] on input "Techspherte" at bounding box center [737, 216] width 274 height 17
type input "Tech sphere"
click at [214, 214] on input "+20" at bounding box center [223, 216] width 81 height 17
type input "+20 112023699"
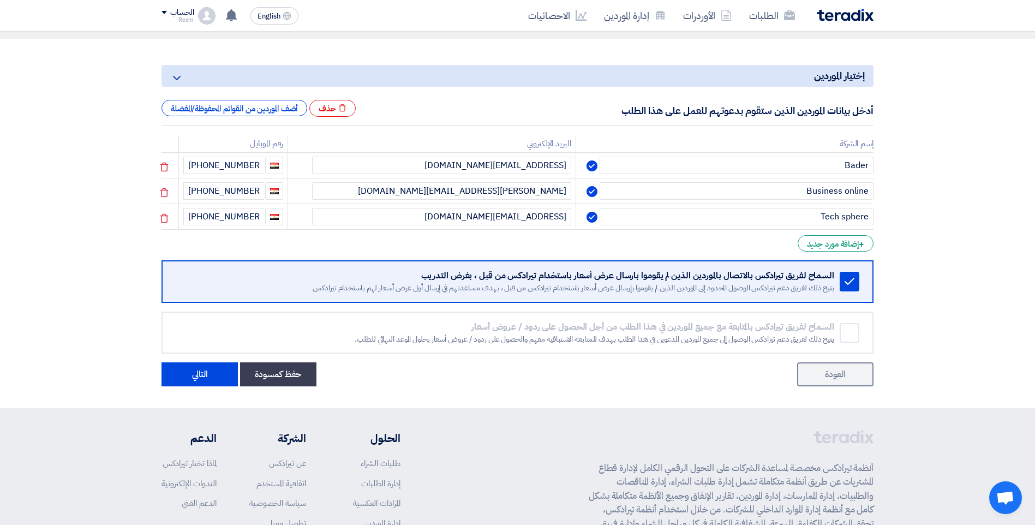
click at [284, 232] on form "إختيار الموردين Minimize/Maximize Category أدخل بيانات الموردين الذين ستقوم بدع…" at bounding box center [518, 225] width 712 height 321
drag, startPoint x: 260, startPoint y: 212, endPoint x: 190, endPoint y: 201, distance: 70.7
click at [190, 204] on td "+20 1120236998" at bounding box center [233, 217] width 109 height 26
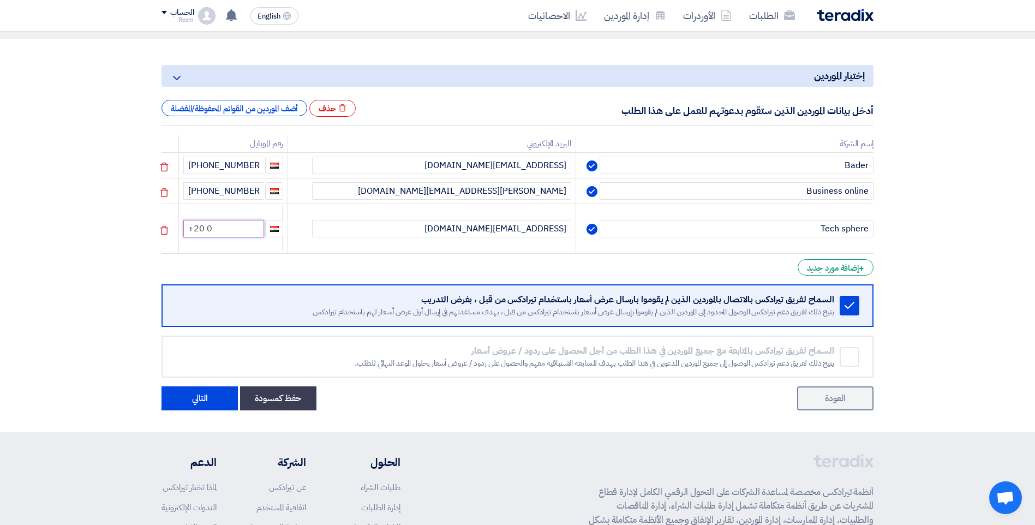
click at [227, 225] on input "+20 0" at bounding box center [223, 228] width 81 height 17
type input "+20112029666"
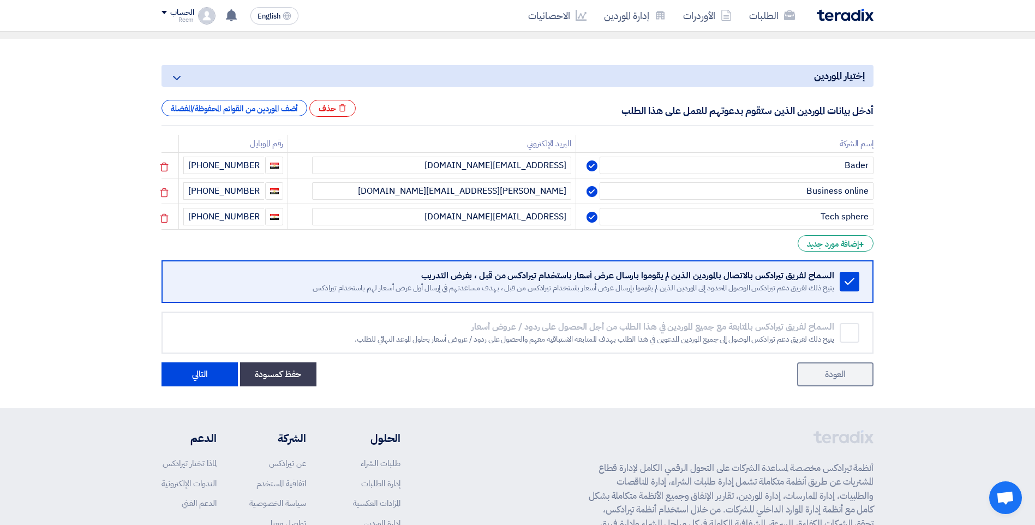
click at [900, 239] on section "إختيار الموردين Minimize/Maximize Category أدخل بيانات الموردين الذين ستقوم بدع…" at bounding box center [517, 224] width 1035 height 370
click at [849, 332] on div "Remove service" at bounding box center [850, 333] width 20 height 20
click at [204, 366] on button "التالي" at bounding box center [200, 374] width 76 height 24
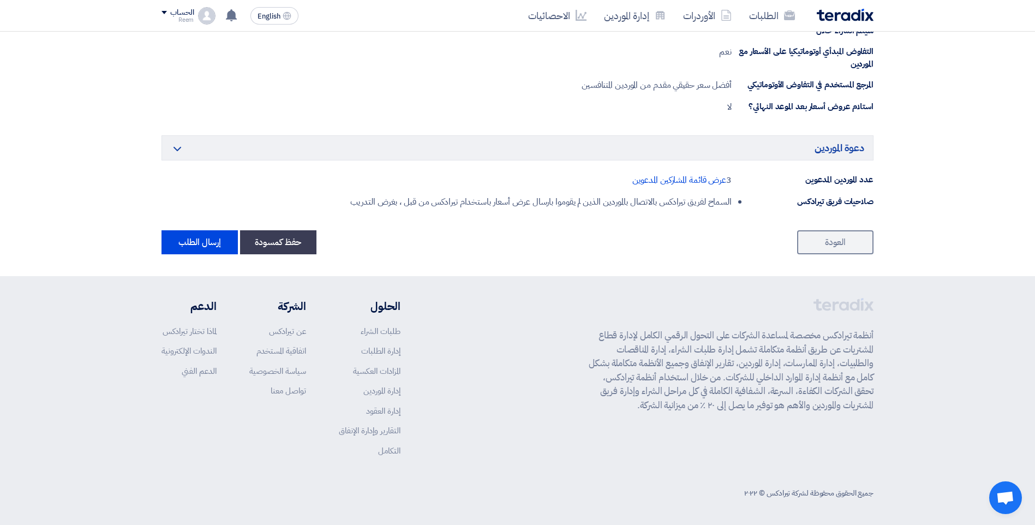
scroll to position [565, 0]
click at [202, 239] on button "إرسال الطلب" at bounding box center [200, 241] width 76 height 24
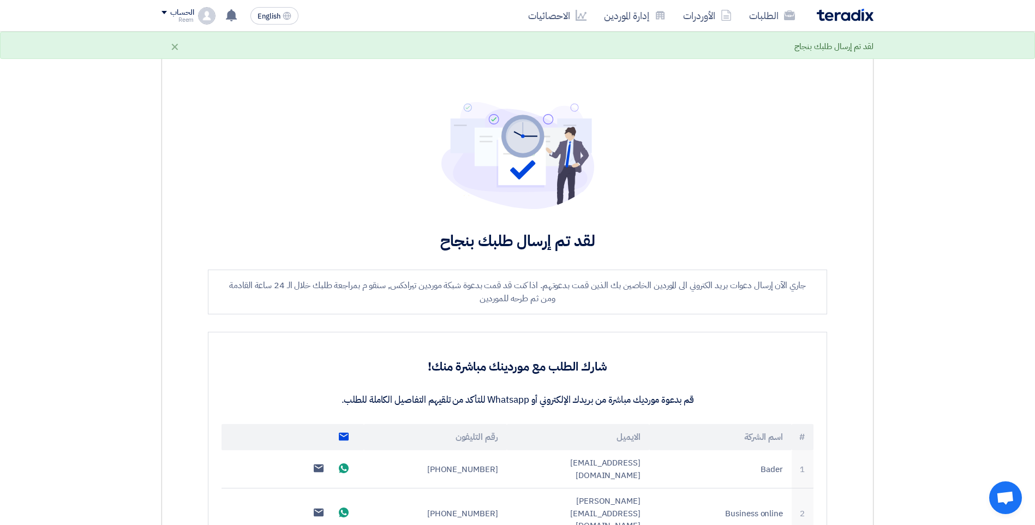
click at [342, 438] on use at bounding box center [344, 437] width 10 height 8
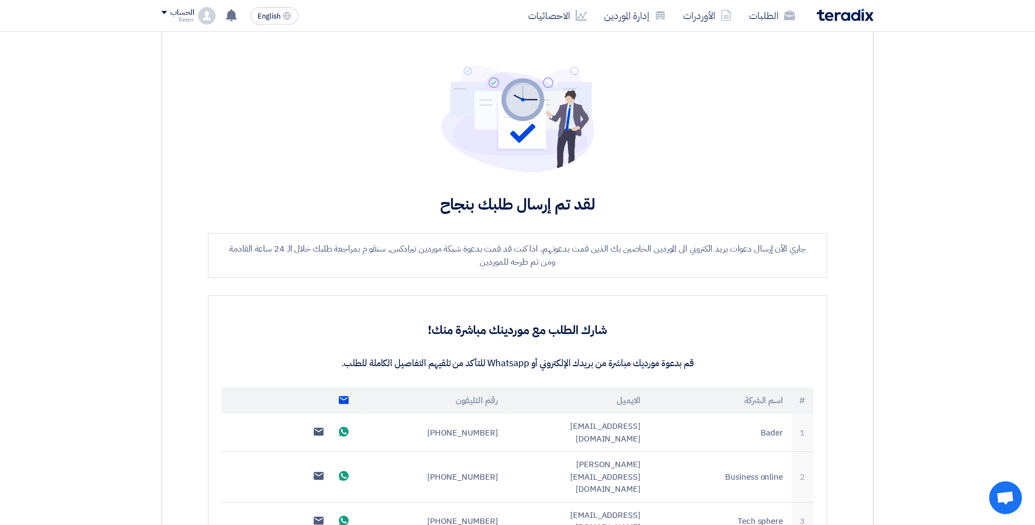
scroll to position [109, 0]
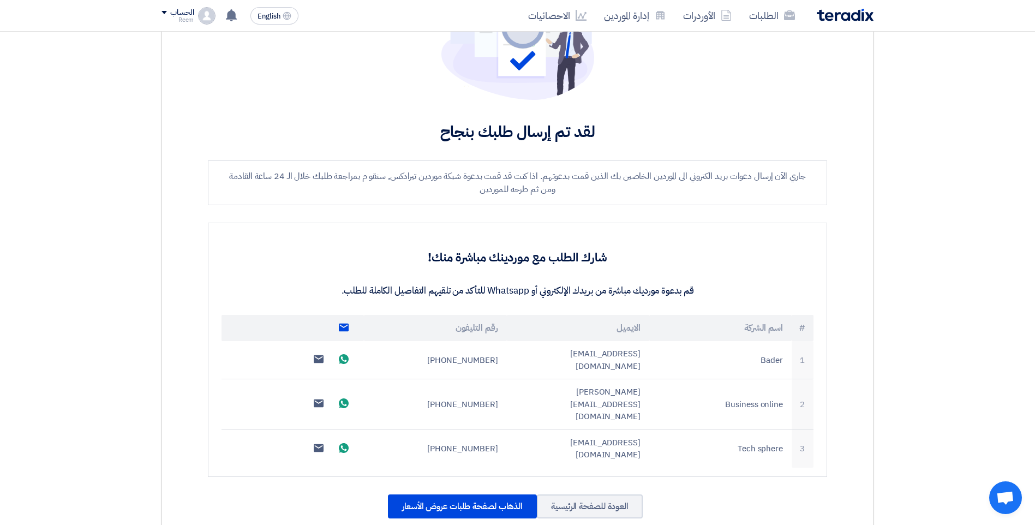
click at [351, 324] on link "Send email to all suppliers" at bounding box center [343, 328] width 21 height 20
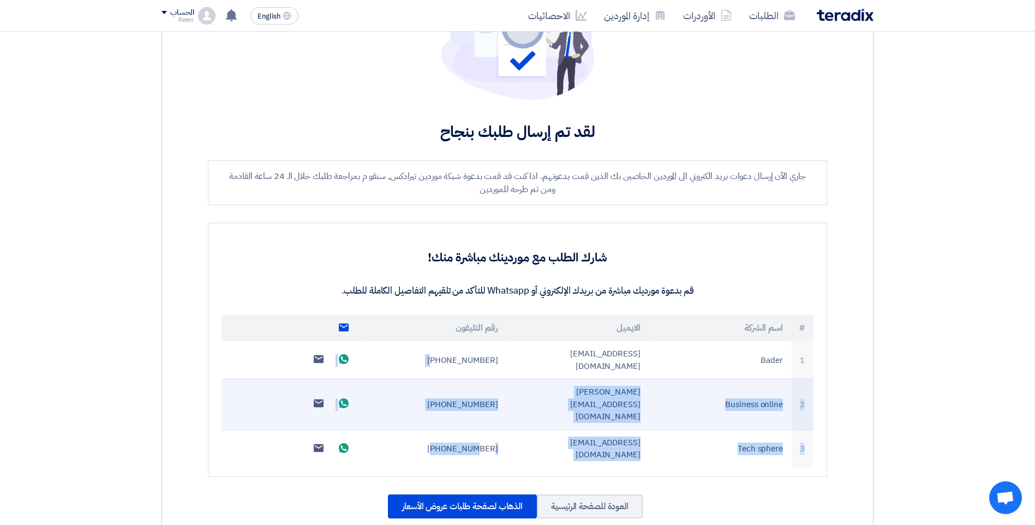
drag, startPoint x: 412, startPoint y: 348, endPoint x: 478, endPoint y: 402, distance: 85.3
click at [478, 402] on tbody "1 Bader fayrouz.bgs@gmail.com +201030356669 Send whatsApp message Send email to…" at bounding box center [518, 404] width 592 height 127
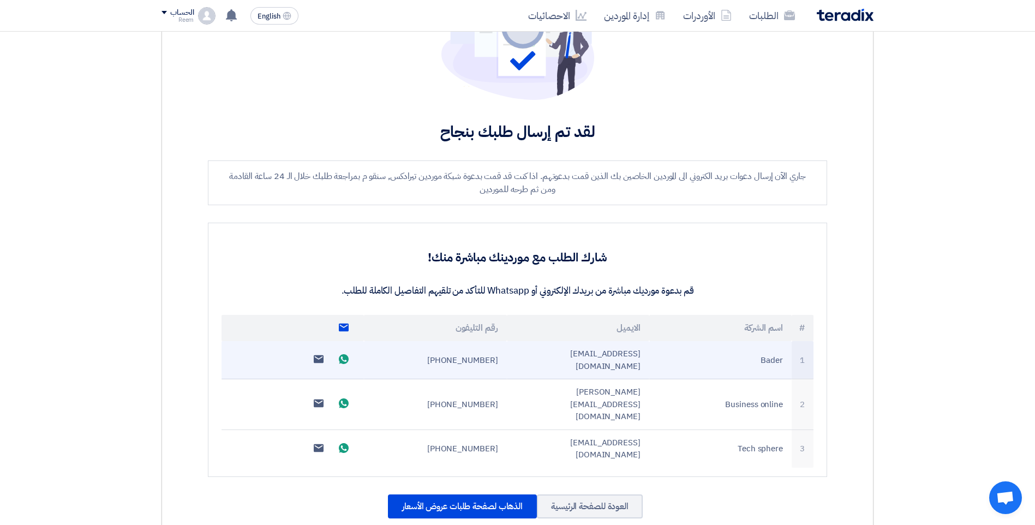
drag, startPoint x: 478, startPoint y: 402, endPoint x: 458, endPoint y: 350, distance: 55.8
click at [458, 350] on td "+201030356669" at bounding box center [435, 360] width 142 height 38
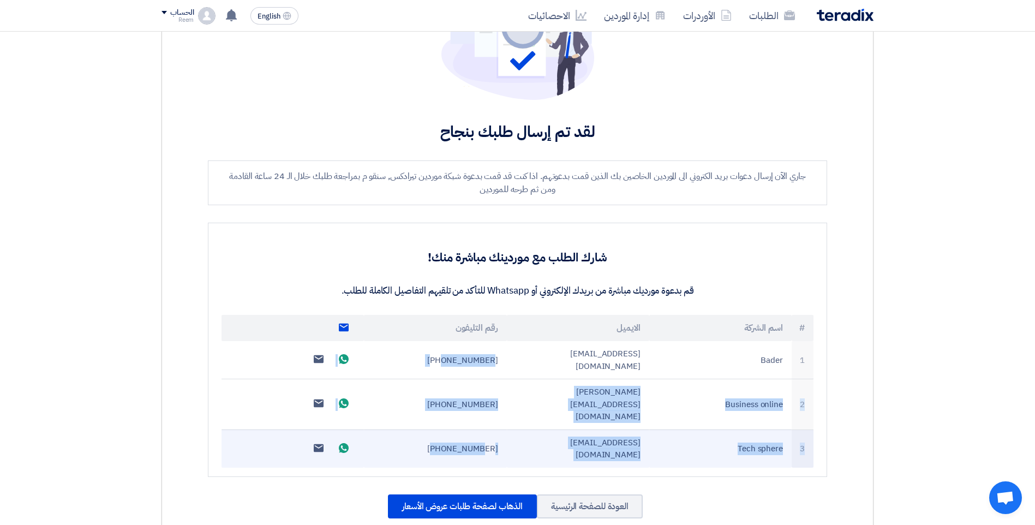
drag, startPoint x: 445, startPoint y: 351, endPoint x: 485, endPoint y: 415, distance: 75.7
click at [485, 415] on tbody "1 Bader fayrouz.bgs@gmail.com +201030356669 Send whatsApp message Send email to…" at bounding box center [518, 404] width 592 height 127
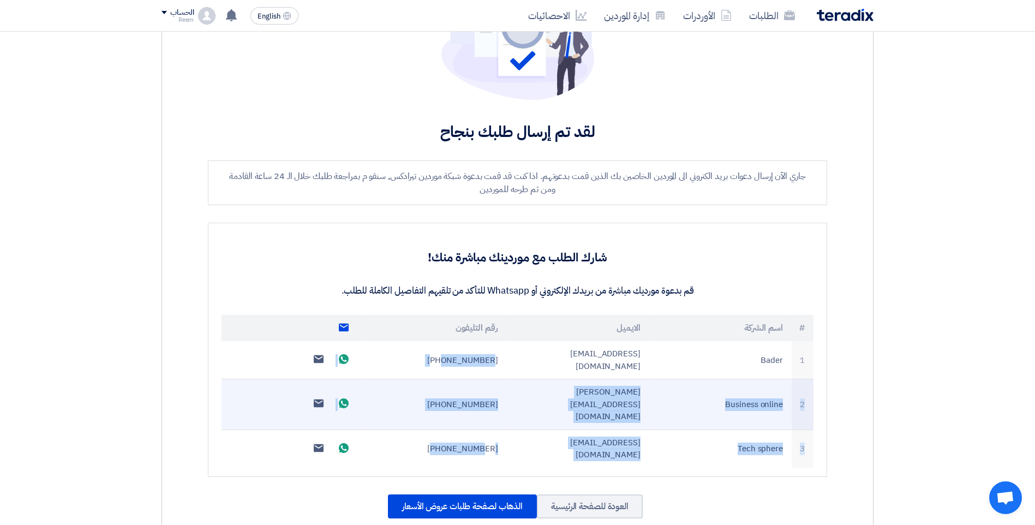
click at [496, 387] on td "+201220336998" at bounding box center [435, 404] width 142 height 51
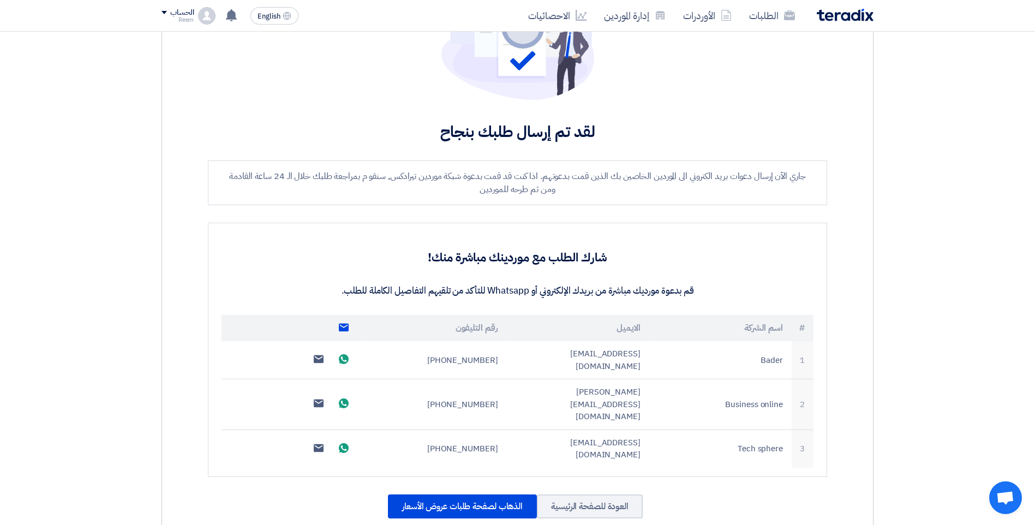
scroll to position [0, 0]
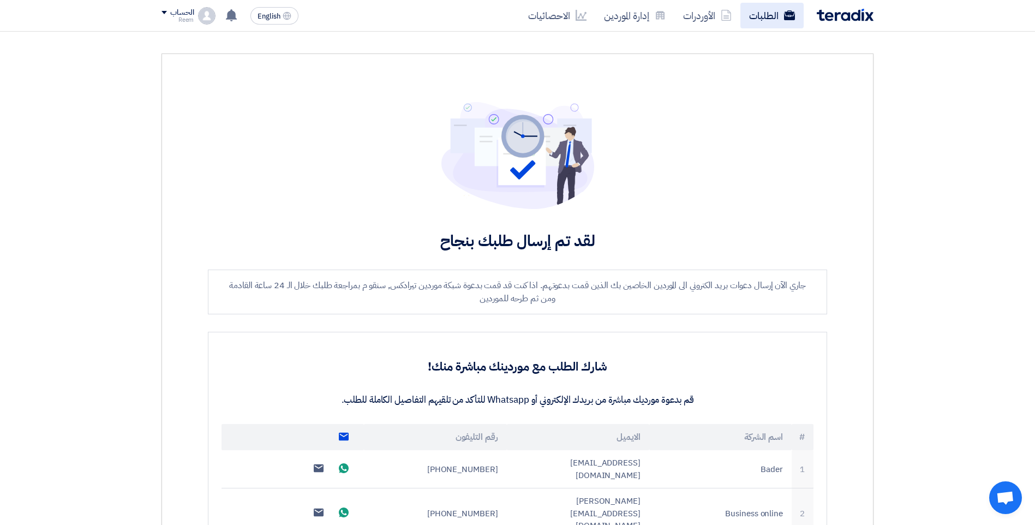
click at [770, 22] on link "الطلبات" at bounding box center [772, 16] width 63 height 26
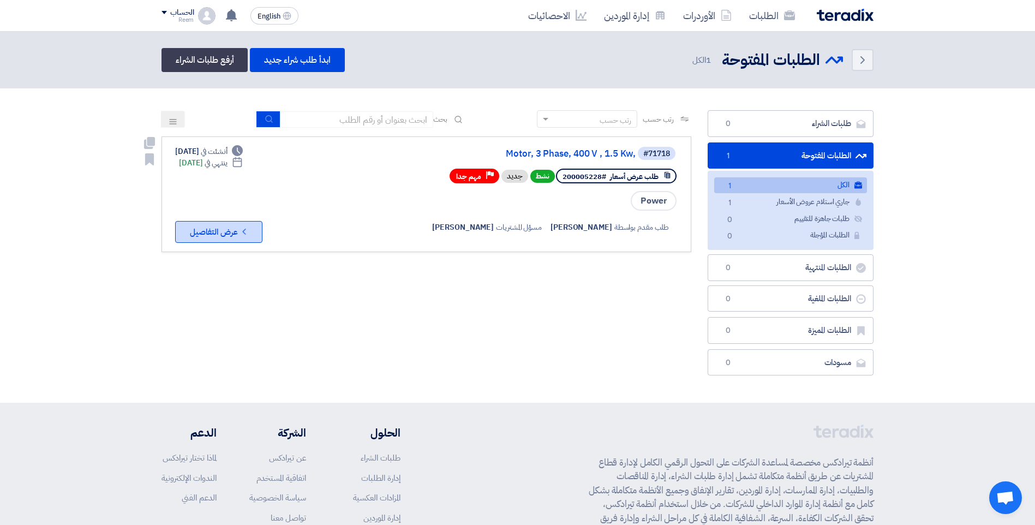
click at [217, 239] on button "Check details عرض التفاصيل" at bounding box center [218, 232] width 87 height 22
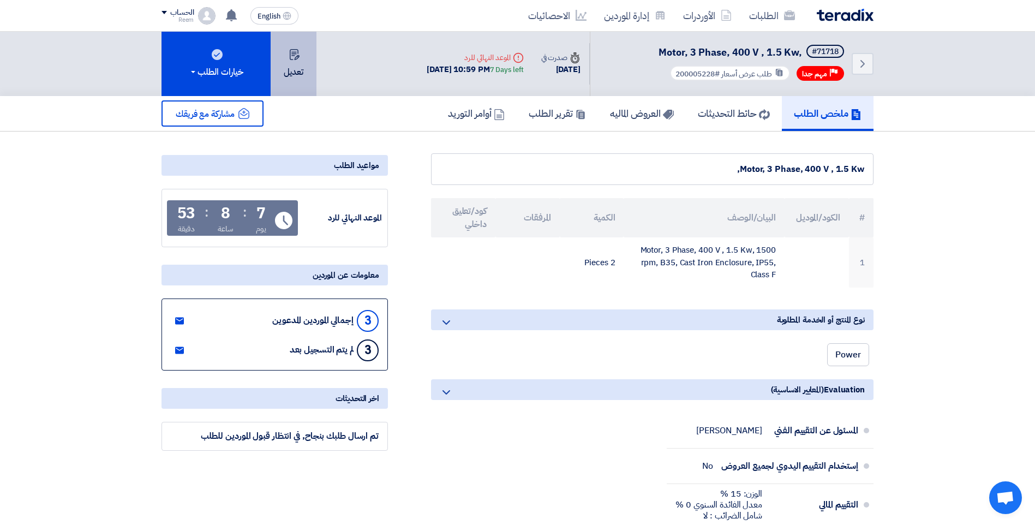
click at [300, 62] on button "تعديل" at bounding box center [294, 64] width 46 height 64
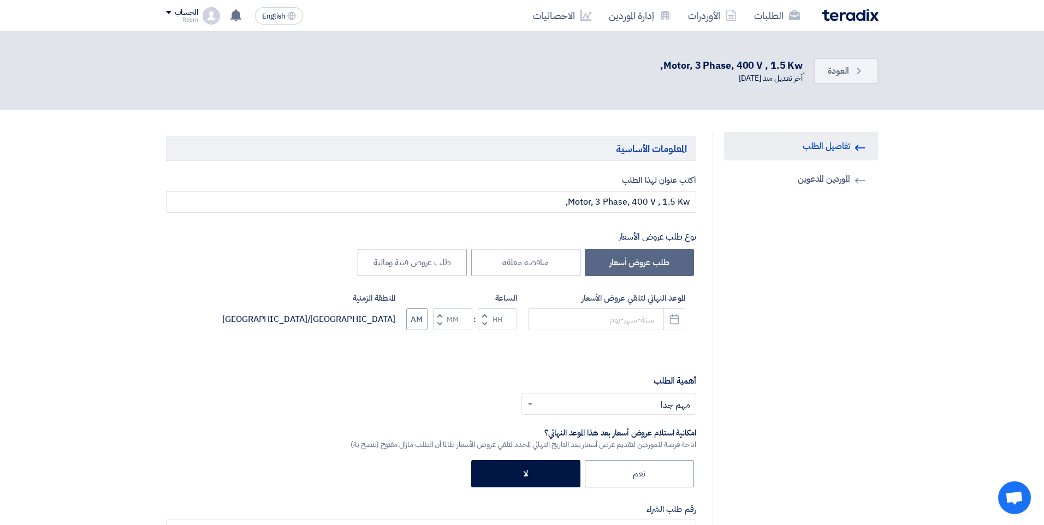
type input "10/14/2025"
type input "10"
type input "59"
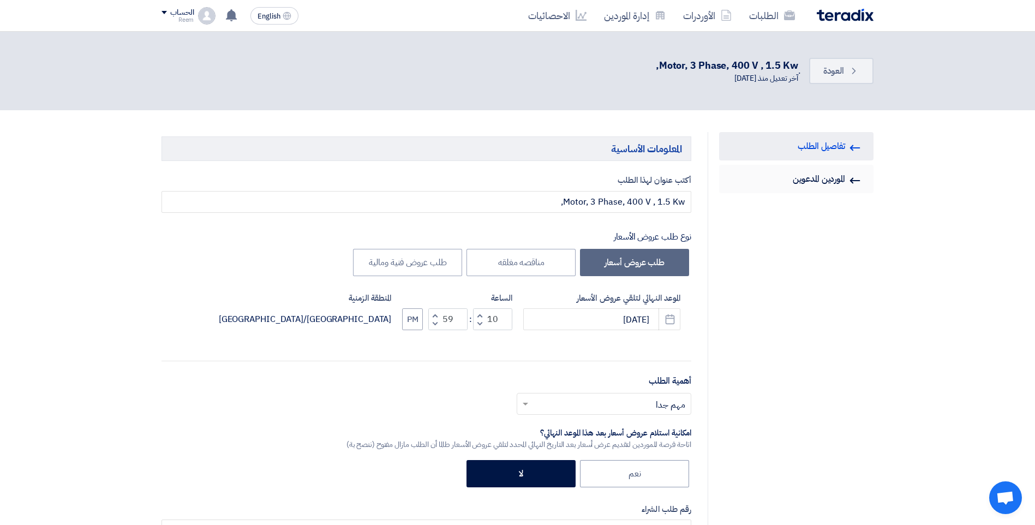
click at [809, 180] on link "Invited Suppliers الموردين المدعوين" at bounding box center [796, 179] width 154 height 28
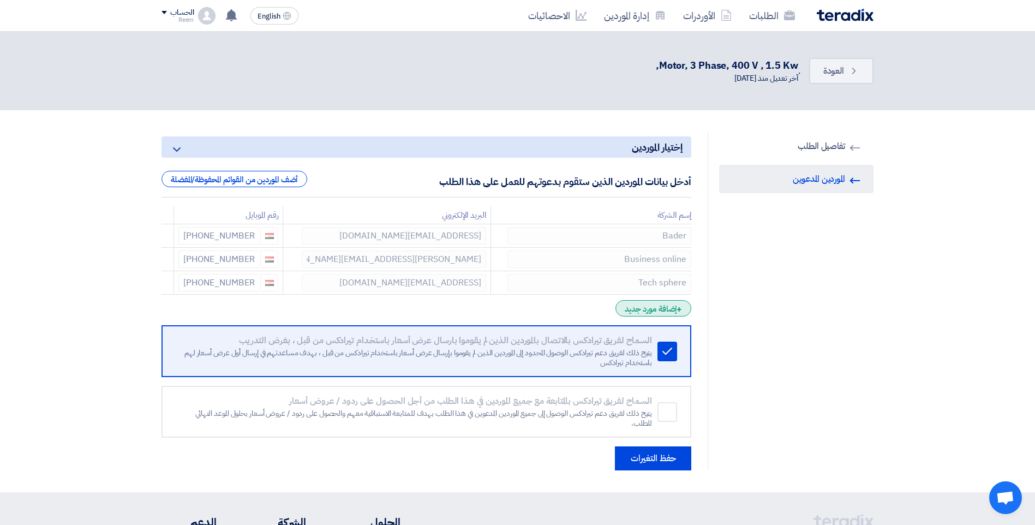
click at [627, 307] on div "+ إضافة مورد جديد" at bounding box center [654, 308] width 76 height 16
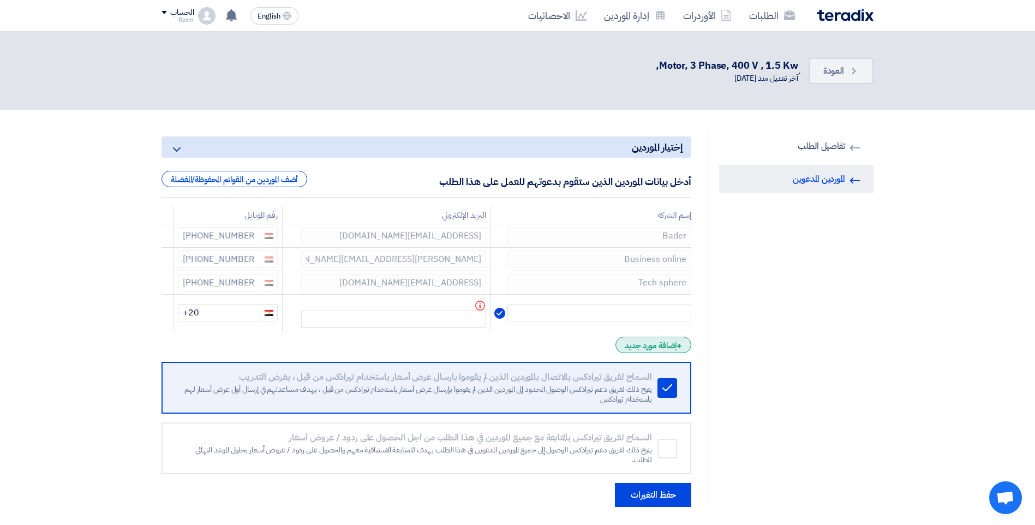
click at [659, 337] on form "إختيار الموردين Minimize/Maximize Category أدخل بيانات الموردين الذين ستقوم بدع…" at bounding box center [427, 321] width 530 height 371
click at [661, 349] on div "+ إضافة مورد جديد" at bounding box center [654, 345] width 76 height 16
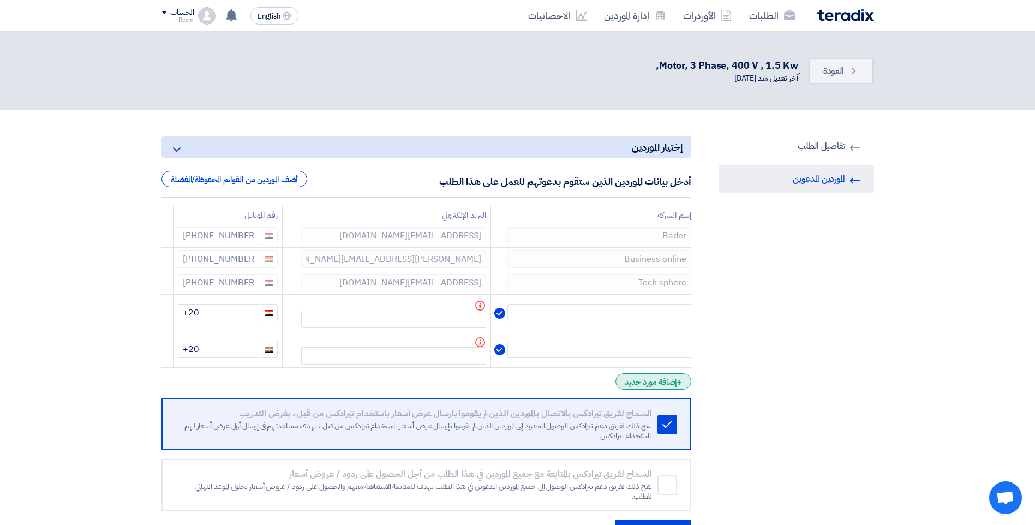
click at [651, 386] on div "+ إضافة مورد جديد" at bounding box center [654, 381] width 76 height 16
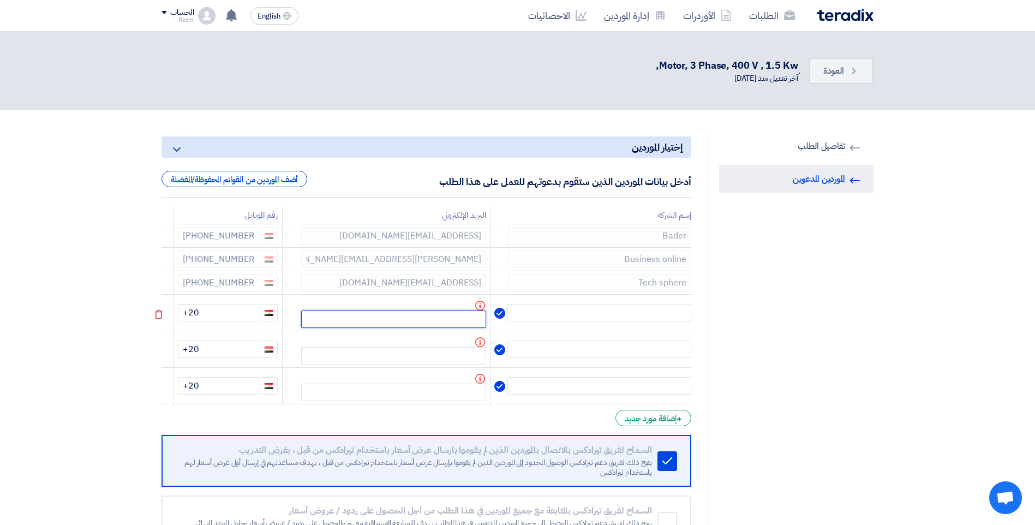
click at [413, 322] on input "text" at bounding box center [393, 319] width 185 height 17
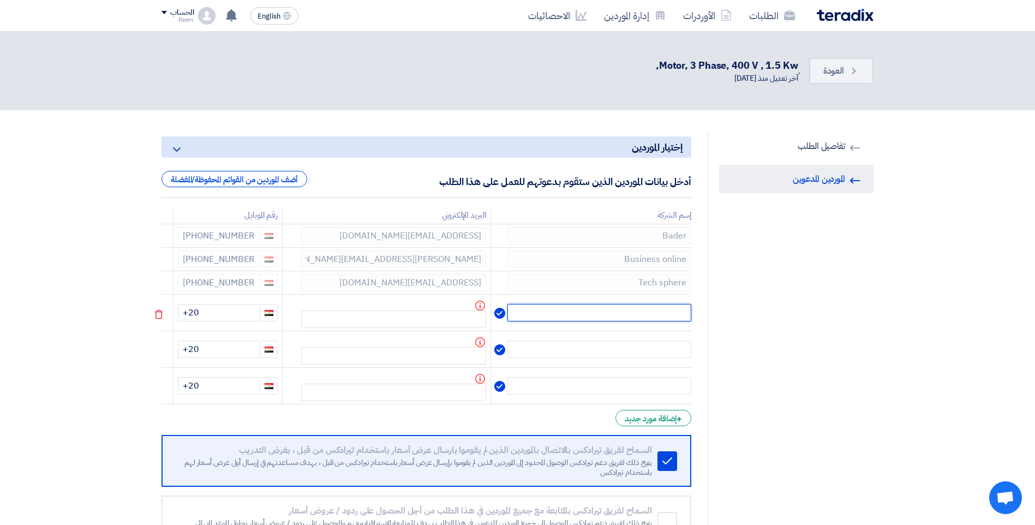
click at [645, 317] on input "text" at bounding box center [600, 312] width 184 height 17
paste input "Bader"
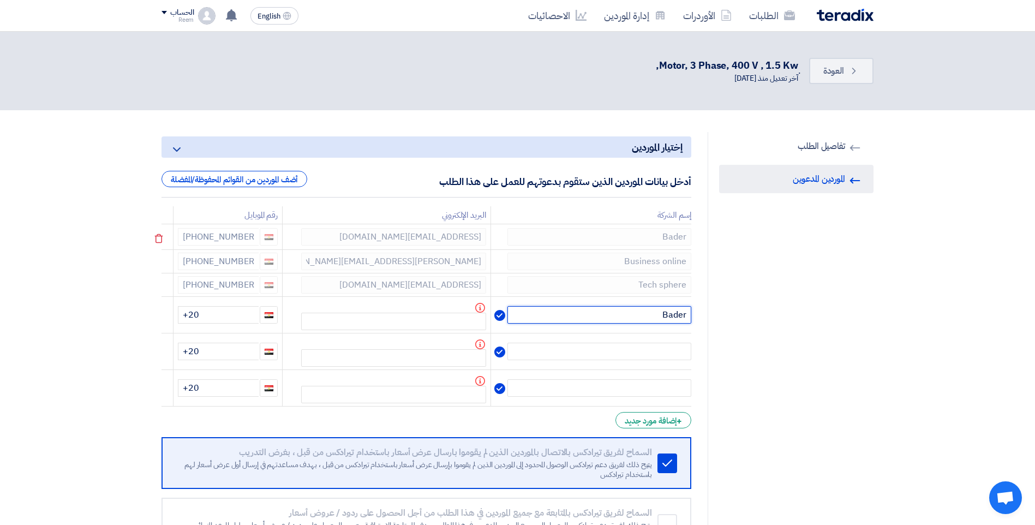
type input "Bader"
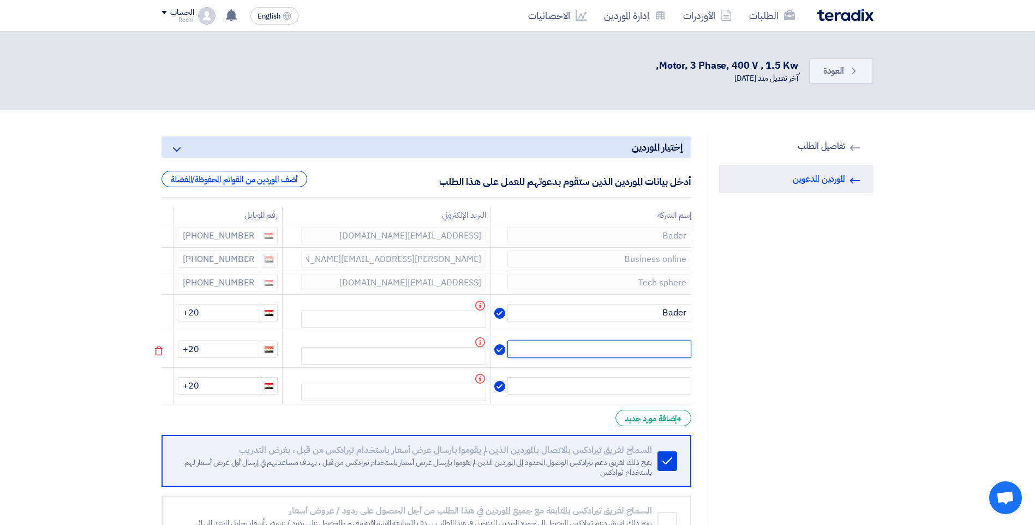
click at [654, 357] on input "text" at bounding box center [600, 349] width 184 height 17
paste input "Business online"
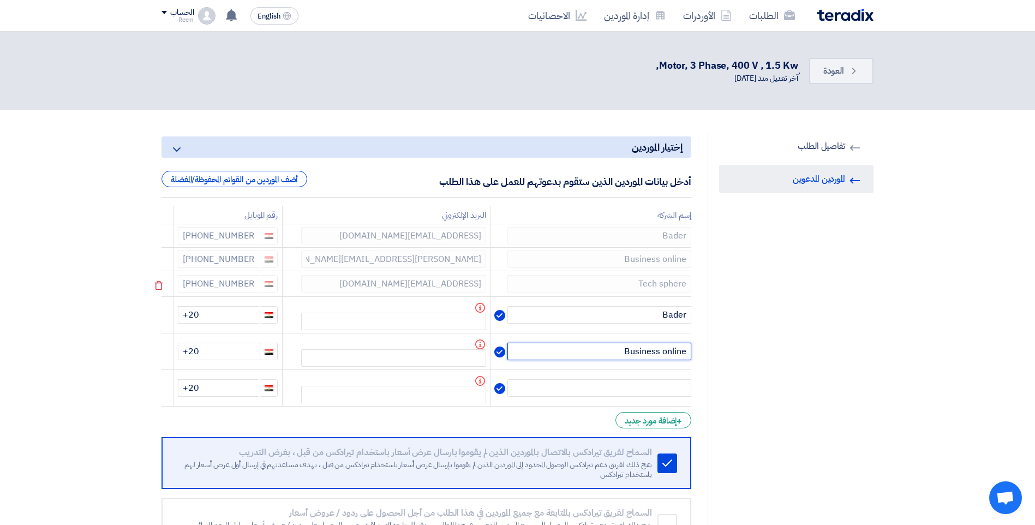
type input "Business online"
click at [670, 272] on td "Tech sphere" at bounding box center [591, 284] width 201 height 26
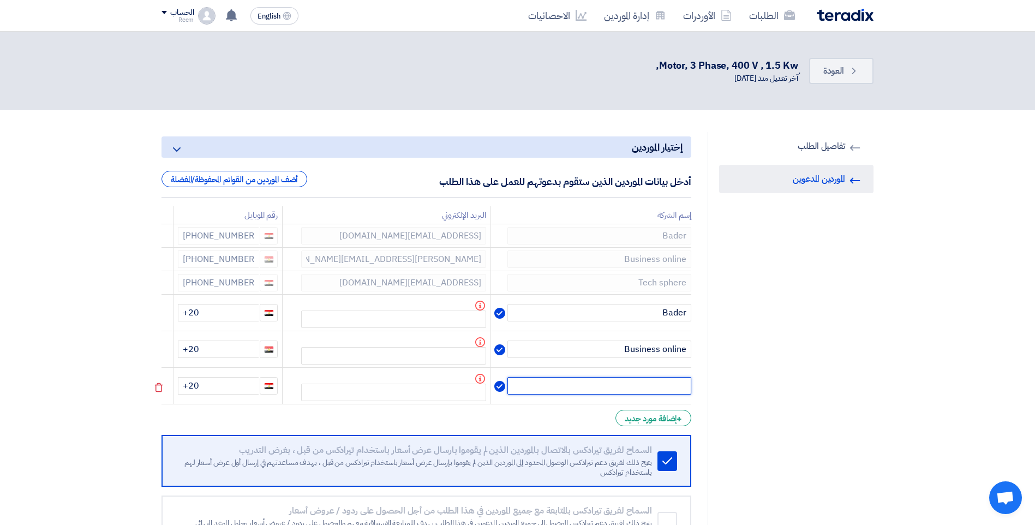
click at [653, 389] on input "text" at bounding box center [600, 385] width 184 height 17
paste input "Tech sphere"
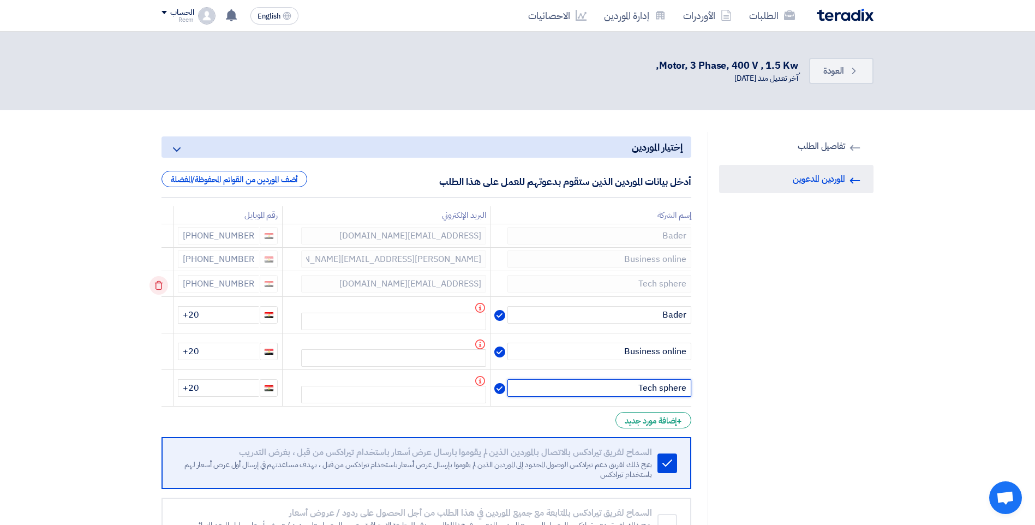
type input "Tech sphere"
click at [158, 281] on icon at bounding box center [159, 285] width 19 height 19
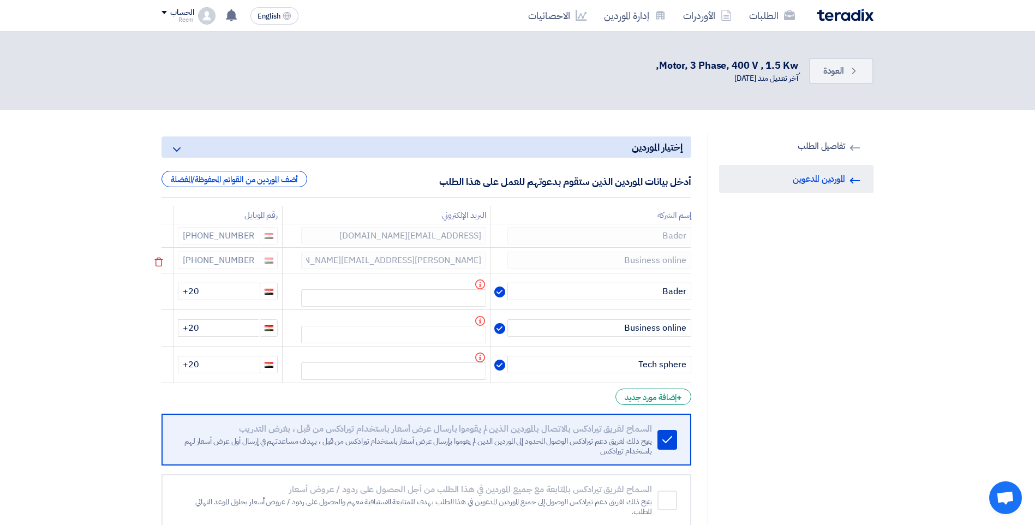
click at [166, 254] on div at bounding box center [166, 261] width 9 height 17
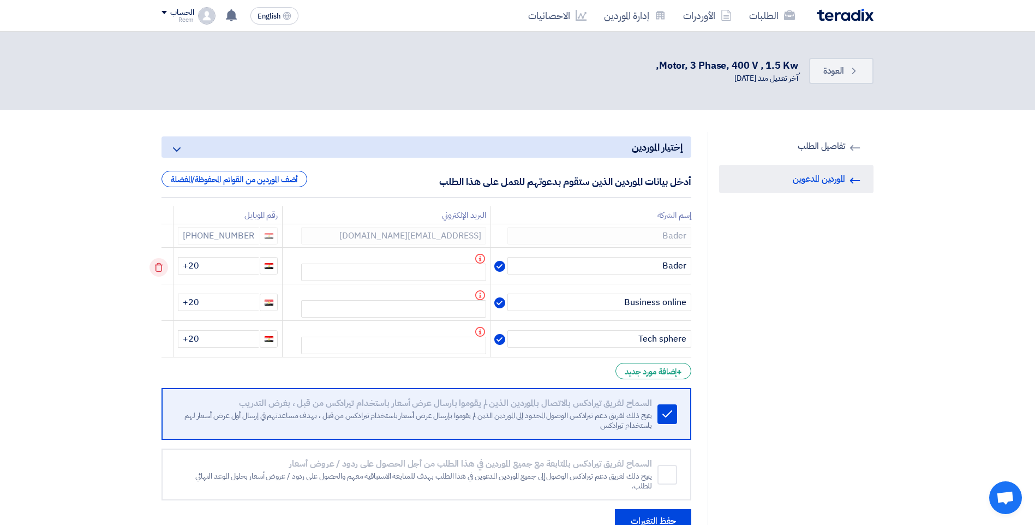
click at [0, 0] on icon at bounding box center [0, 0] width 0 height 0
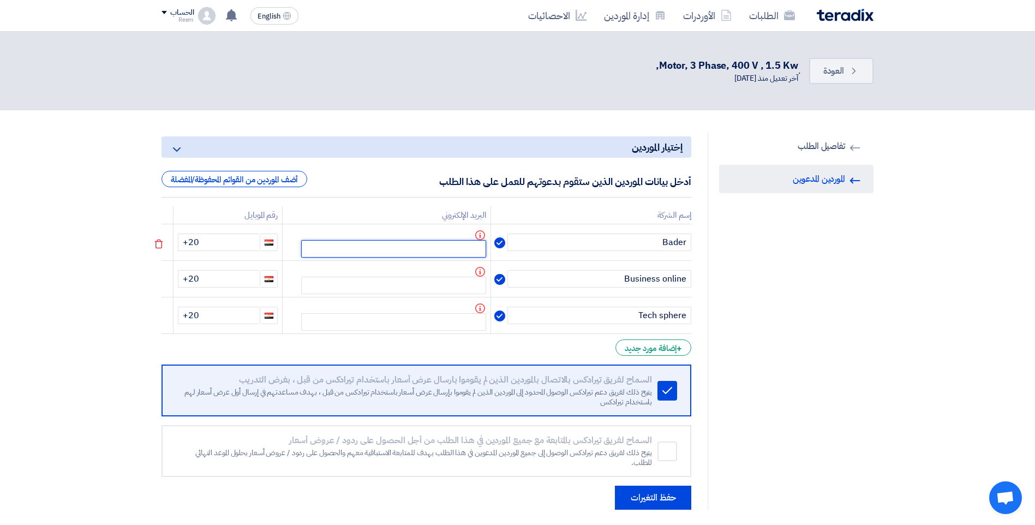
click at [379, 246] on input "text" at bounding box center [393, 248] width 185 height 17
paste input "fayrouz.bgs@gmail.com"
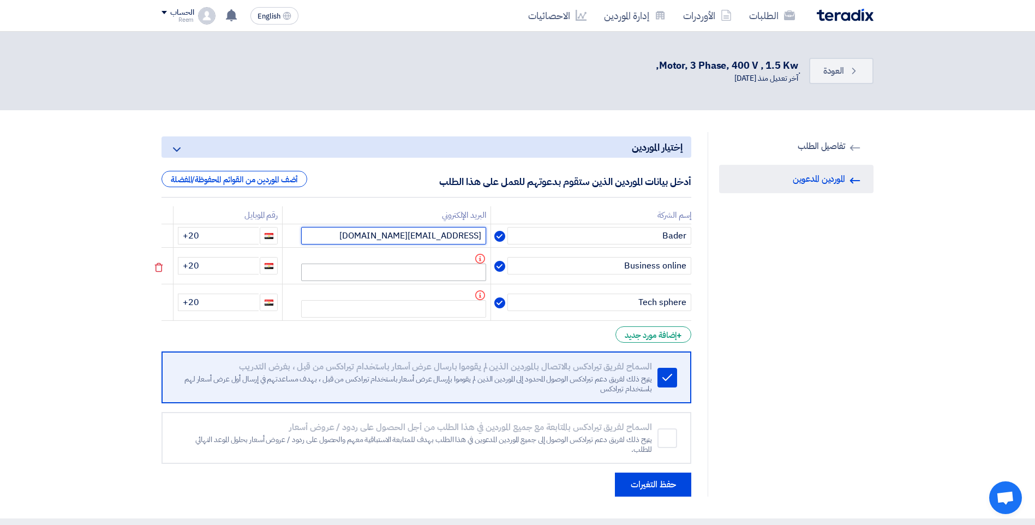
type input "fayrouz.bgs@gmail.com"
click at [438, 276] on input "text" at bounding box center [393, 272] width 185 height 17
paste input "abdel-shahid.nada@bussiness-online.com"
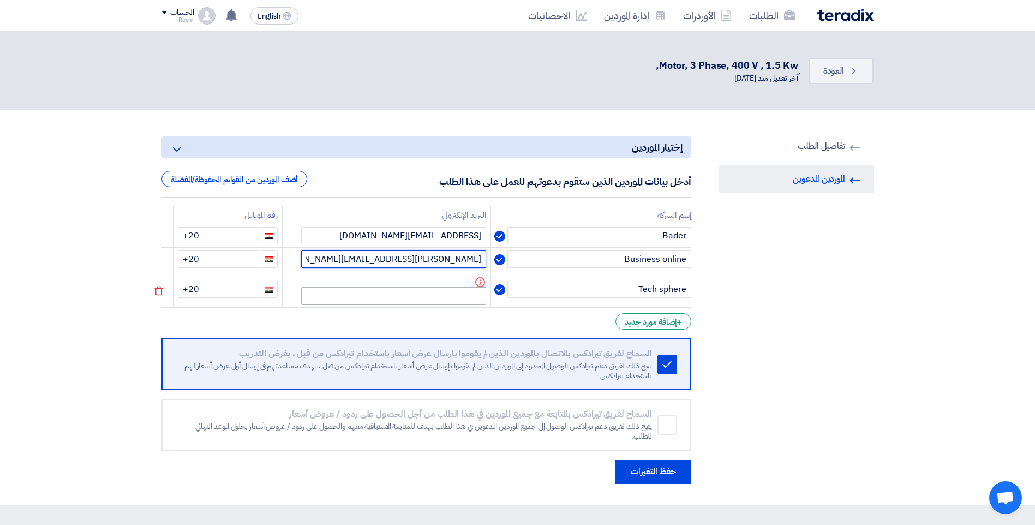
type input "abdel-shahid.nada@bussiness-online.com"
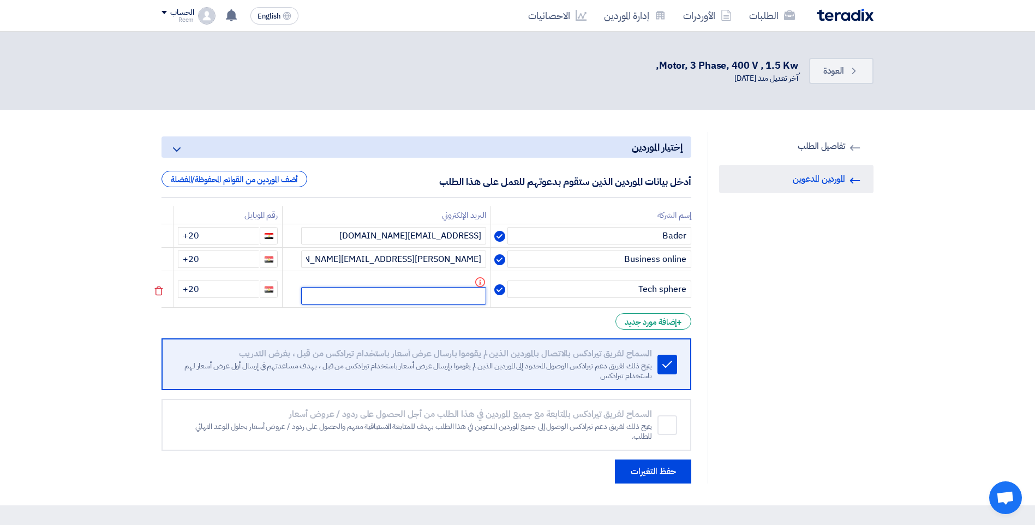
click at [383, 295] on input "text" at bounding box center [393, 295] width 185 height 17
paste input "sales@techsphere-eg.com"
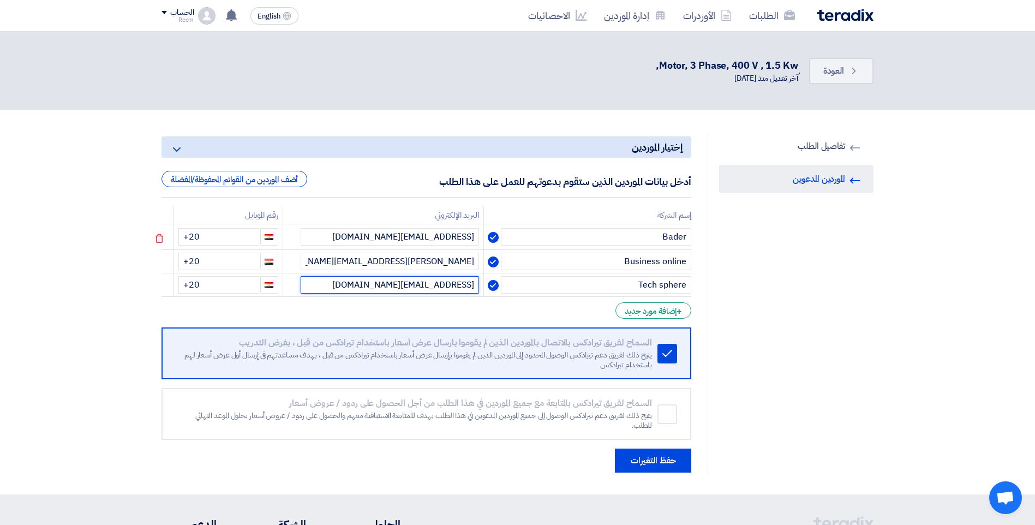
type input "sales@techsphere-eg.com"
click at [229, 241] on input "+20" at bounding box center [218, 236] width 81 height 17
click at [231, 259] on input "+20" at bounding box center [218, 260] width 81 height 17
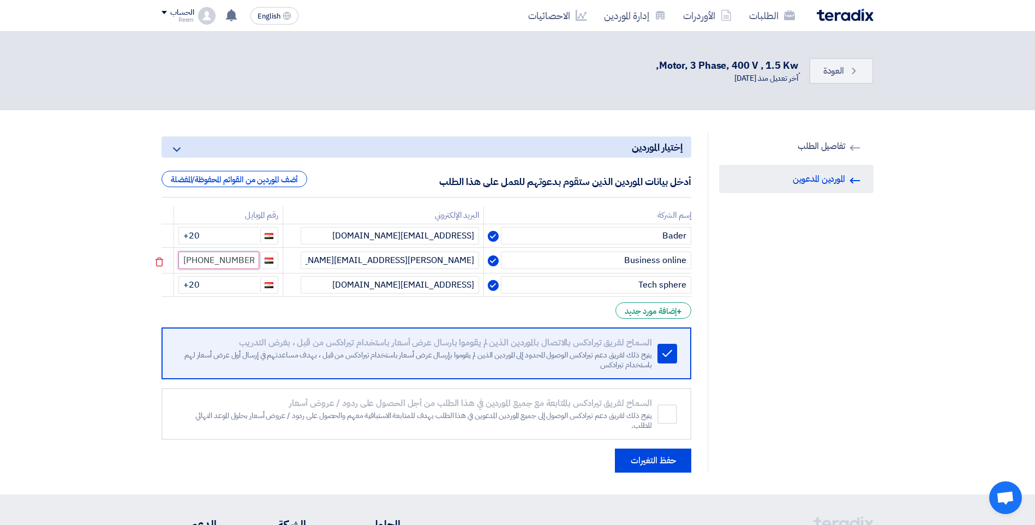
type input "+20 122399487"
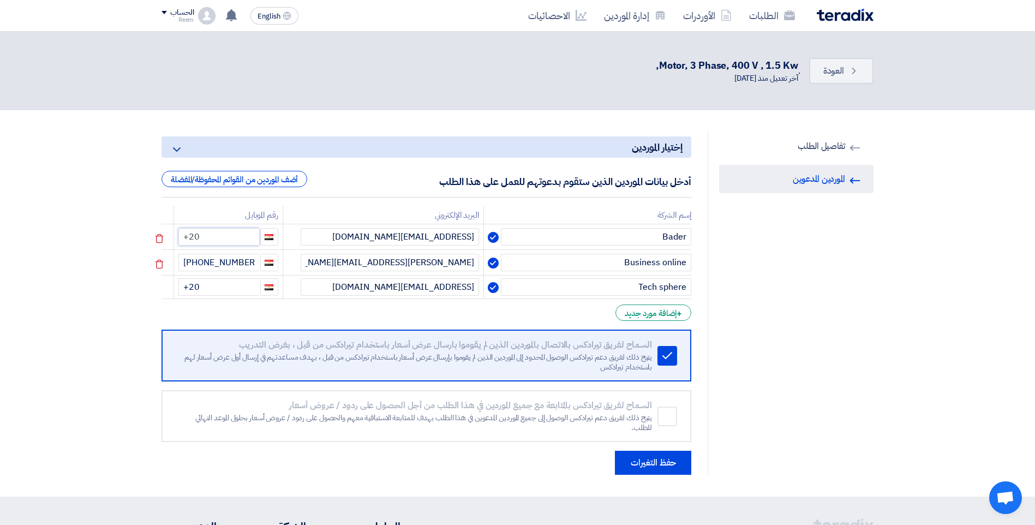
click at [240, 235] on input "+20" at bounding box center [218, 236] width 81 height 17
click at [240, 238] on input "+20" at bounding box center [218, 236] width 81 height 17
type input "+20 101462866"
click at [237, 283] on input "+20" at bounding box center [218, 287] width 81 height 17
type input "+20 101521396"
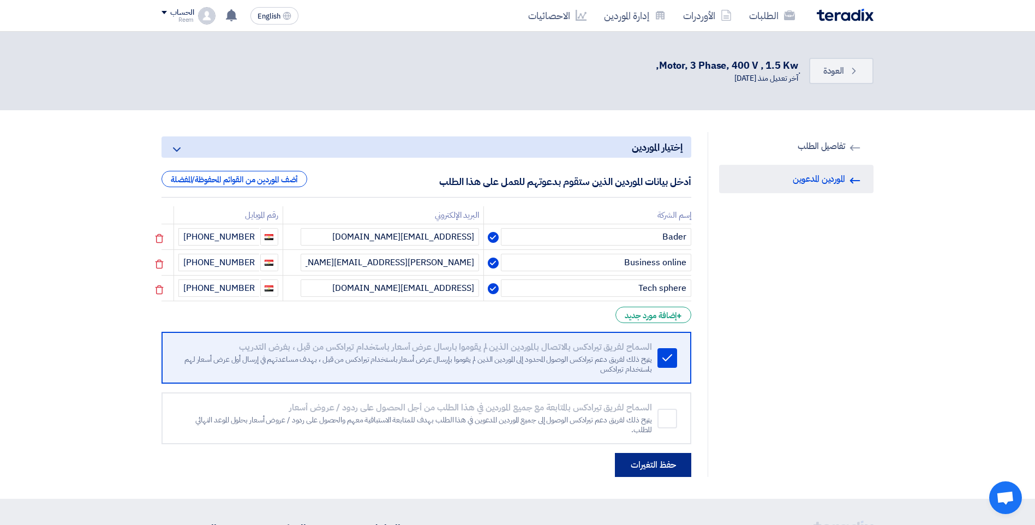
click at [644, 462] on button "حفظ التغيرات" at bounding box center [653, 465] width 76 height 24
